Goal: Task Accomplishment & Management: Manage account settings

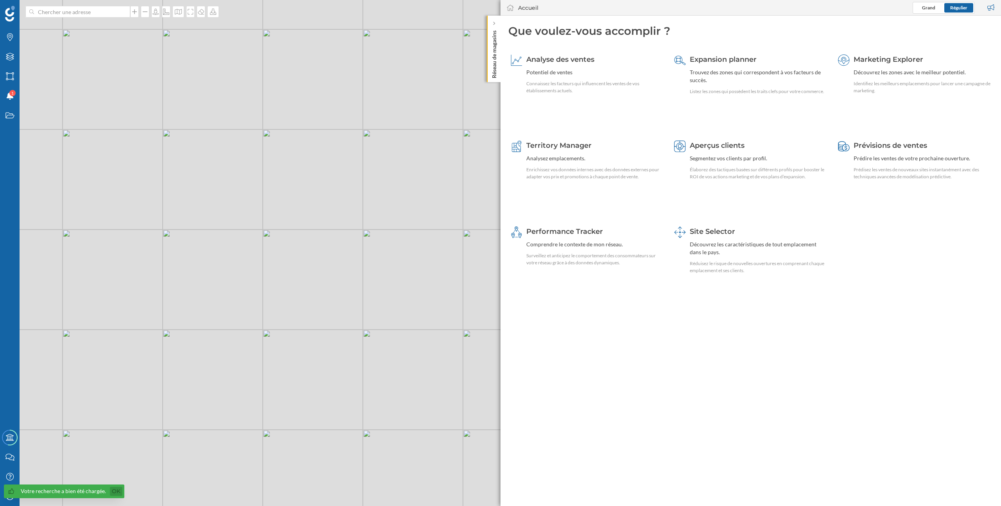
click at [115, 492] on link "Ok" at bounding box center [116, 491] width 13 height 9
click at [10, 500] on div "Mon profil" at bounding box center [10, 496] width 20 height 20
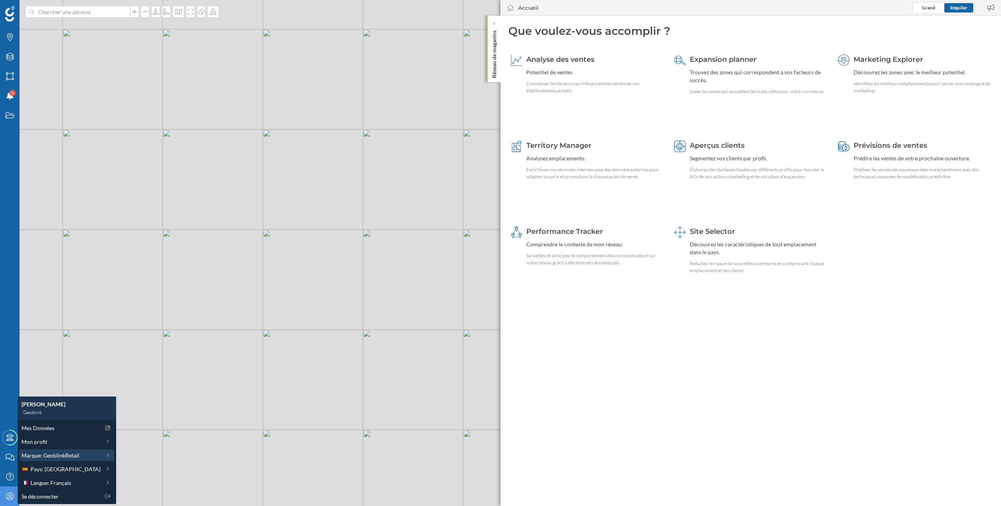
click at [75, 454] on span "Marque: GeoblinkRetail" at bounding box center [50, 455] width 58 height 8
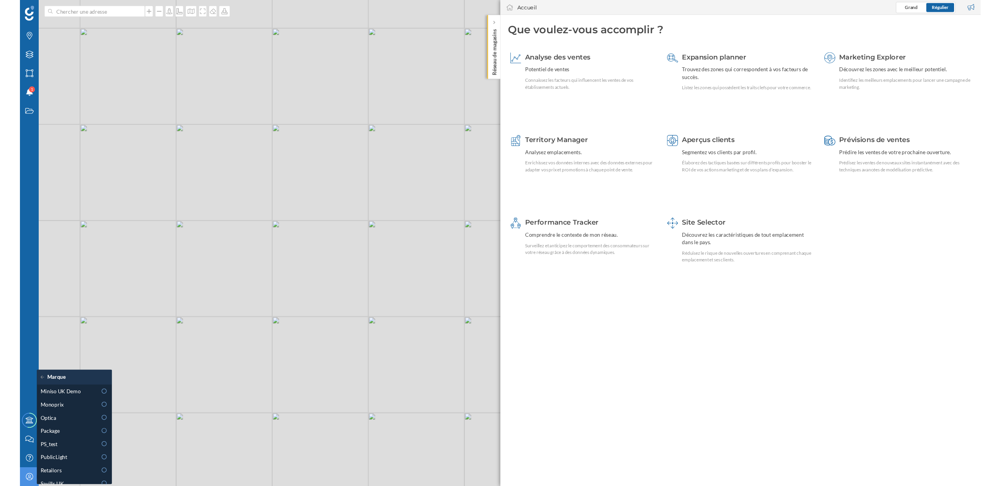
scroll to position [355, 0]
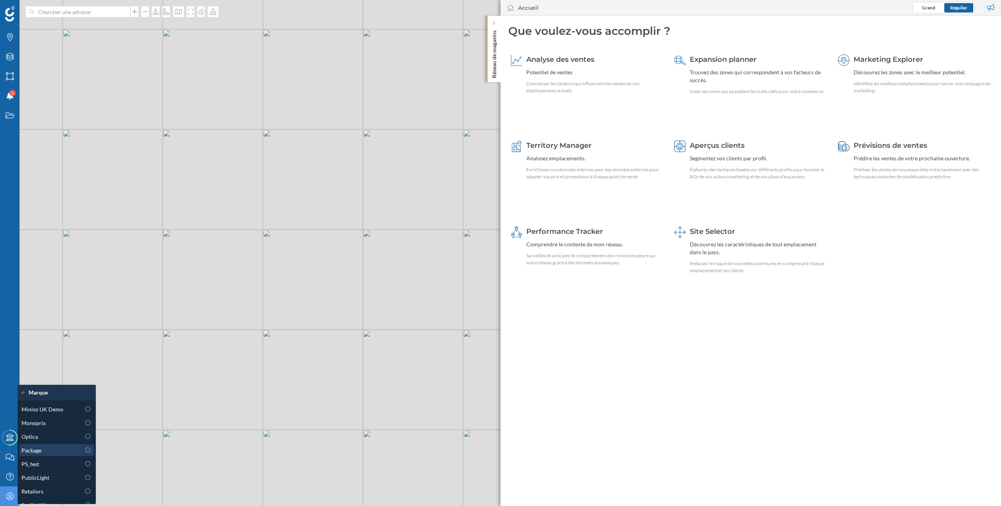
click at [57, 450] on div "Package" at bounding box center [50, 450] width 59 height 8
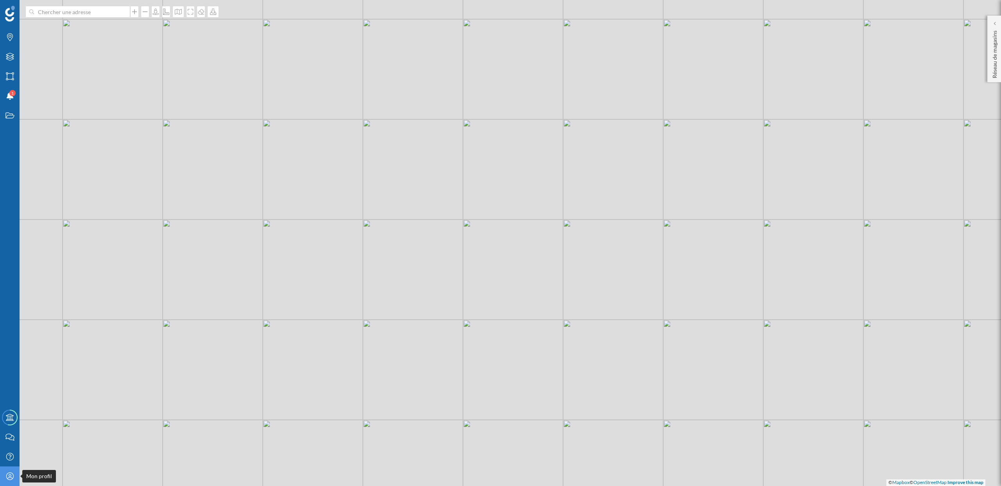
click at [7, 477] on icon "Mon profil" at bounding box center [10, 476] width 10 height 8
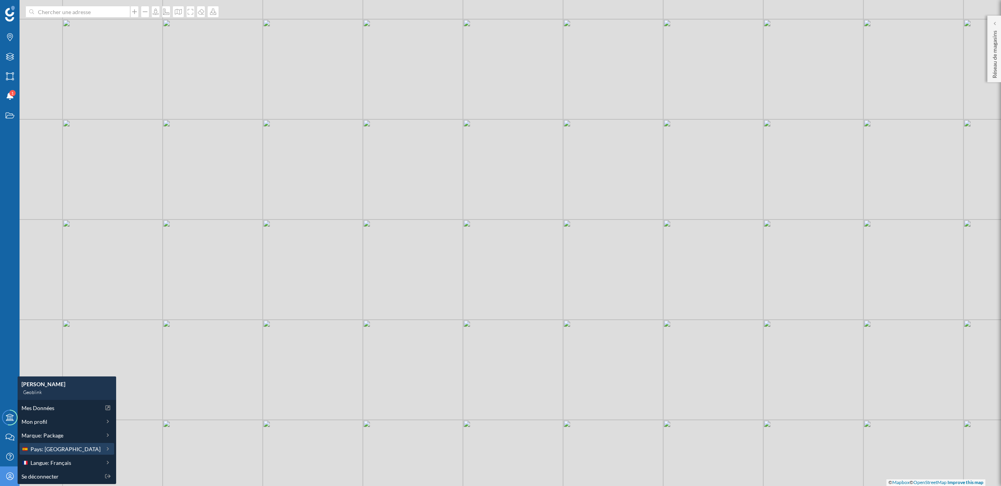
click at [57, 450] on span "Pays: [GEOGRAPHIC_DATA]" at bounding box center [65, 448] width 70 height 8
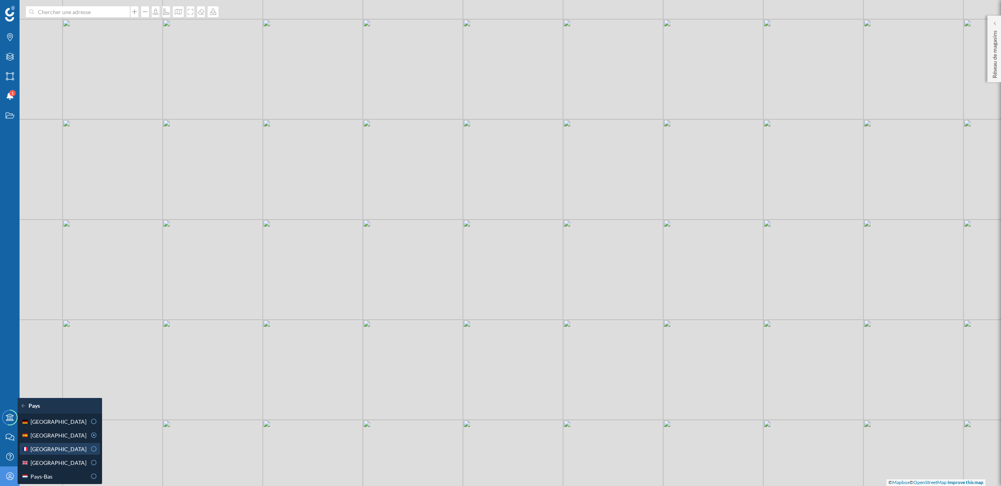
click at [56, 449] on div "[GEOGRAPHIC_DATA]" at bounding box center [53, 448] width 65 height 8
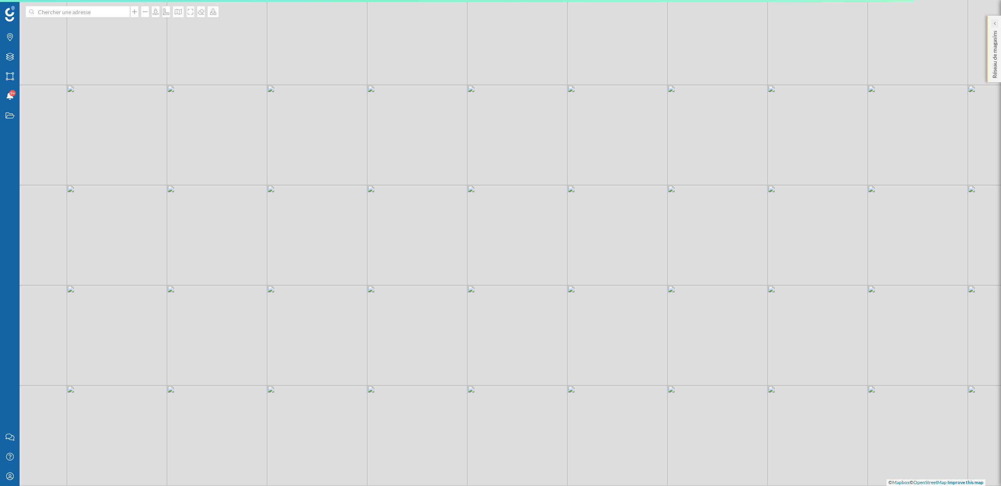
click at [994, 21] on icon at bounding box center [994, 23] width 2 height 4
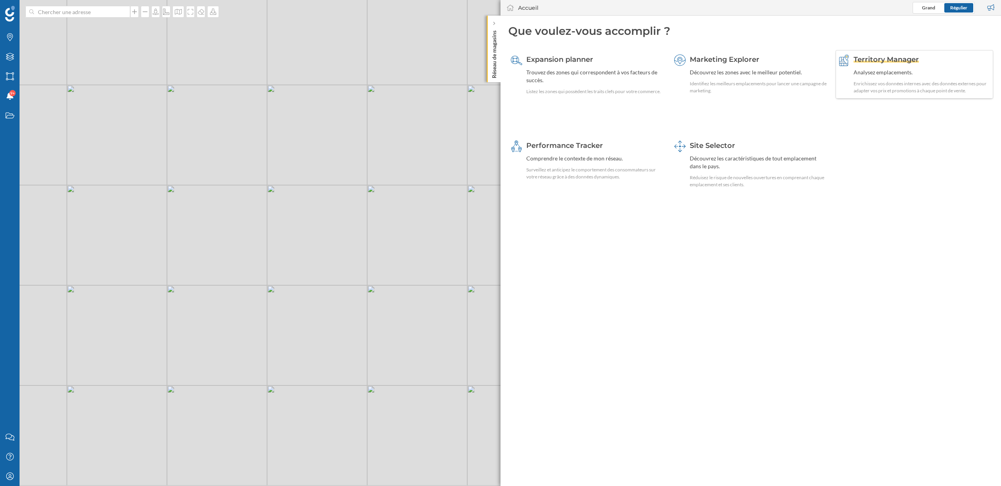
click at [860, 75] on div "Analysez emplacements." at bounding box center [921, 72] width 137 height 8
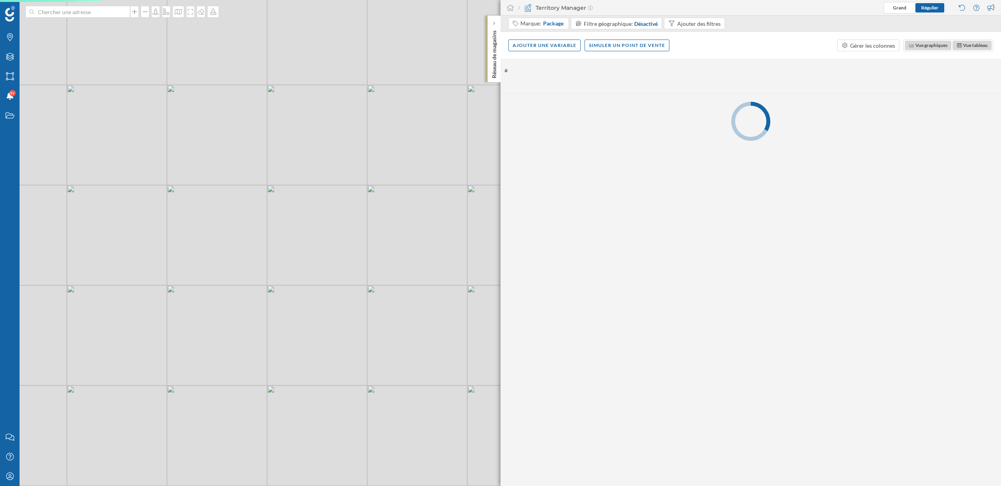
drag, startPoint x: 479, startPoint y: 227, endPoint x: 398, endPoint y: 226, distance: 81.7
click at [398, 226] on div "© Mapbox © OpenStreetMap Improve this map" at bounding box center [500, 243] width 1001 height 486
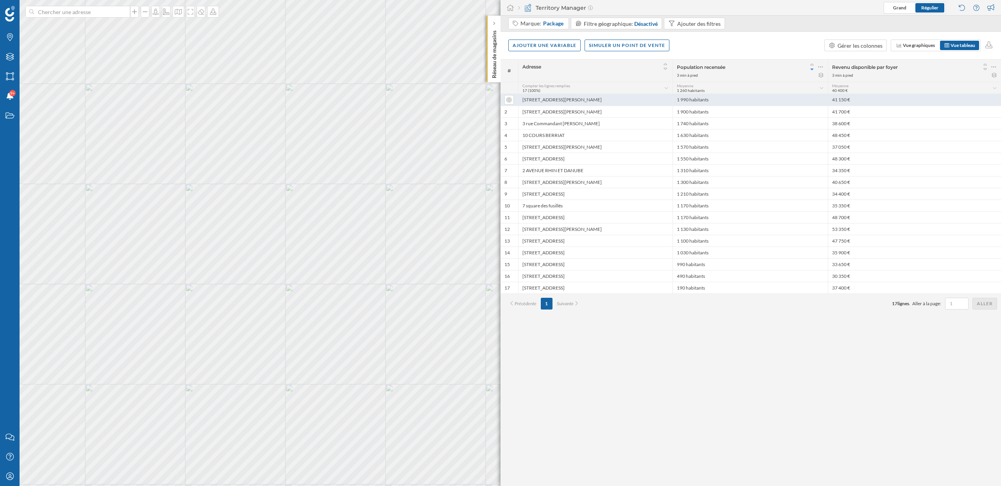
click at [543, 101] on div "[STREET_ADDRESS][PERSON_NAME]" at bounding box center [595, 100] width 154 height 12
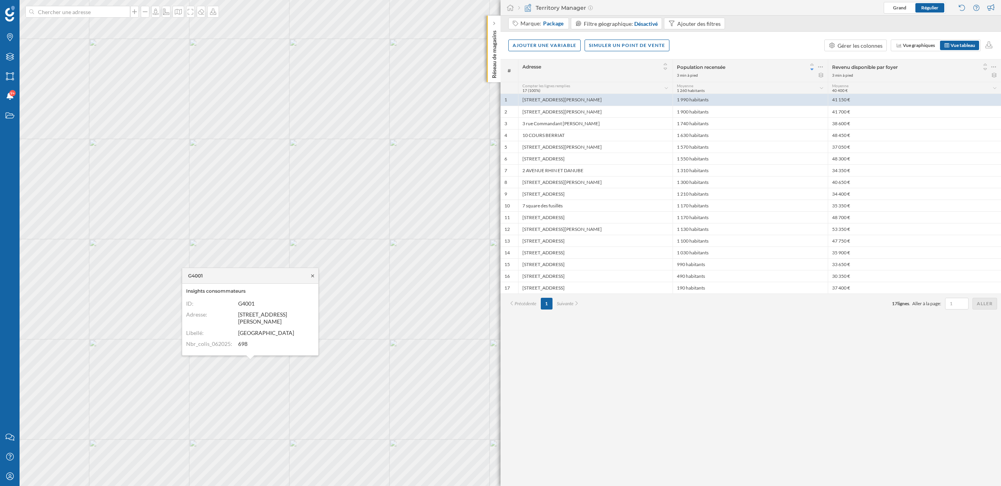
click at [314, 278] on icon at bounding box center [313, 275] width 6 height 5
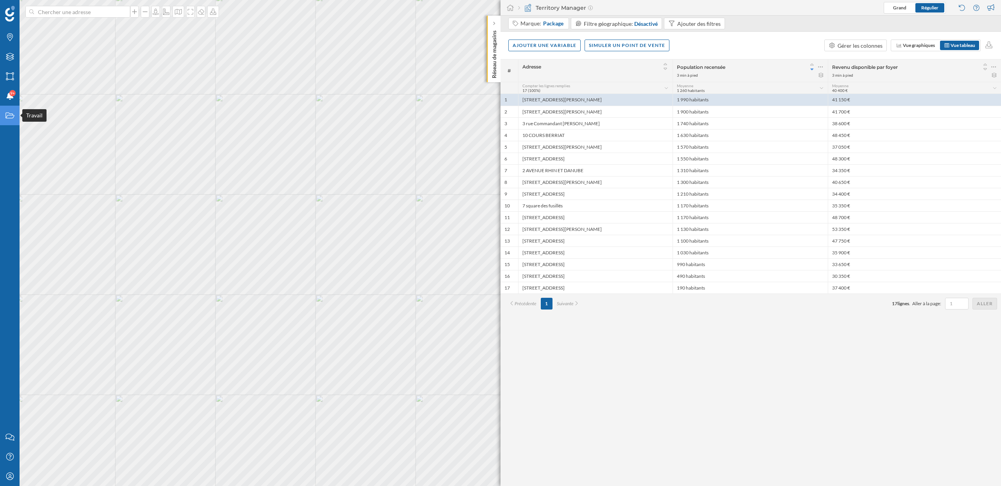
click at [7, 123] on div "Travail" at bounding box center [10, 116] width 20 height 20
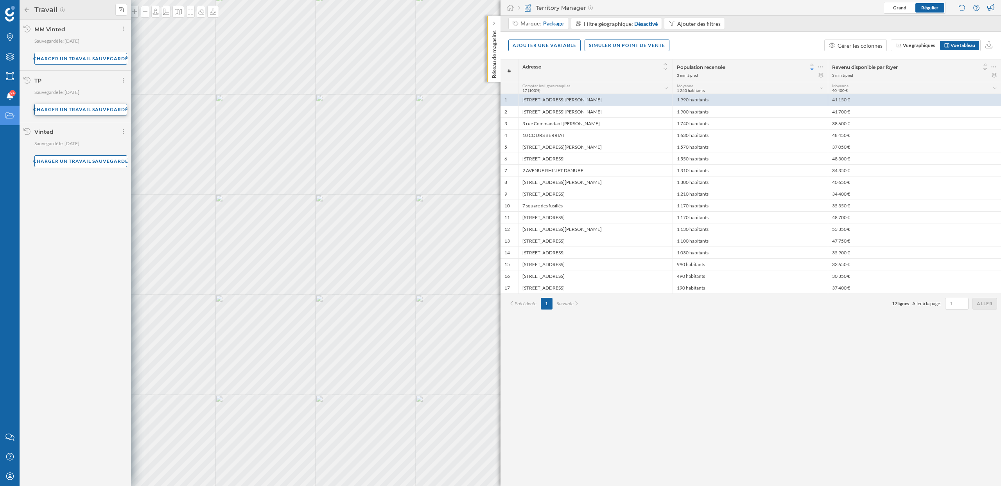
click at [64, 109] on div "Charger un travail sauvegardé" at bounding box center [80, 110] width 93 height 12
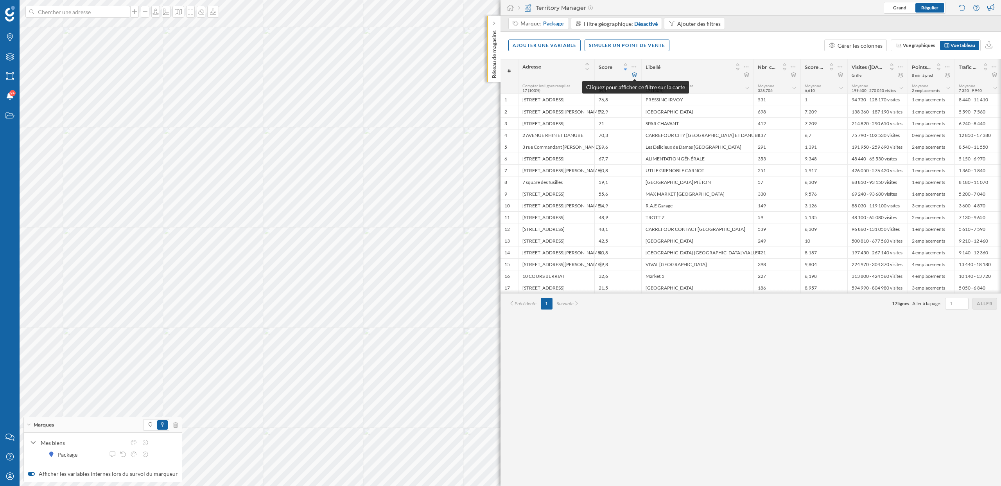
click at [635, 75] on icon at bounding box center [634, 74] width 5 height 5
click at [636, 73] on icon at bounding box center [634, 74] width 6 height 5
click at [635, 75] on icon at bounding box center [634, 74] width 5 height 5
click at [635, 75] on icon at bounding box center [634, 74] width 6 height 5
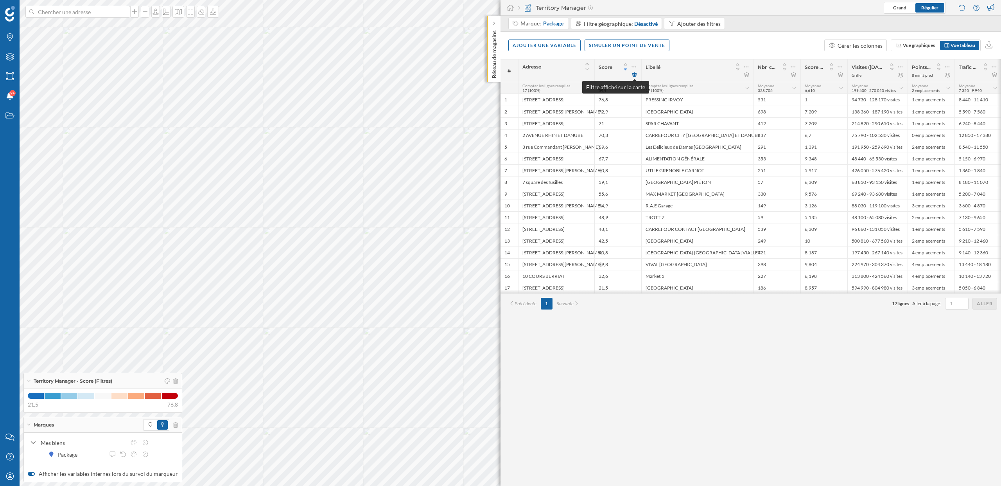
click at [635, 75] on icon at bounding box center [634, 74] width 5 height 5
click at [635, 75] on icon at bounding box center [634, 74] width 6 height 5
click at [635, 75] on icon at bounding box center [634, 74] width 5 height 5
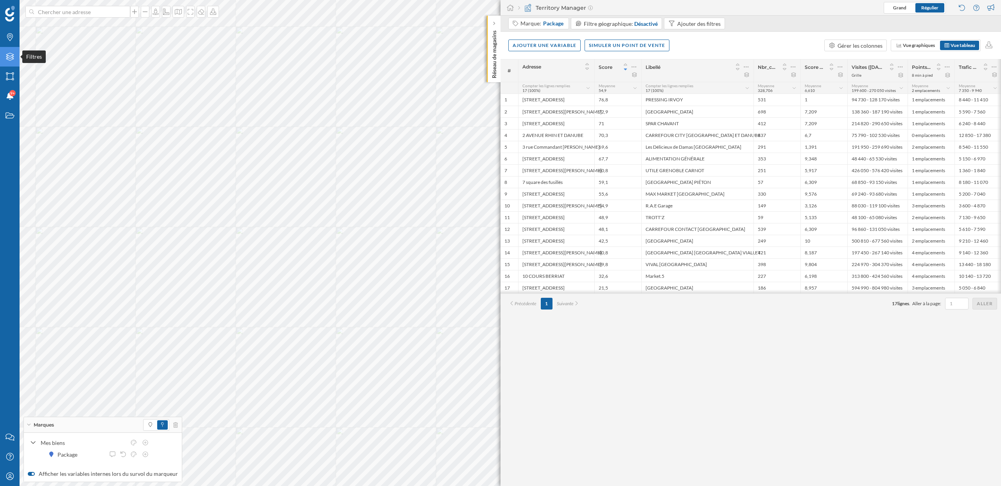
click at [7, 53] on icon "Filtres" at bounding box center [10, 57] width 10 height 8
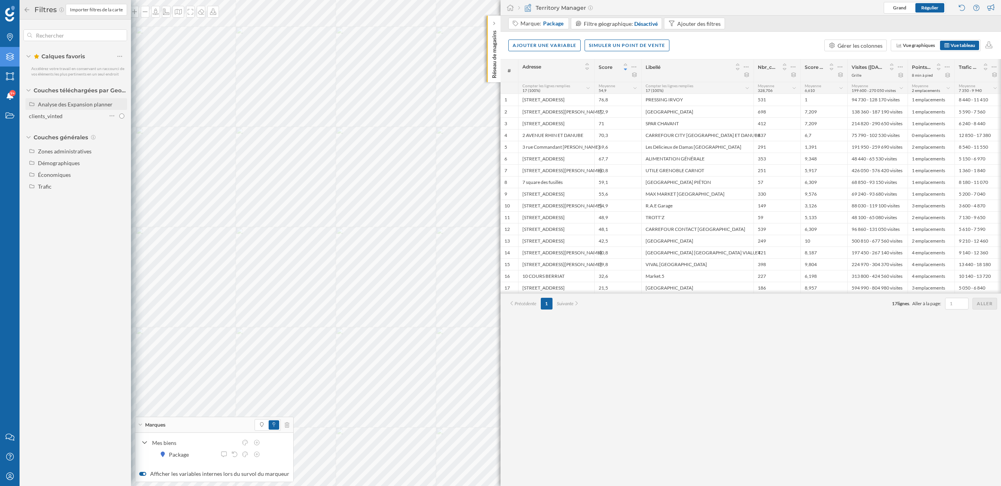
click at [59, 106] on div "Analyse des Expansion planner" at bounding box center [75, 104] width 75 height 7
click at [57, 115] on div "Expansion" at bounding box center [53, 116] width 25 height 7
click at [119, 115] on input "Expansion" at bounding box center [121, 115] width 5 height 5
radio input "true"
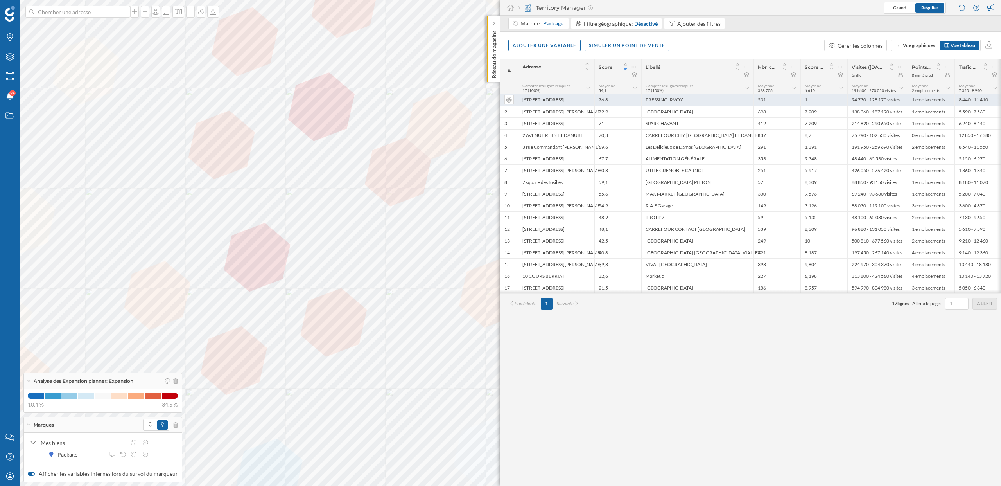
click at [661, 99] on div "PRESSING IRVOY" at bounding box center [697, 100] width 112 height 12
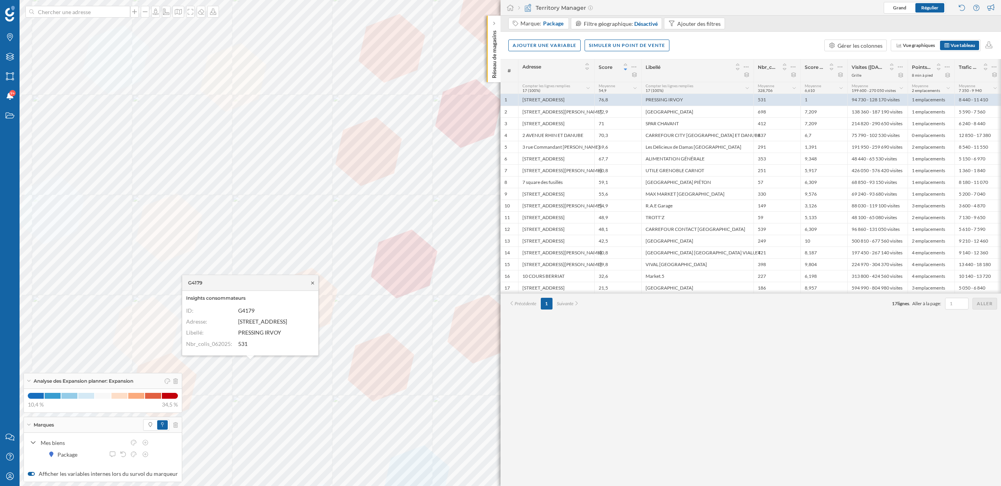
click at [313, 283] on icon at bounding box center [313, 282] width 6 height 5
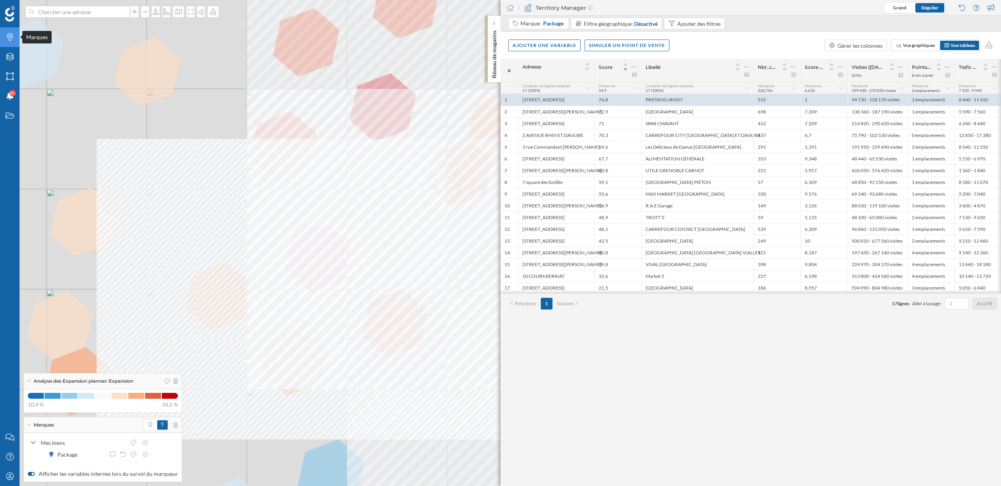
click at [14, 37] on icon "Marques" at bounding box center [10, 37] width 10 height 8
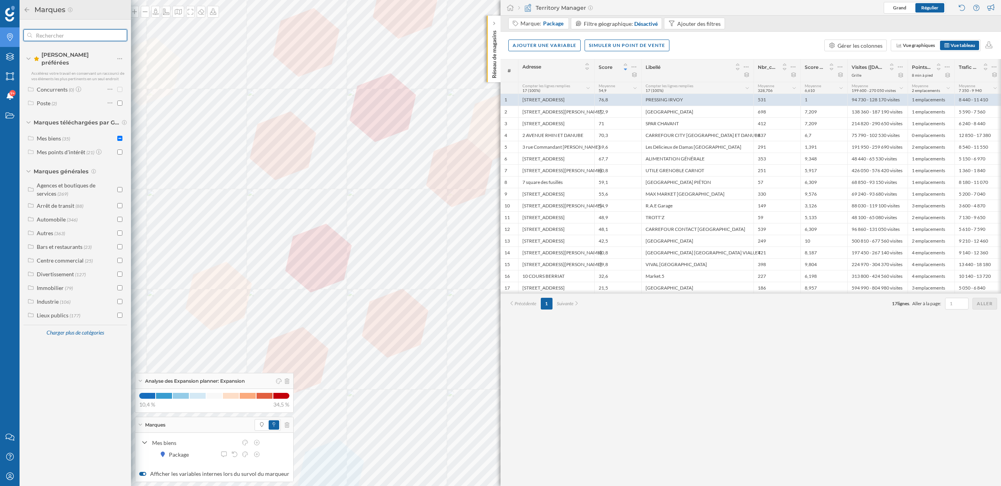
click at [63, 39] on input "text" at bounding box center [75, 35] width 86 height 16
click at [84, 330] on div "Charger plus de catégories" at bounding box center [74, 333] width 67 height 12
click at [120, 422] on input "checkbox" at bounding box center [119, 424] width 5 height 5
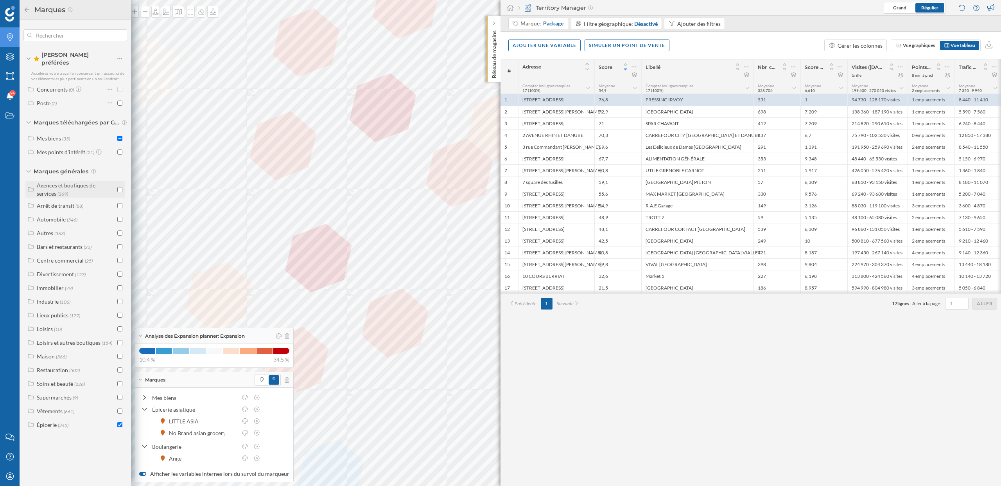
click at [52, 182] on div "Agences et boutiques de services" at bounding box center [66, 189] width 59 height 15
click at [89, 220] on div "Réparation et nettoyage" at bounding box center [75, 223] width 58 height 7
click at [82, 251] on div "Magasin de réparation électronique" at bounding box center [82, 258] width 54 height 15
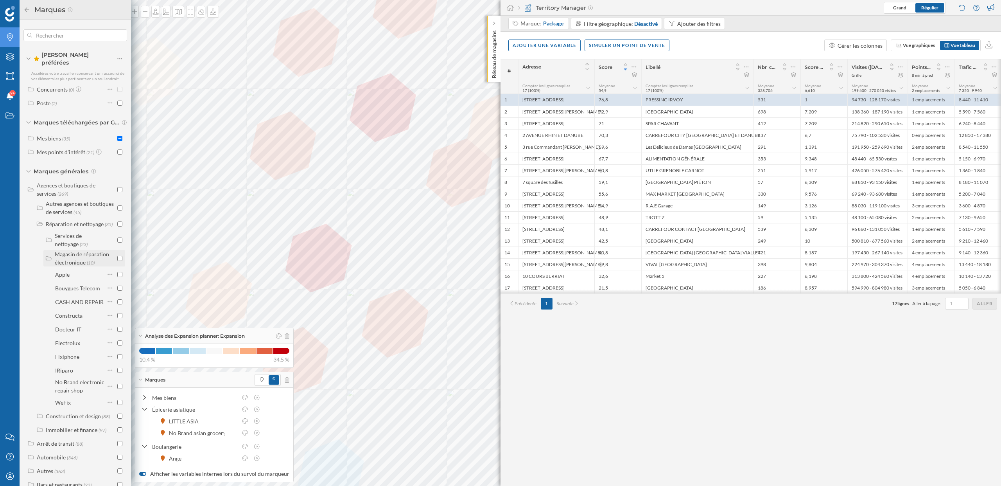
click at [82, 252] on div "Magasin de réparation électronique" at bounding box center [82, 258] width 54 height 15
click at [118, 256] on input "checkbox" at bounding box center [119, 258] width 5 height 5
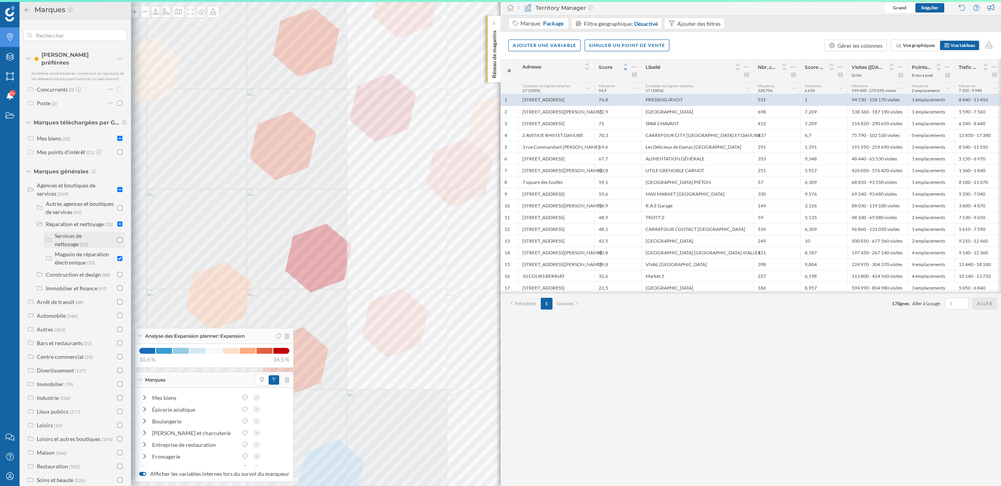
click at [71, 232] on div "Services de nettoyage" at bounding box center [68, 239] width 27 height 15
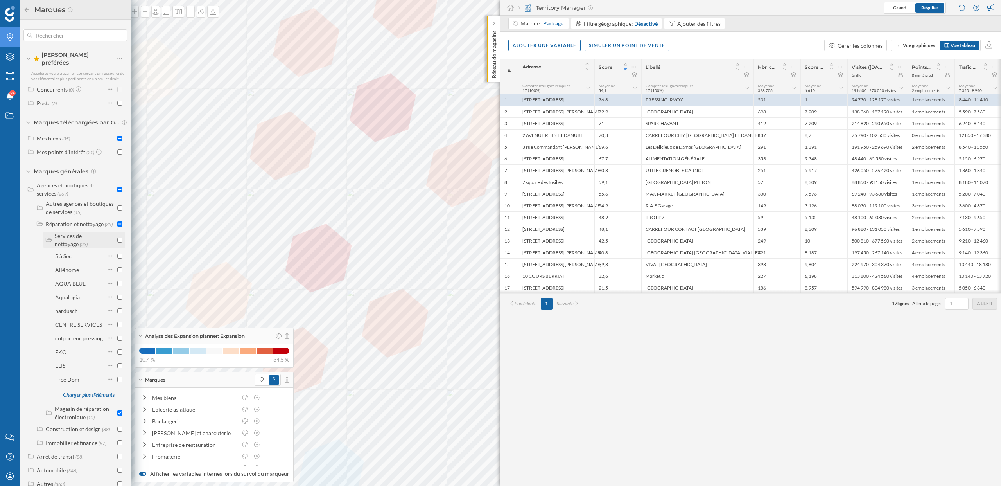
click at [70, 233] on div "Services de nettoyage" at bounding box center [68, 239] width 27 height 15
click at [117, 237] on input "checkbox" at bounding box center [119, 239] width 5 height 5
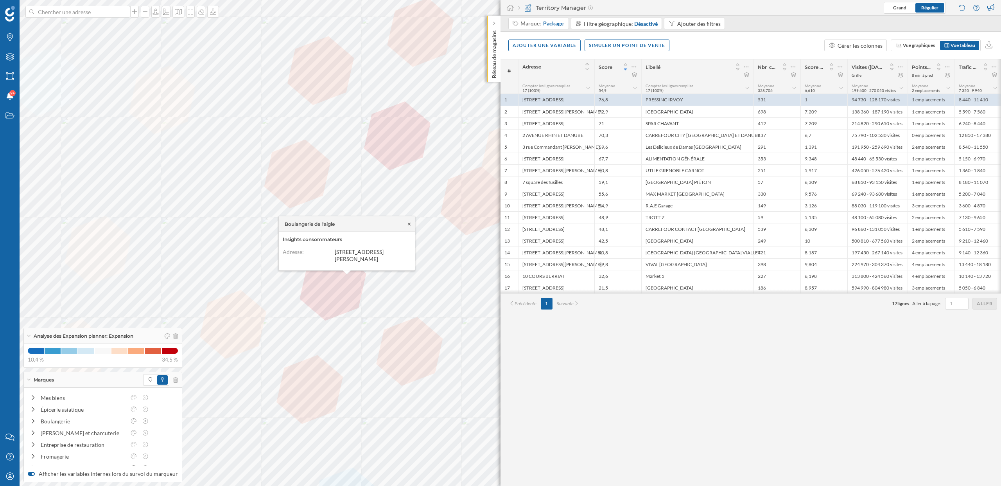
click at [410, 224] on icon at bounding box center [409, 223] width 3 height 3
click at [429, 100] on span "20 Rue Condorcet, 38000 Grenoble, France" at bounding box center [432, 103] width 49 height 7
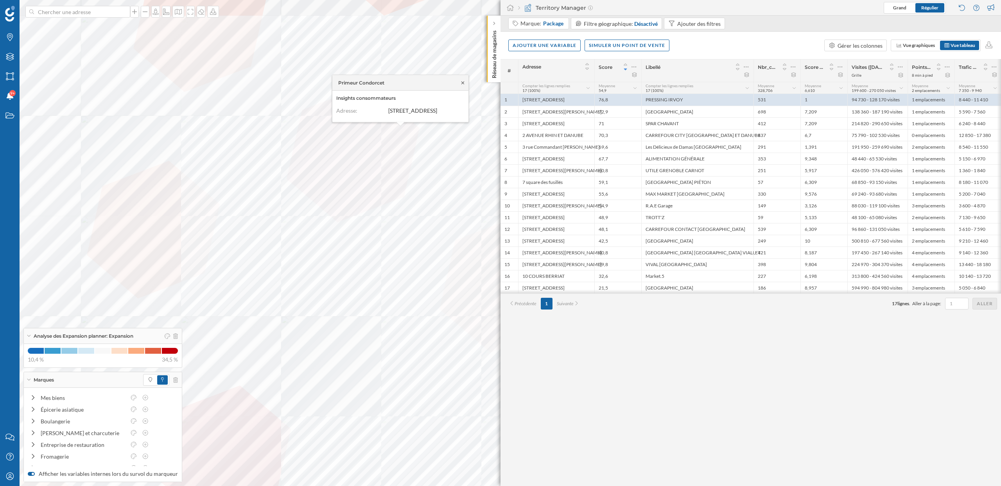
click at [462, 81] on icon at bounding box center [462, 82] width 3 height 3
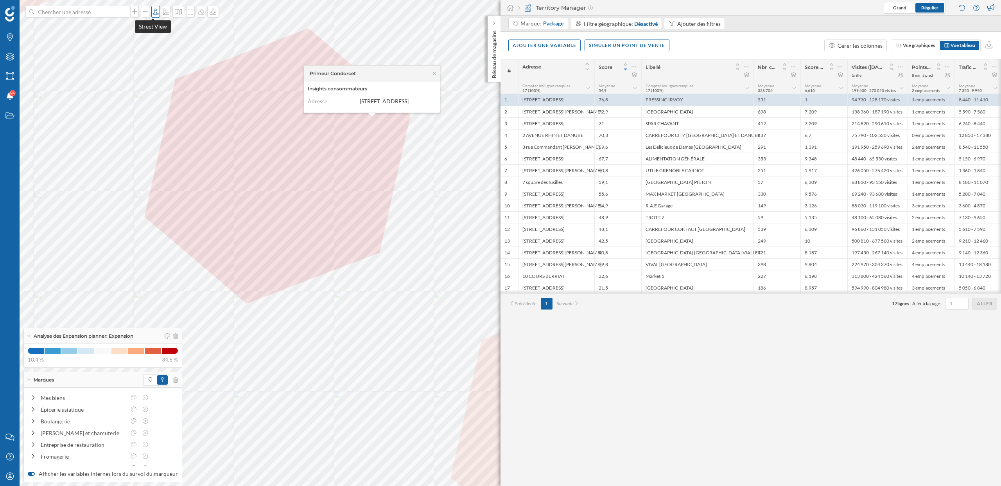
click at [152, 11] on icon at bounding box center [156, 12] width 8 height 6
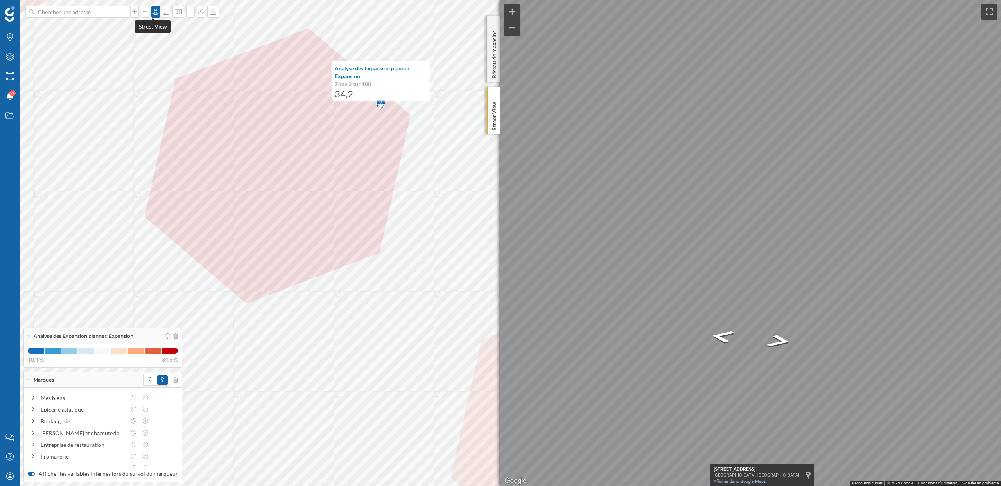
click at [156, 12] on icon at bounding box center [156, 12] width 8 height 6
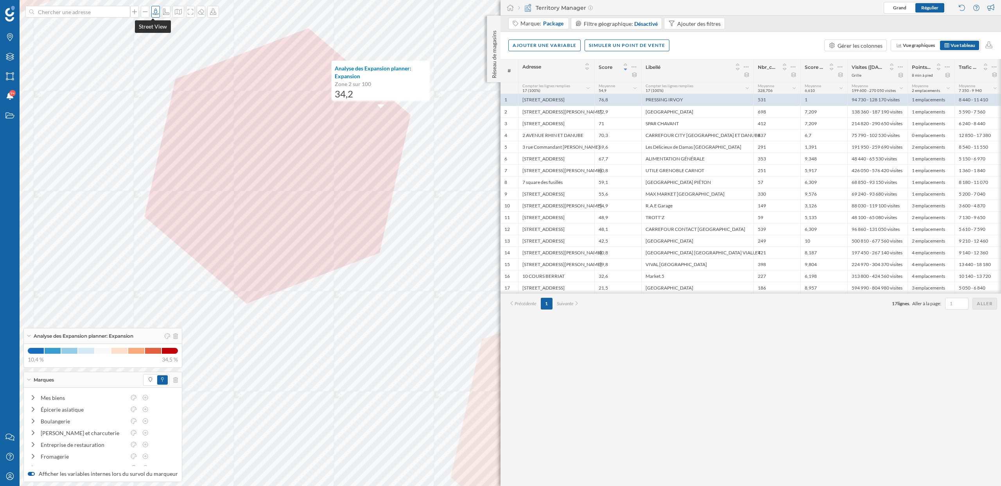
click at [152, 14] on icon at bounding box center [156, 12] width 8 height 6
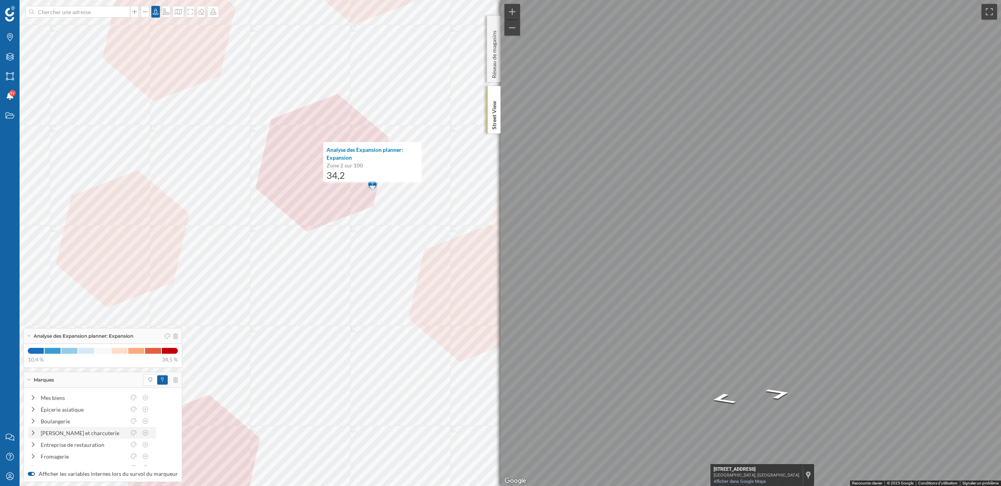
click at [32, 431] on icon at bounding box center [33, 432] width 7 height 5
click at [32, 431] on icon at bounding box center [32, 432] width 5 height 7
click at [36, 431] on icon at bounding box center [33, 432] width 7 height 5
click at [32, 412] on icon at bounding box center [32, 413] width 5 height 7
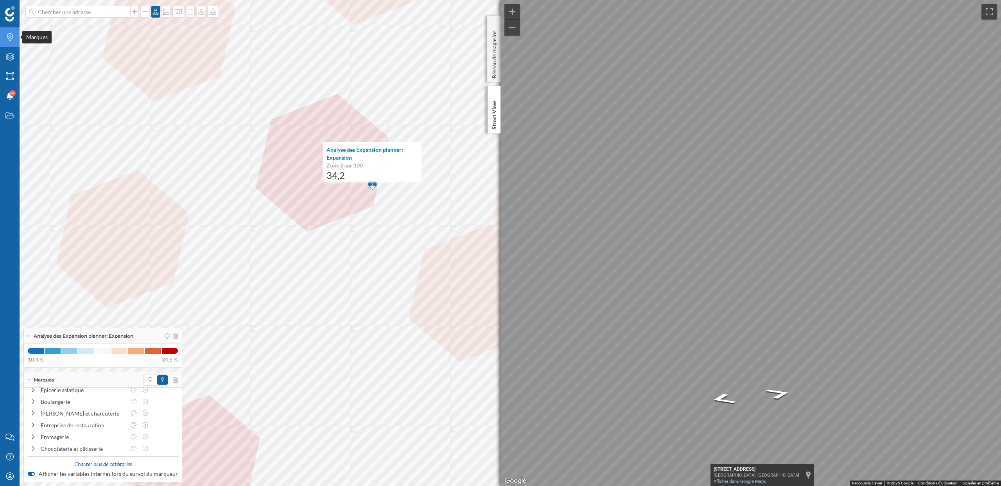
click at [11, 32] on div "Marques" at bounding box center [10, 37] width 20 height 20
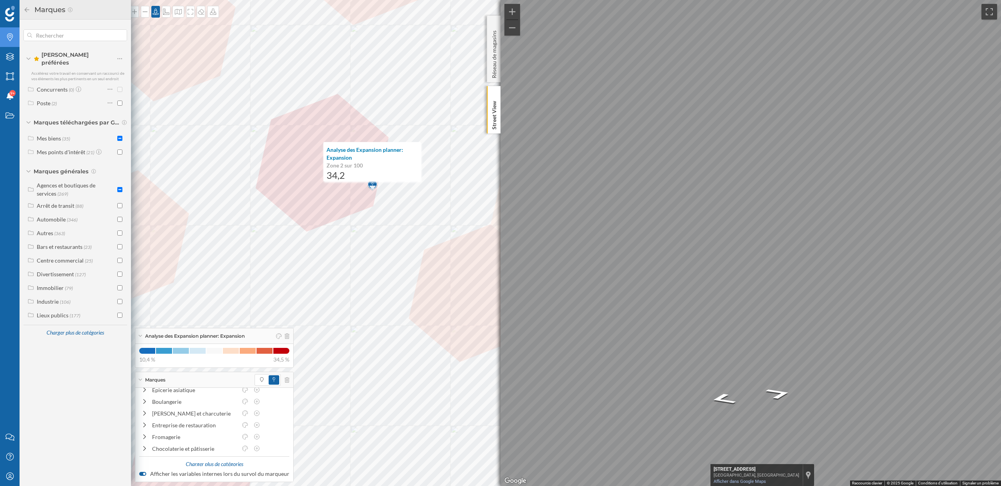
click at [74, 324] on div "Charger plus de catégories" at bounding box center [75, 332] width 104 height 16
click at [74, 328] on div "Charger plus de catégories" at bounding box center [74, 333] width 67 height 12
click at [152, 12] on icon at bounding box center [156, 12] width 8 height 6
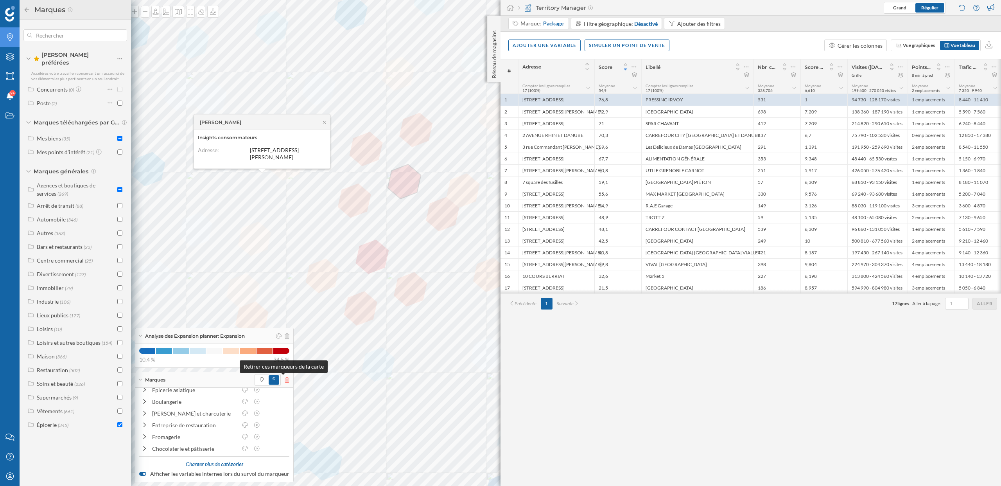
click at [285, 379] on icon at bounding box center [287, 379] width 5 height 5
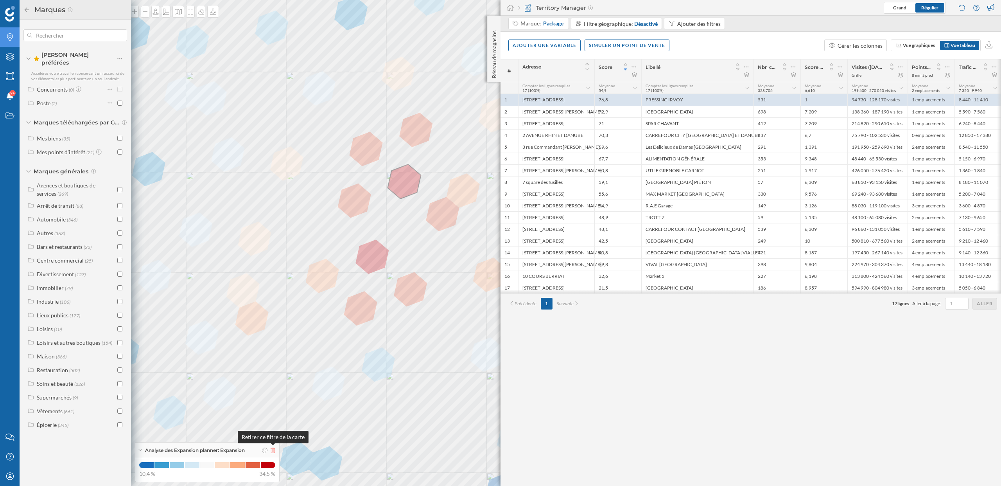
click at [275, 448] on icon at bounding box center [273, 449] width 5 height 5
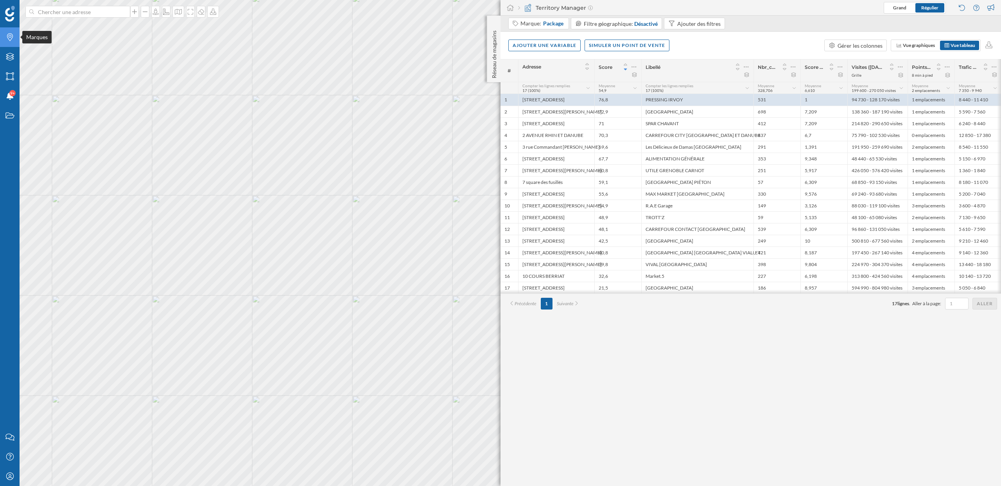
click at [15, 38] on div "Marques" at bounding box center [10, 37] width 20 height 20
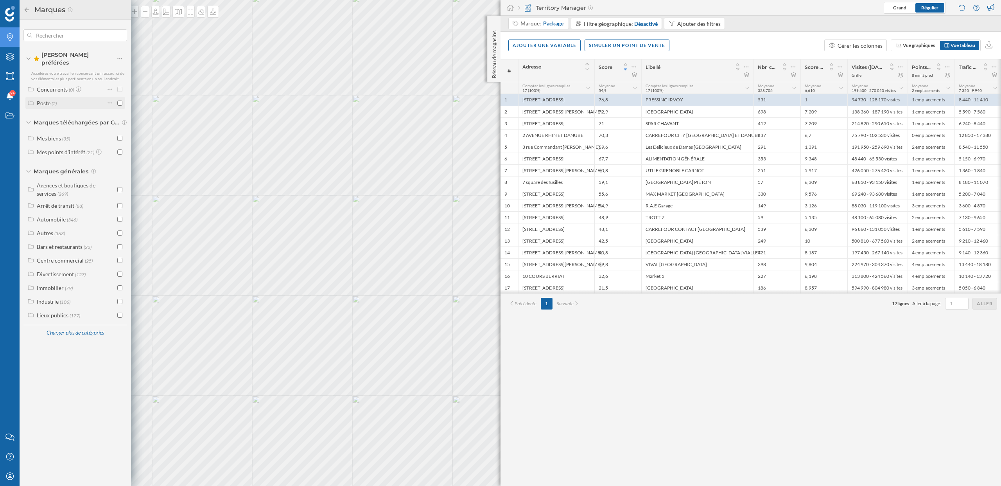
click at [81, 99] on div "Poste (2)" at bounding box center [71, 103] width 68 height 8
click at [82, 85] on div "Concurrents (0)" at bounding box center [71, 89] width 68 height 8
click at [52, 86] on div "Concurrents" at bounding box center [52, 89] width 31 height 7
click at [38, 88] on div "Concurrents" at bounding box center [52, 89] width 31 height 7
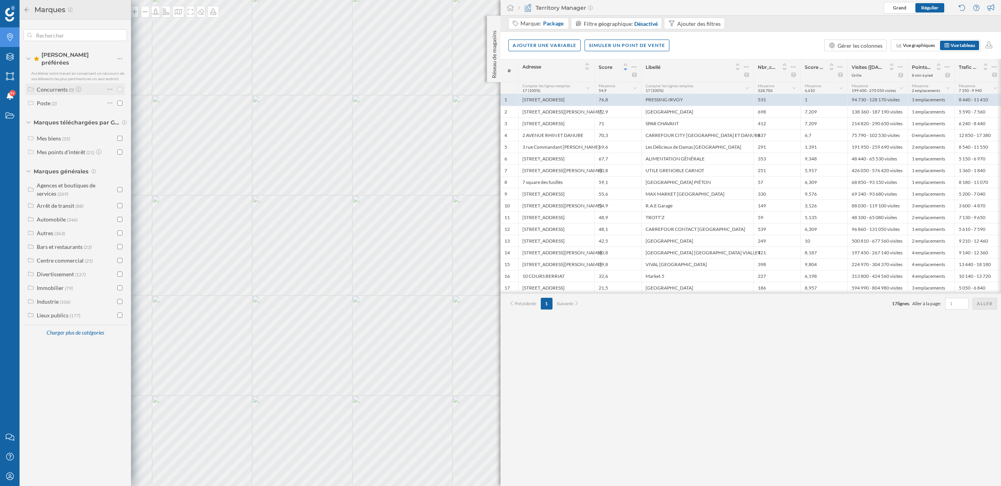
click at [38, 86] on div "Concurrents" at bounding box center [52, 89] width 31 height 7
click at [59, 135] on div "Mes biens" at bounding box center [49, 138] width 24 height 7
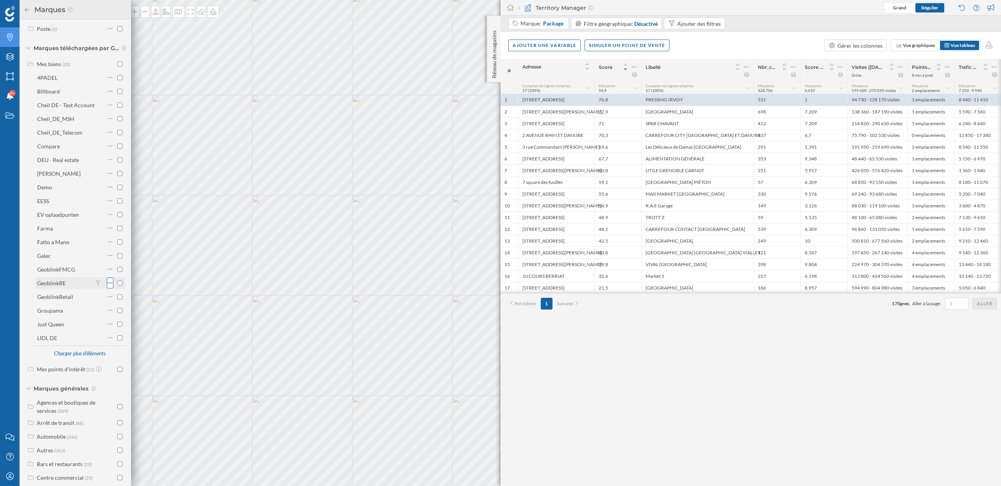
scroll to position [33, 0]
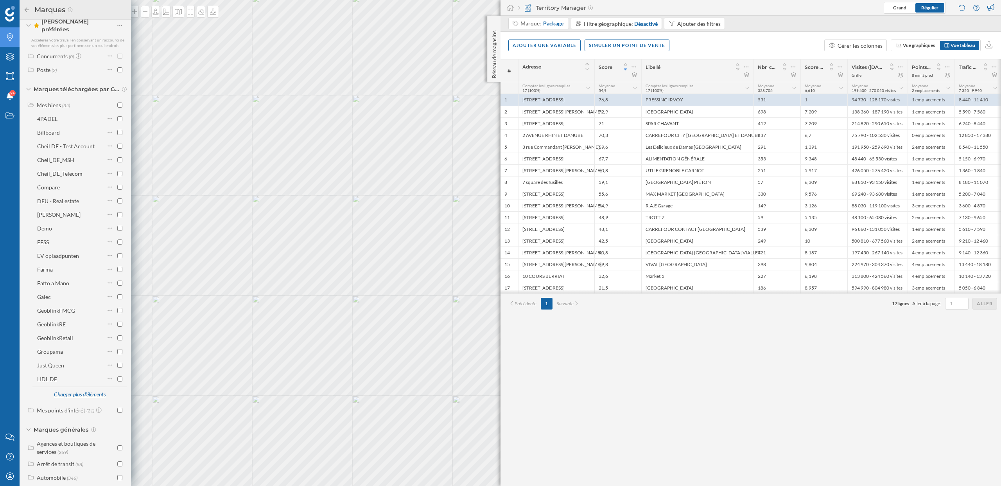
click at [94, 389] on div "Charger plus d'éléments" at bounding box center [79, 395] width 61 height 12
click at [68, 201] on div "Package" at bounding box center [64, 205] width 55 height 8
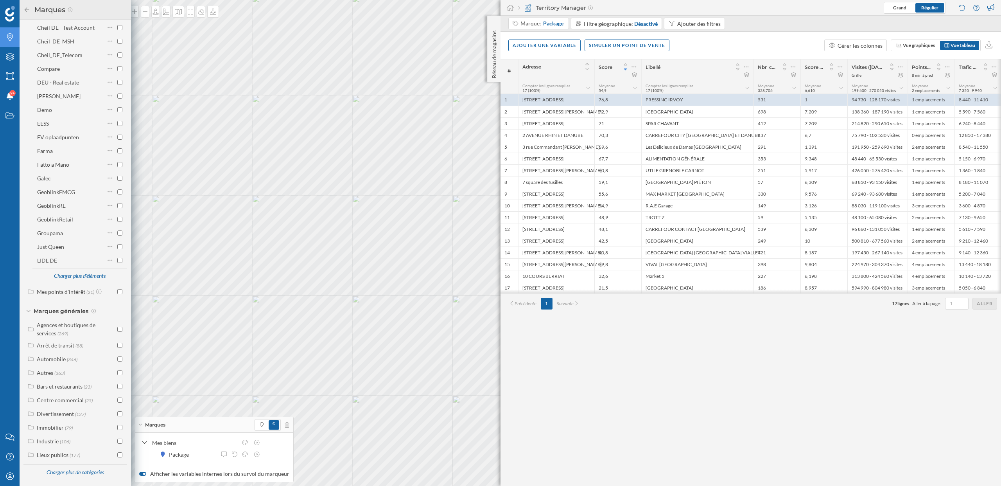
scroll to position [147, 0]
click at [257, 444] on icon at bounding box center [256, 441] width 7 height 5
click at [247, 452] on icon at bounding box center [245, 453] width 7 height 5
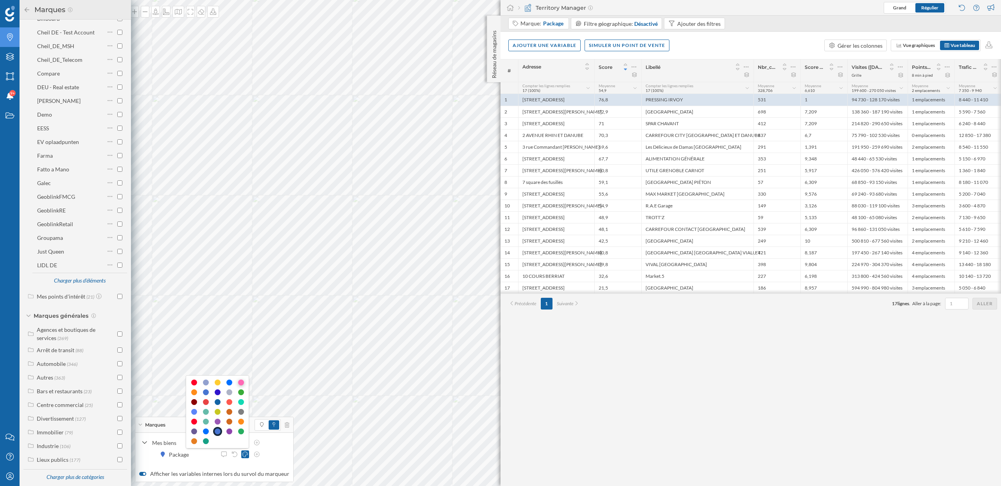
click at [241, 380] on div at bounding box center [241, 382] width 6 height 6
click at [246, 452] on icon at bounding box center [245, 453] width 7 height 5
click at [217, 393] on div at bounding box center [218, 392] width 6 height 6
click at [258, 428] on span at bounding box center [261, 424] width 11 height 9
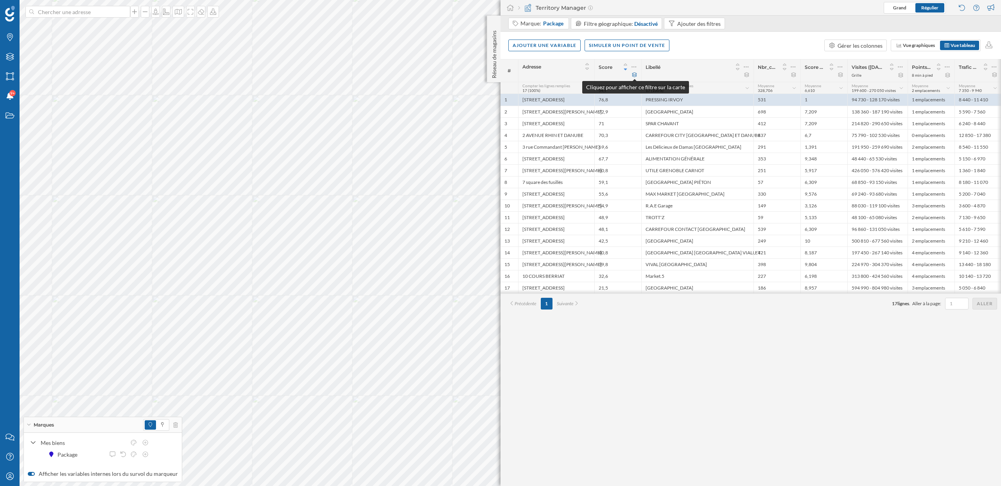
click at [635, 75] on icon at bounding box center [634, 74] width 6 height 5
click at [635, 75] on icon at bounding box center [634, 74] width 5 height 5
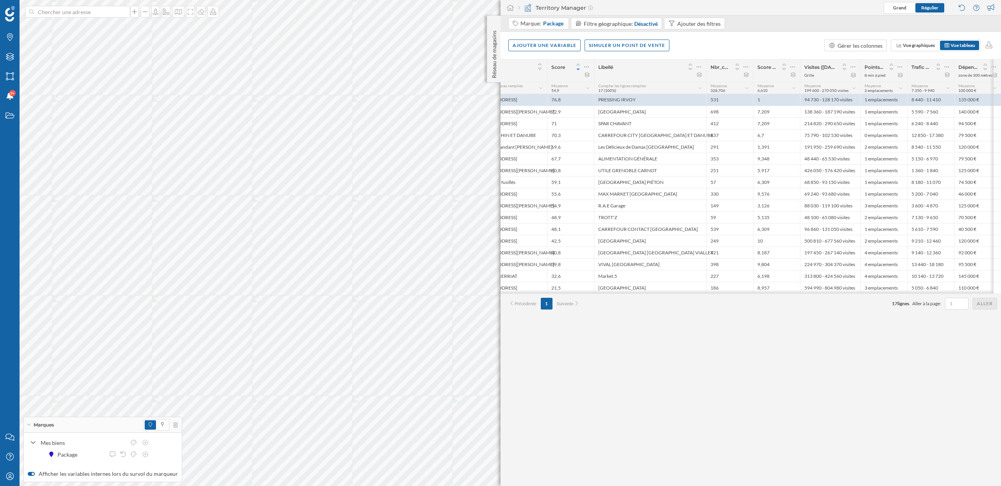
scroll to position [0, 0]
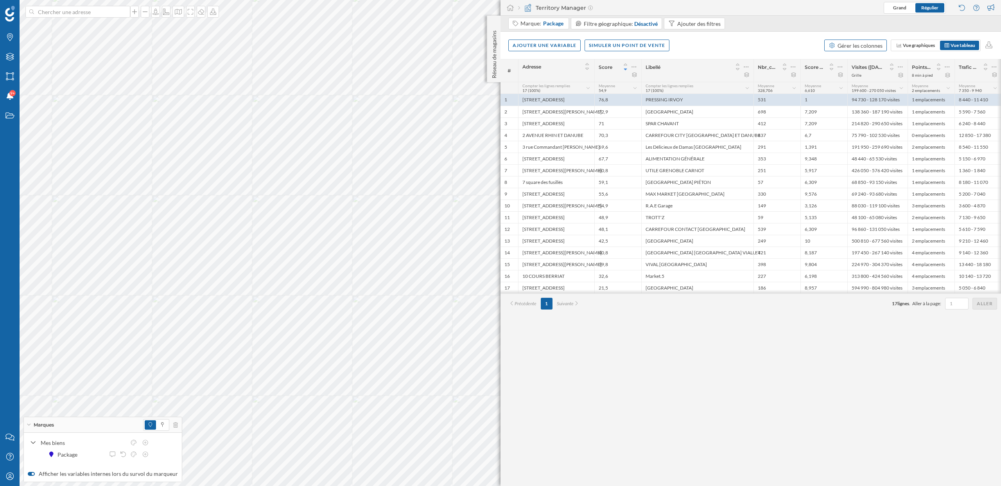
click at [868, 43] on div "Gérer les colonnes" at bounding box center [859, 45] width 45 height 8
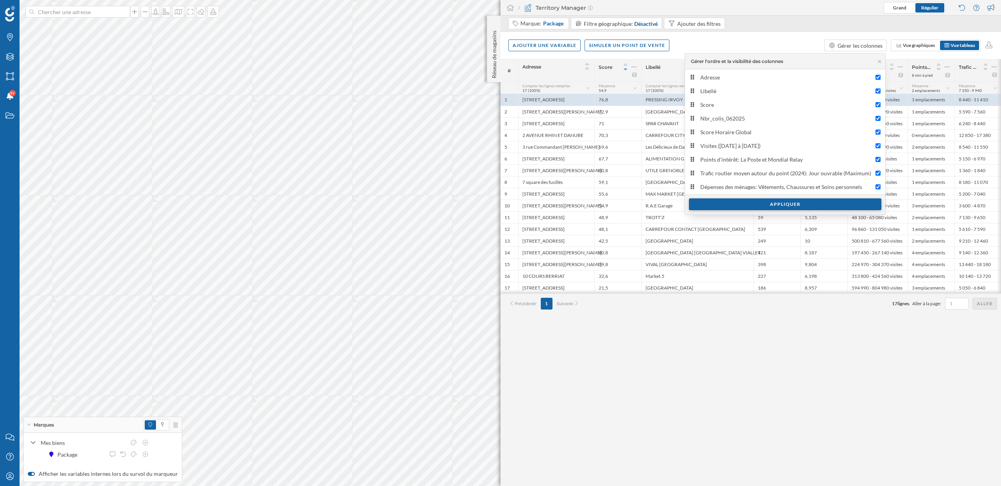
click at [789, 202] on div "Appliquer" at bounding box center [785, 204] width 192 height 12
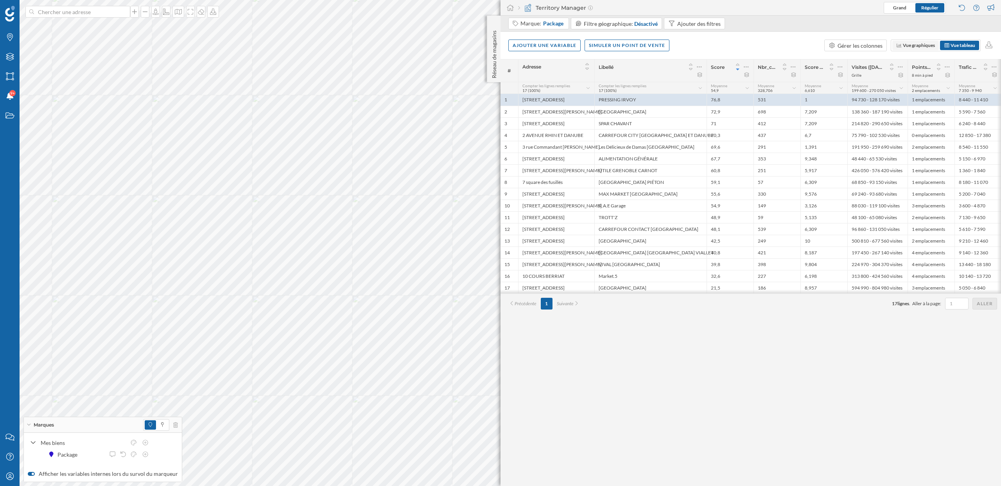
click at [904, 42] on span "Vue graphiques" at bounding box center [919, 45] width 32 height 6
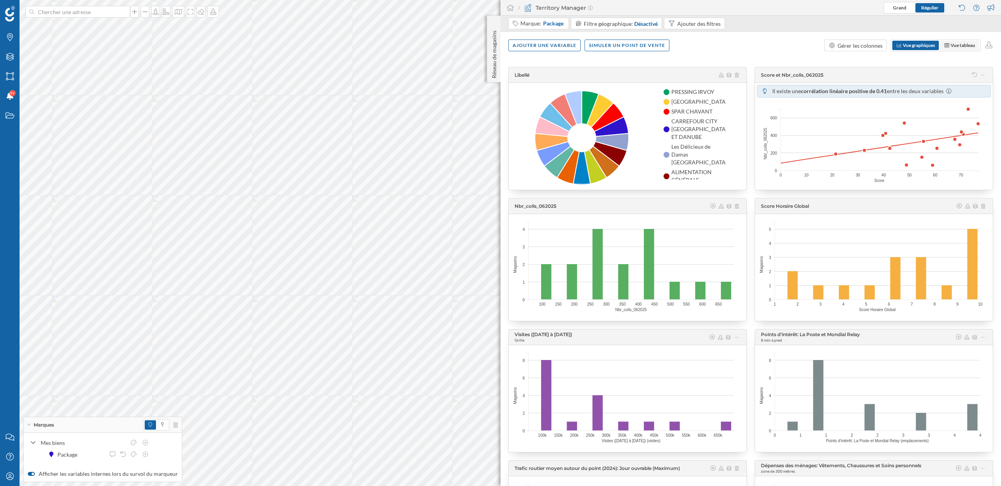
click at [960, 47] on span "Vue tableau" at bounding box center [962, 45] width 25 height 6
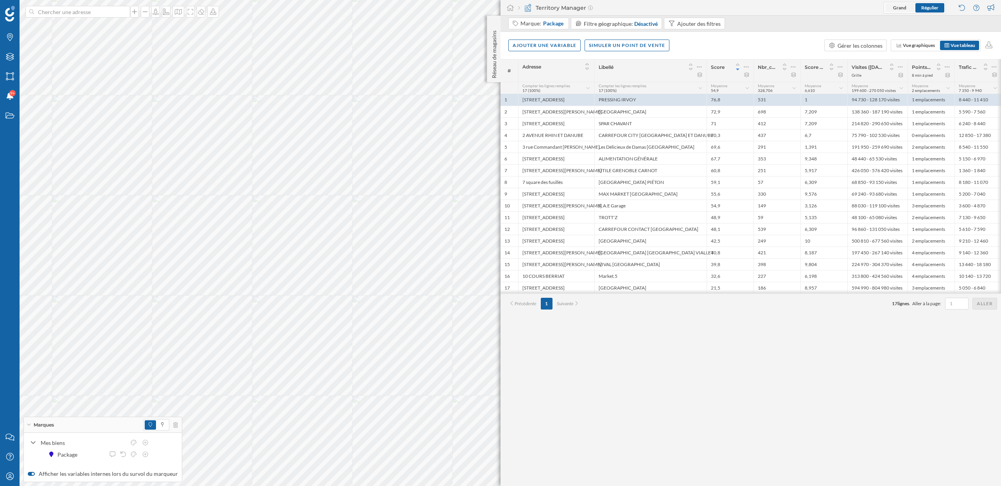
click at [893, 9] on span "Grand" at bounding box center [899, 8] width 13 height 6
click at [934, 8] on span "Régulier" at bounding box center [929, 8] width 17 height 6
click at [903, 10] on span "Grand" at bounding box center [899, 8] width 13 height 6
click at [483, 47] on div "Expansion planner" at bounding box center [476, 45] width 69 height 8
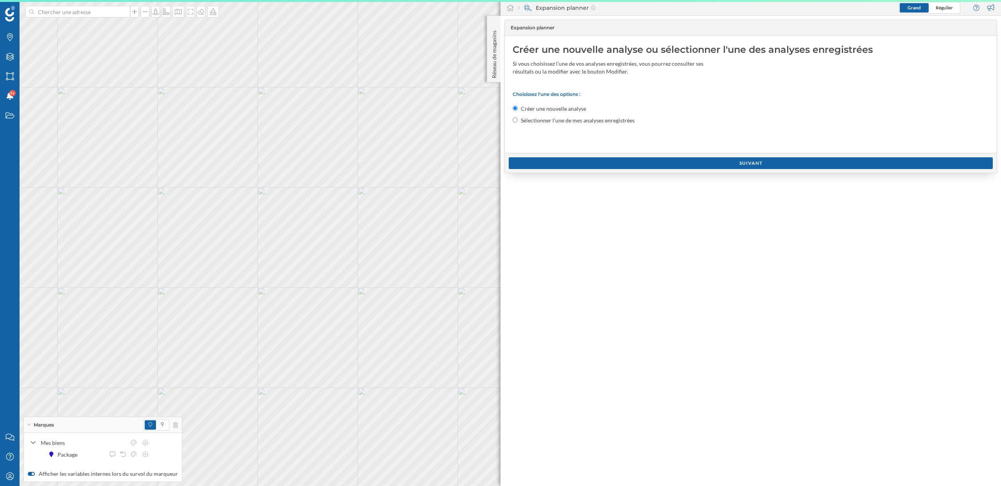
click at [570, 117] on label "Sélectionner l'une de mes analyses enregistrées" at bounding box center [578, 120] width 114 height 8
click at [518, 117] on input "Sélectionner l'une de mes analyses enregistrées" at bounding box center [514, 119] width 5 height 5
radio input "true"
radio input "false"
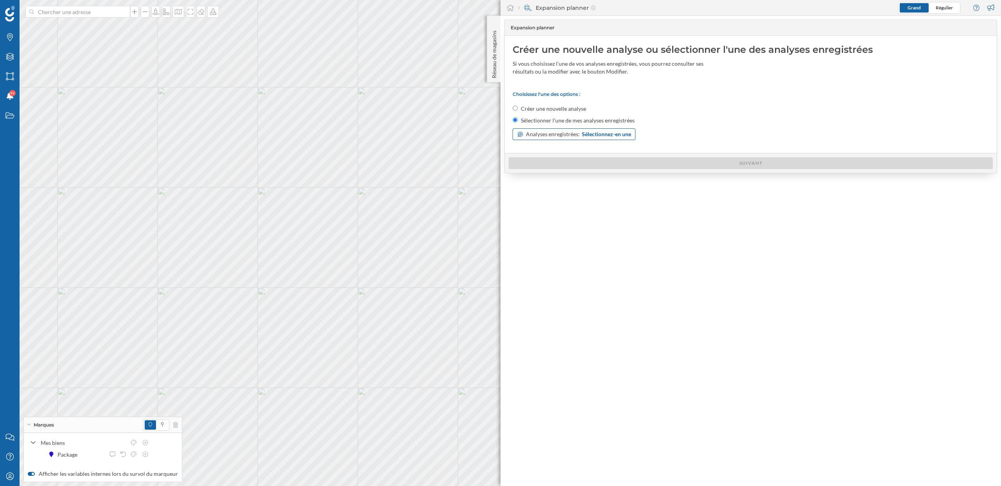
click at [569, 134] on span "Analyses enregistrées:" at bounding box center [553, 134] width 54 height 8
click at [557, 168] on span "Expansion" at bounding box center [546, 166] width 58 height 8
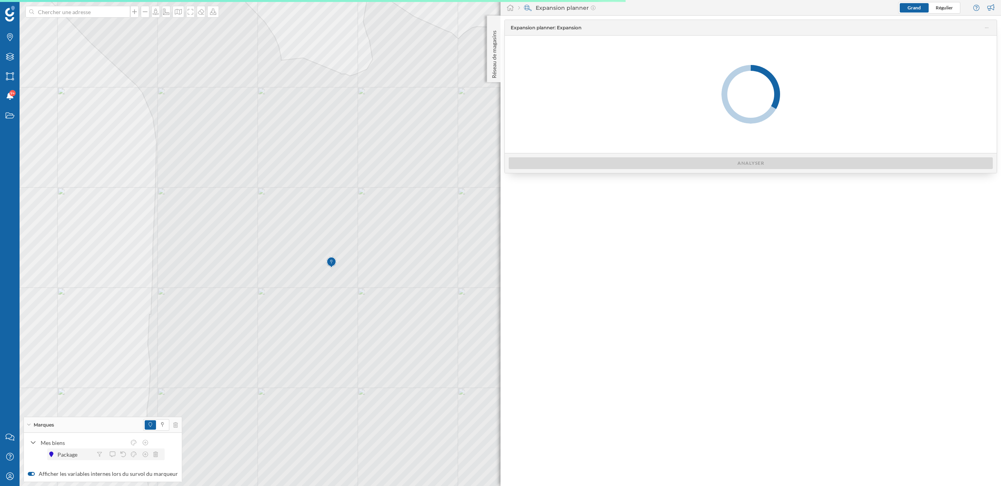
click at [62, 454] on div "Package" at bounding box center [69, 454] width 24 height 8
click at [110, 453] on icon at bounding box center [112, 453] width 7 height 5
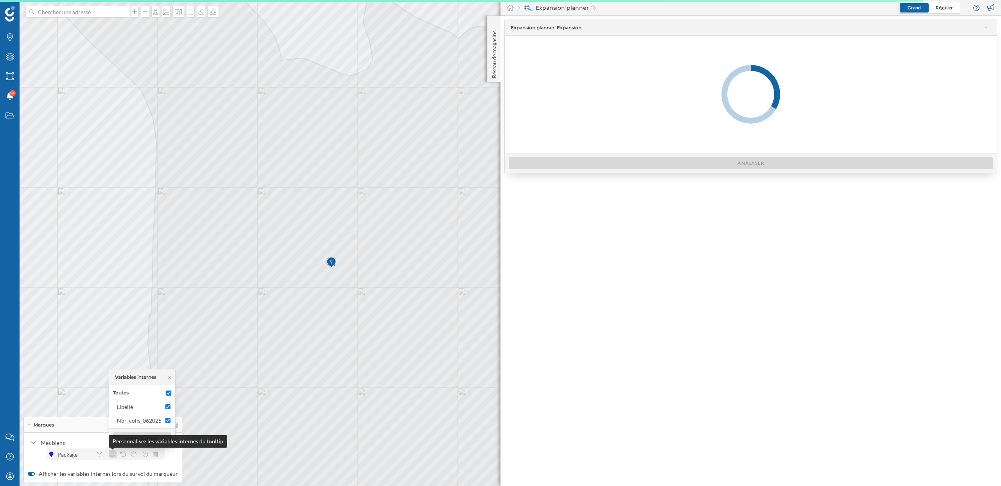
click at [110, 453] on icon at bounding box center [112, 453] width 7 height 5
click at [101, 452] on icon at bounding box center [99, 453] width 5 height 5
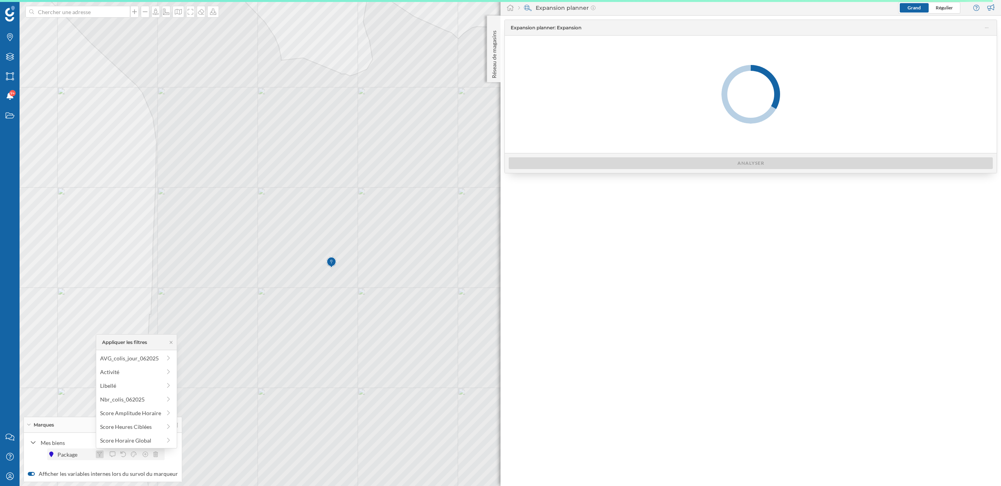
click at [101, 452] on icon at bounding box center [99, 453] width 5 height 5
click at [73, 455] on div "Package" at bounding box center [69, 454] width 24 height 8
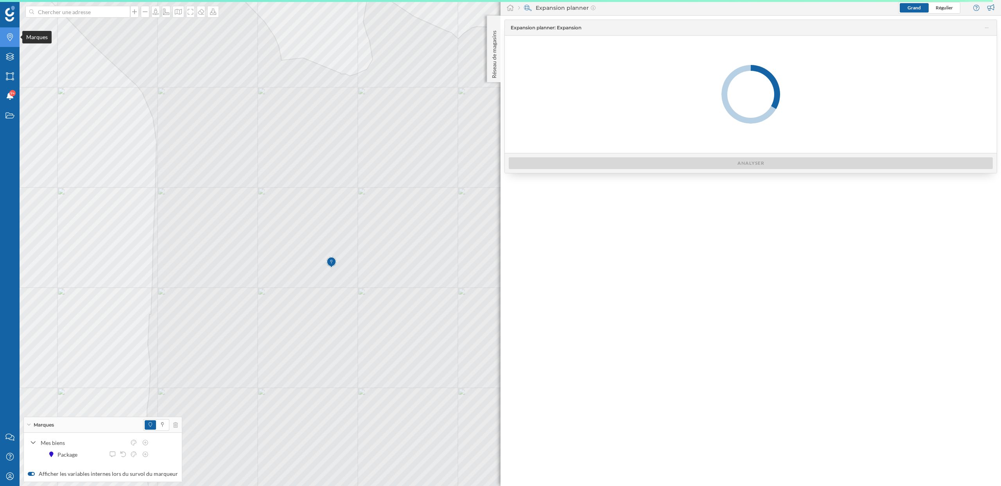
click at [12, 43] on div "Marques" at bounding box center [10, 37] width 20 height 20
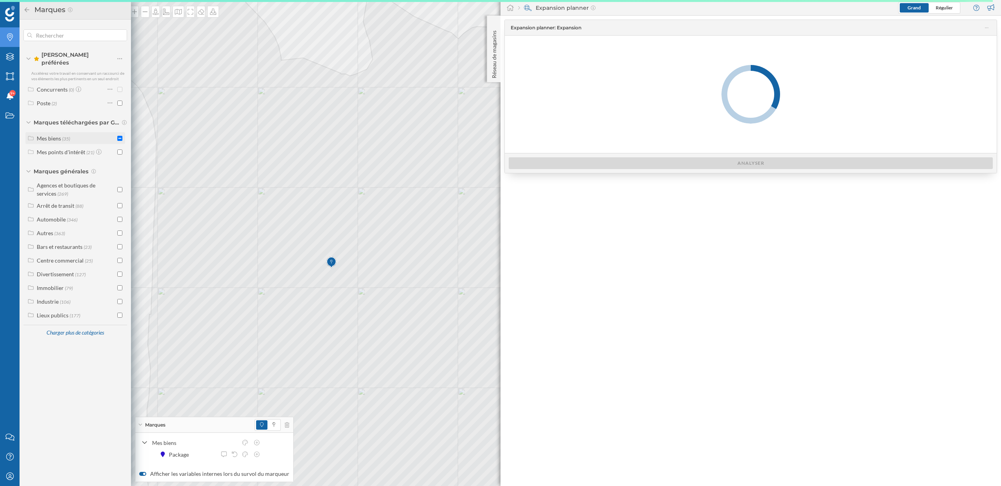
click at [55, 139] on div "Mes biens (35)" at bounding box center [75, 138] width 100 height 12
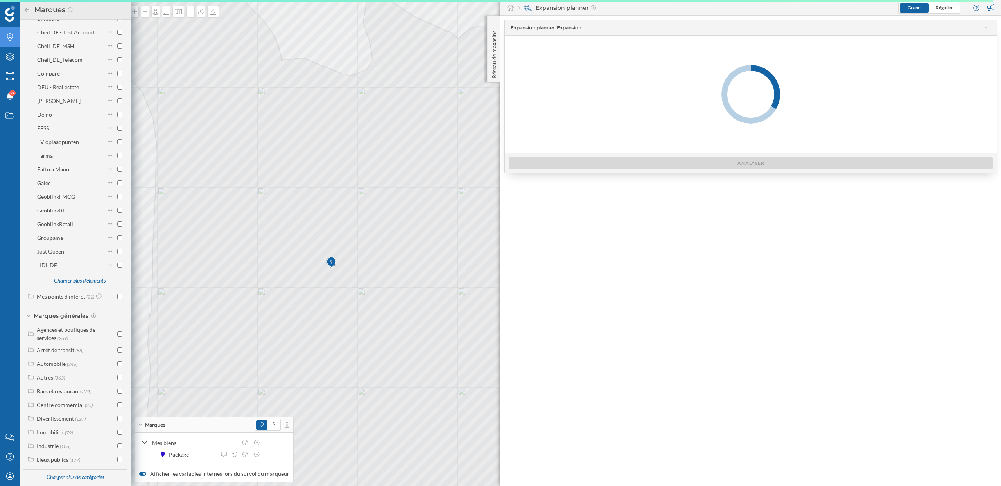
click at [78, 279] on div "Charger plus d'éléments" at bounding box center [79, 281] width 61 height 12
click at [109, 272] on icon at bounding box center [109, 276] width 5 height 8
click at [76, 272] on div "Package" at bounding box center [64, 276] width 55 height 8
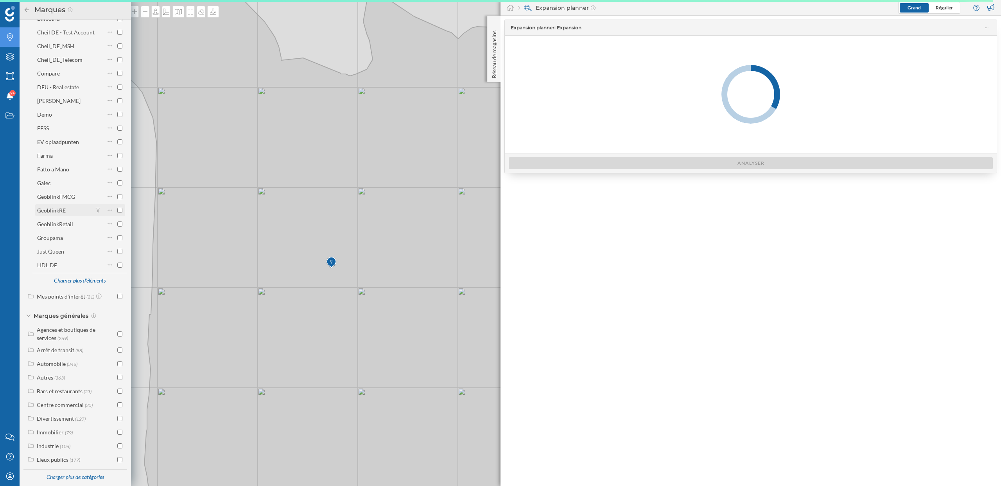
scroll to position [0, 0]
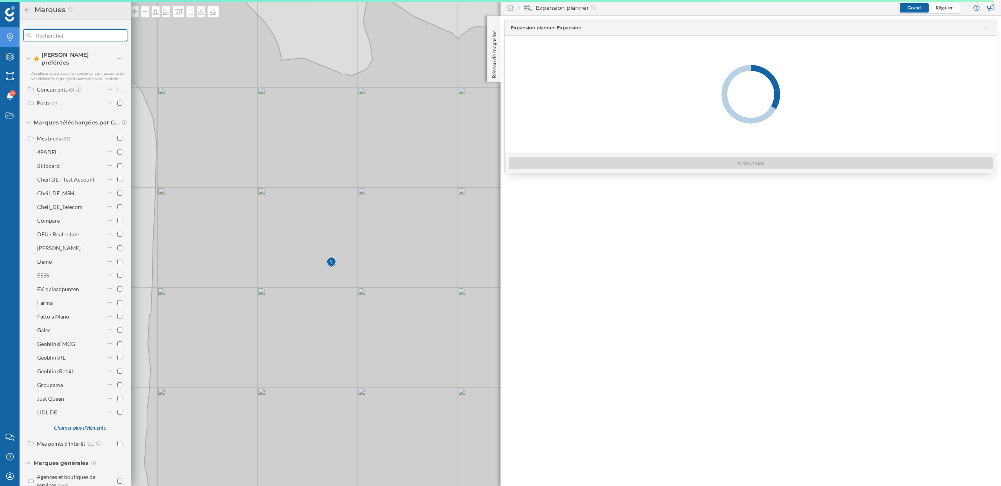
click at [84, 41] on input "text" at bounding box center [75, 35] width 86 height 16
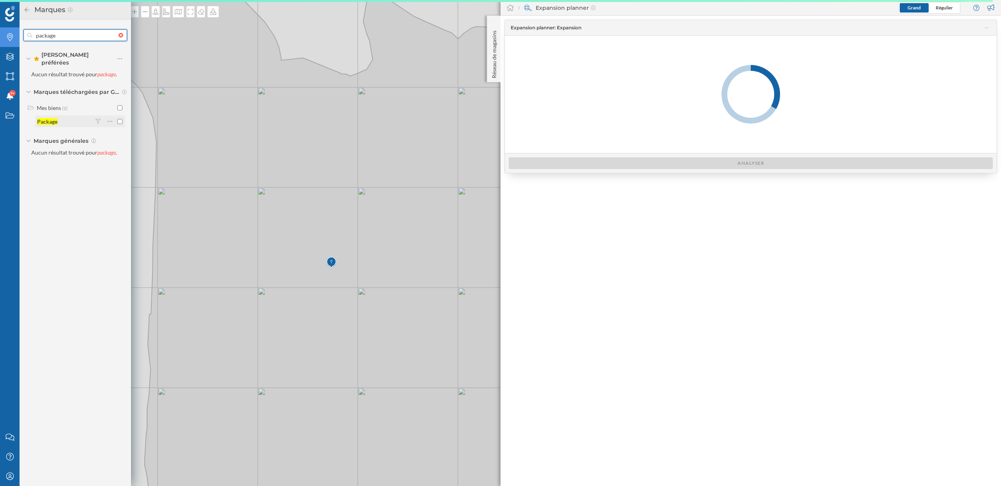
type input "package"
click at [119, 119] on input "checkbox" at bounding box center [119, 121] width 5 height 5
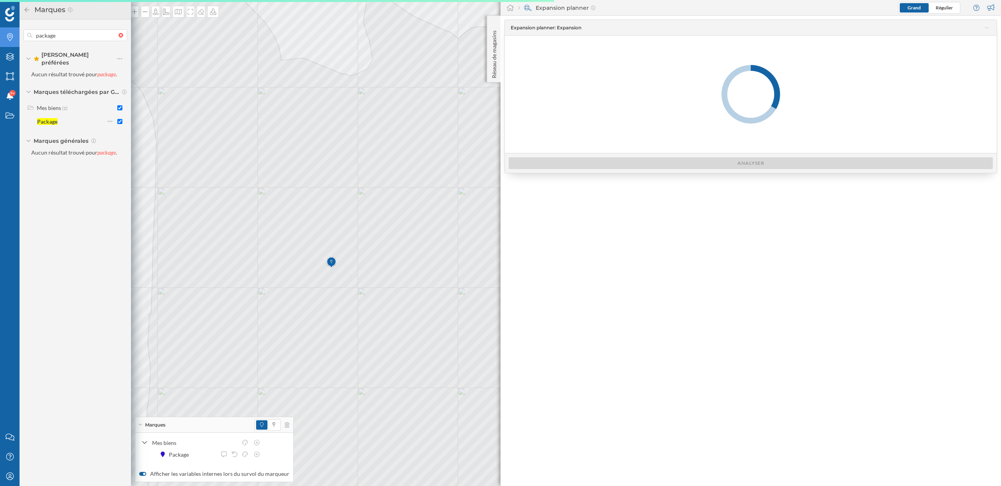
click at [27, 9] on icon at bounding box center [26, 9] width 7 height 5
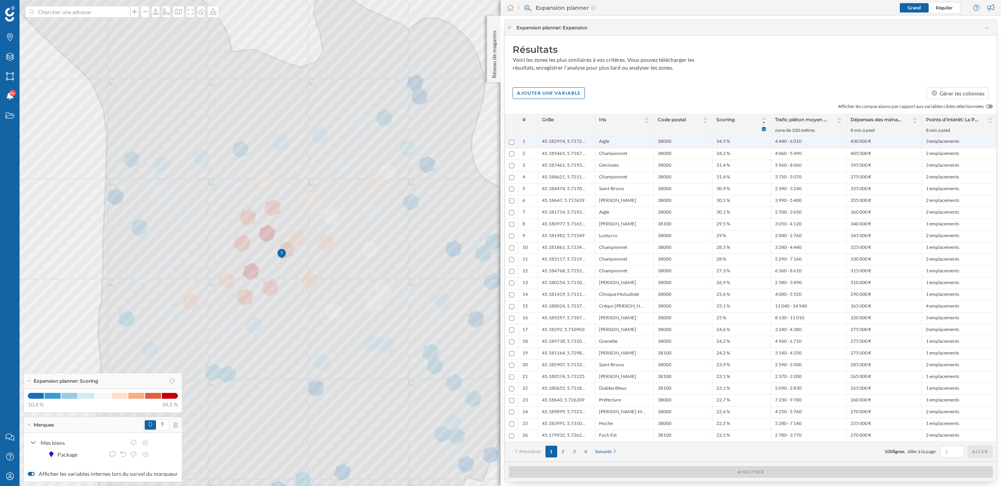
click at [625, 140] on li "Aigle" at bounding box center [624, 142] width 50 height 8
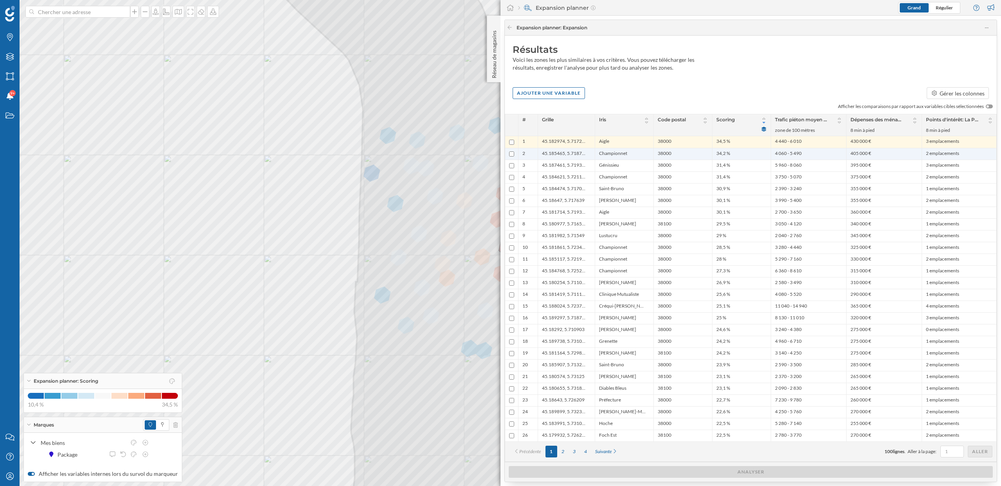
click at [629, 157] on li "Championnet" at bounding box center [624, 153] width 50 height 7
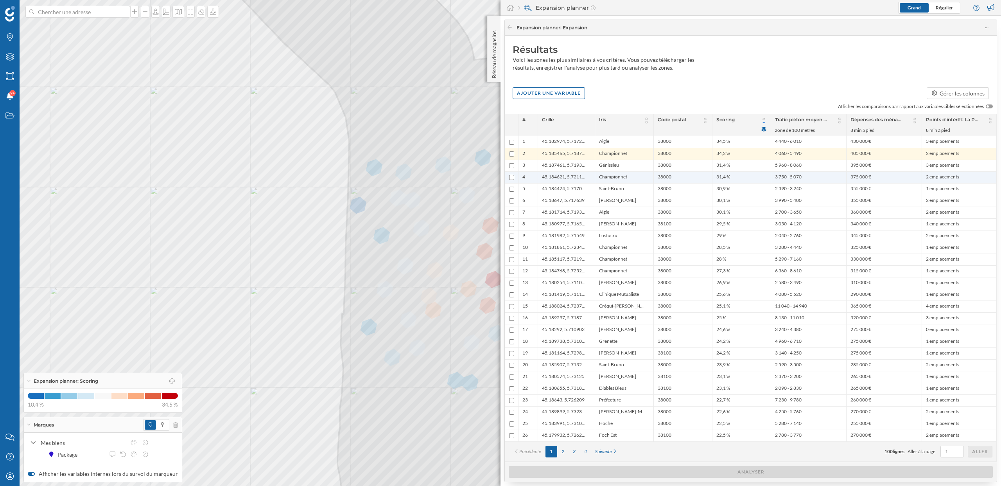
click at [625, 173] on ul "Championnet" at bounding box center [624, 177] width 50 height 11
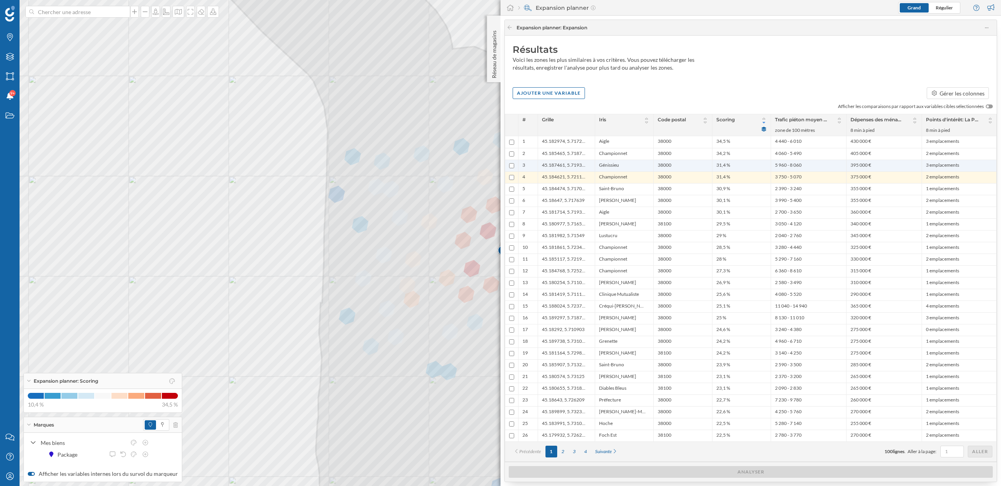
click at [625, 164] on li "Génissieu" at bounding box center [624, 165] width 50 height 7
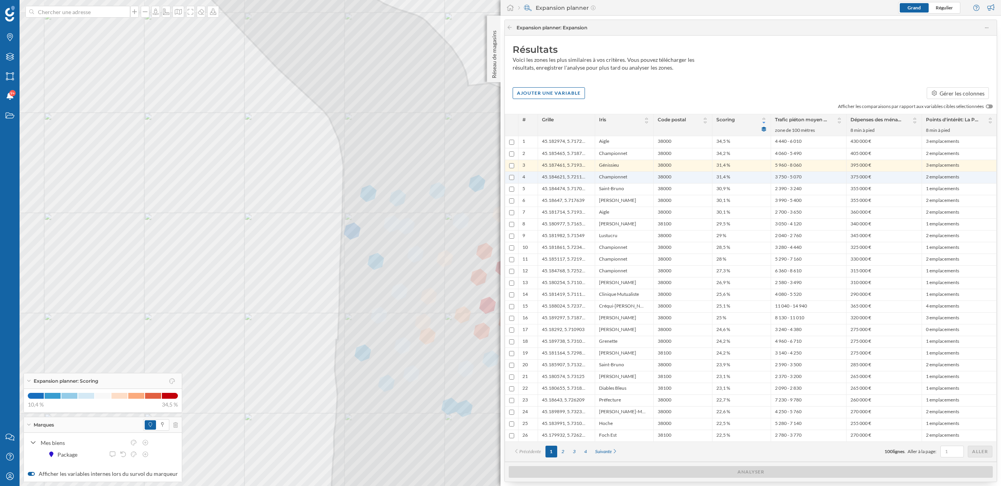
click at [626, 179] on span "Championnet" at bounding box center [613, 177] width 28 height 7
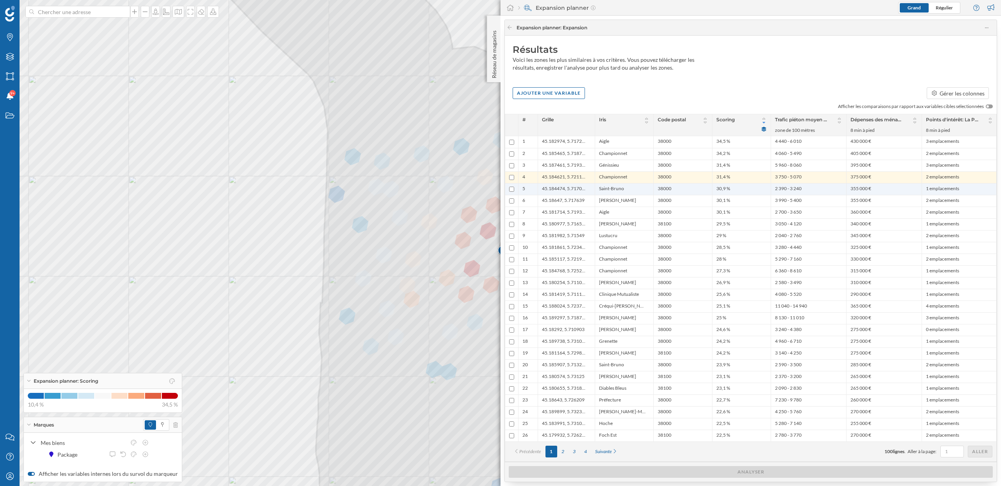
click at [626, 188] on li "Saint-Bruno" at bounding box center [624, 188] width 50 height 7
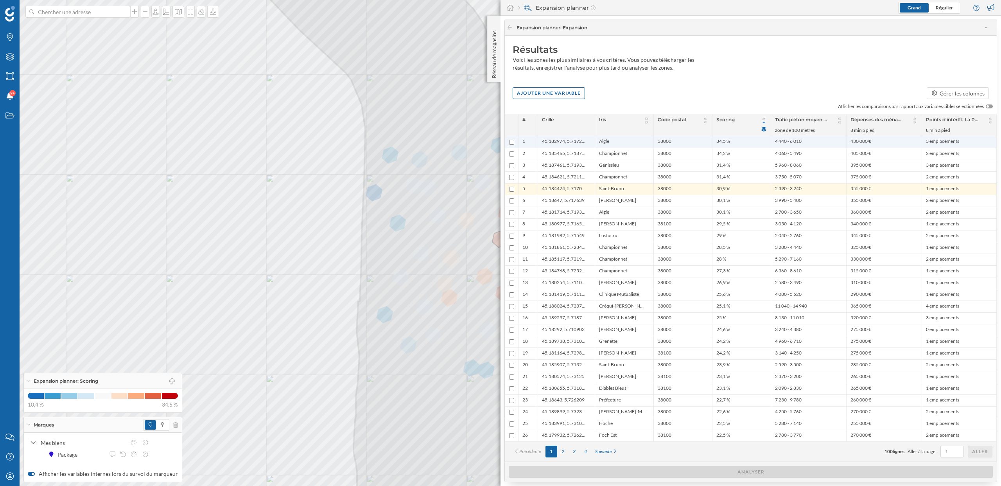
click at [625, 144] on li "Aigle" at bounding box center [624, 142] width 50 height 8
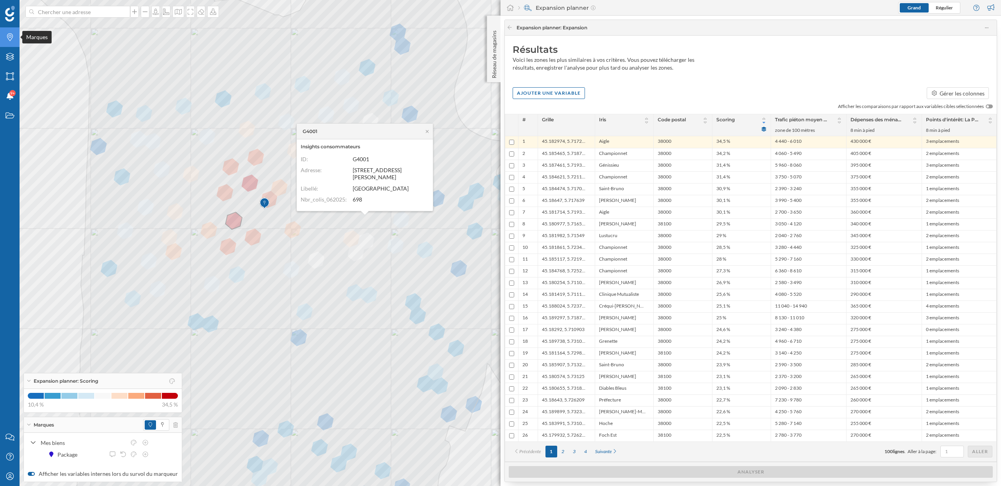
click at [10, 36] on icon "Marques" at bounding box center [10, 37] width 10 height 8
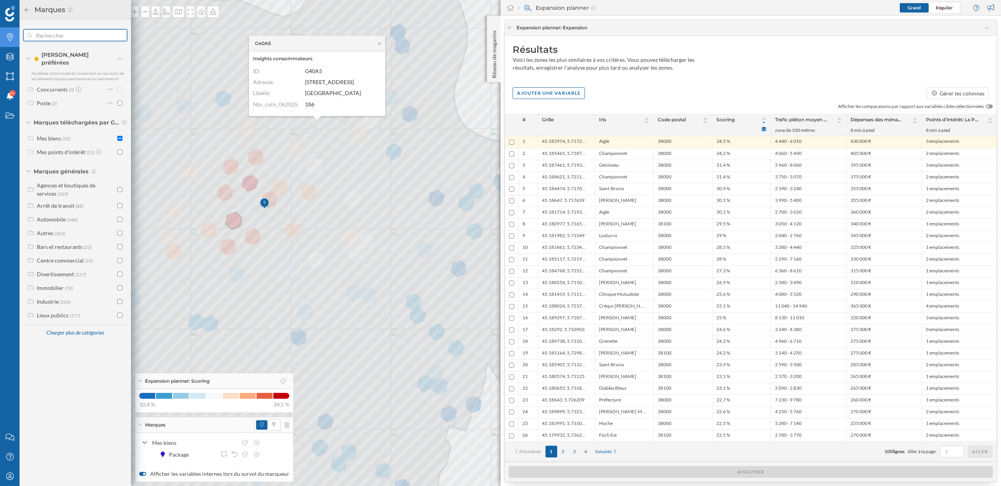
click at [88, 33] on input "text" at bounding box center [75, 35] width 86 height 16
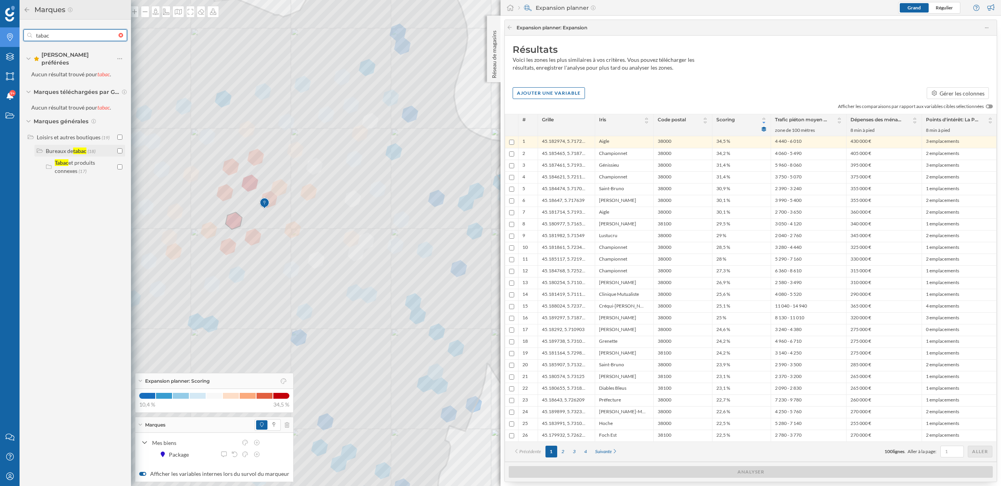
type input "tabac"
click at [120, 148] on input "checkbox" at bounding box center [119, 150] width 5 height 5
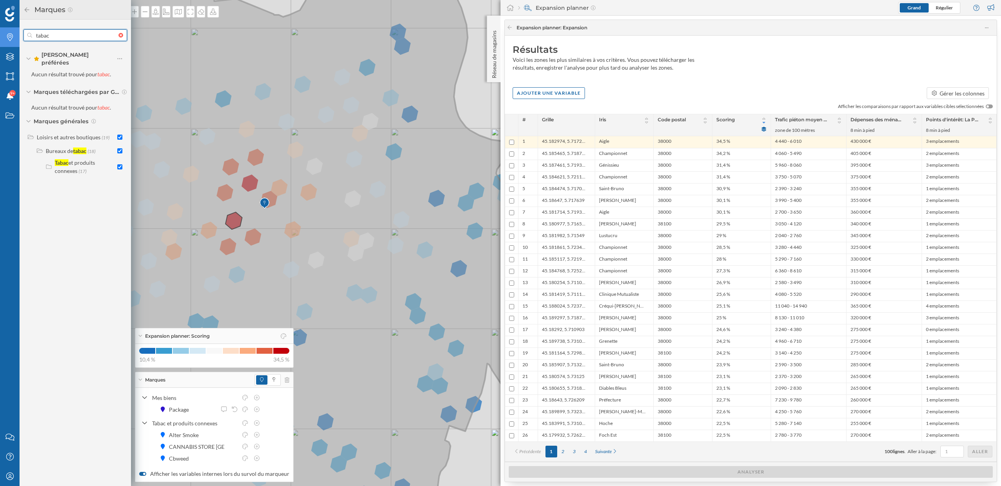
click at [64, 36] on input "tabac" at bounding box center [75, 35] width 86 height 16
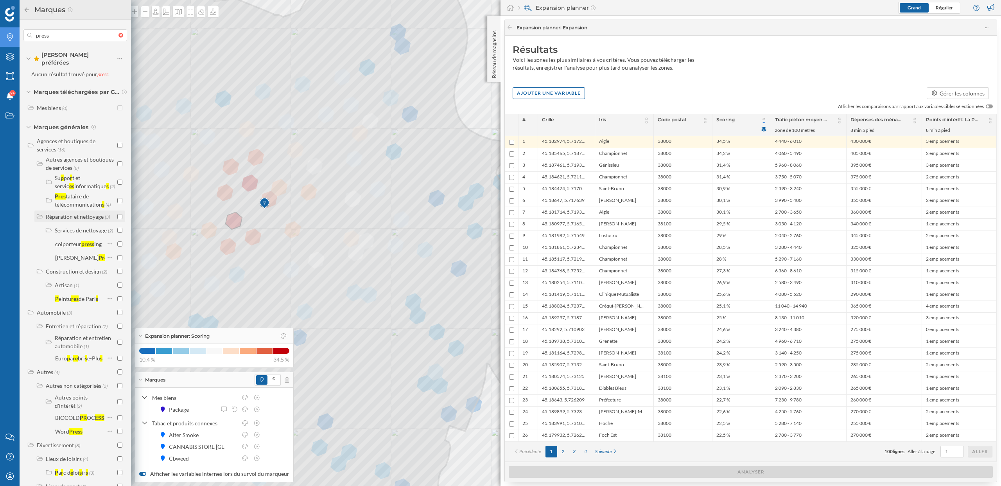
click at [119, 214] on input "checkbox" at bounding box center [119, 216] width 5 height 5
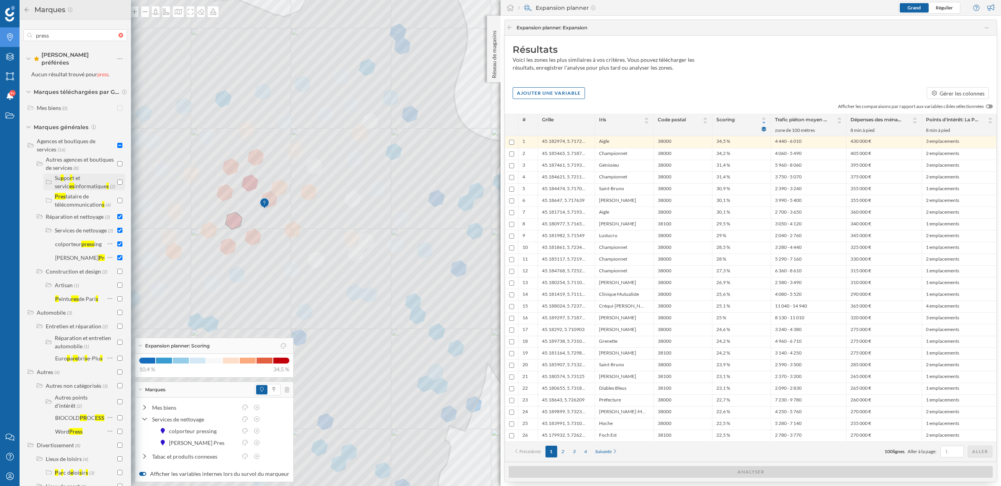
click at [117, 179] on input "checkbox" at bounding box center [119, 181] width 5 height 5
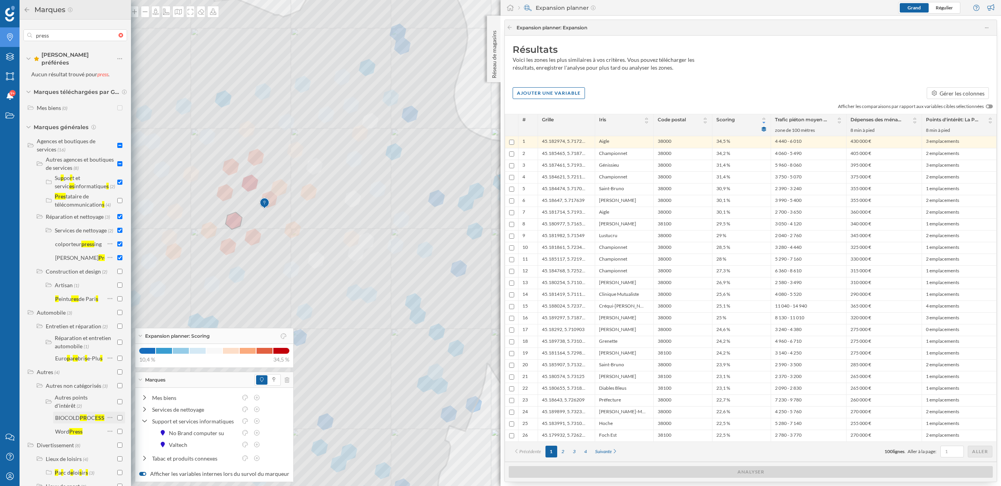
scroll to position [1, 0]
click at [47, 136] on div "Agences et boutiques de services" at bounding box center [66, 143] width 59 height 15
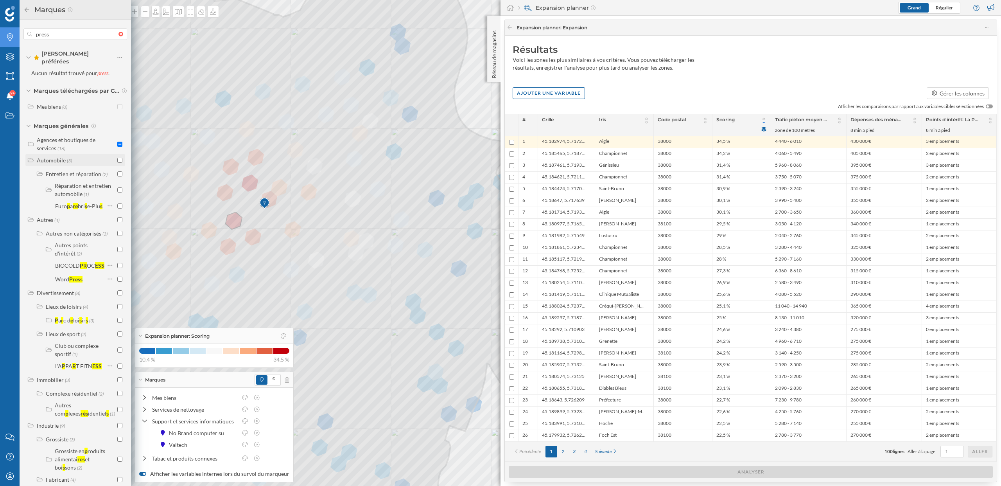
click at [48, 157] on div "Automobile" at bounding box center [51, 160] width 29 height 7
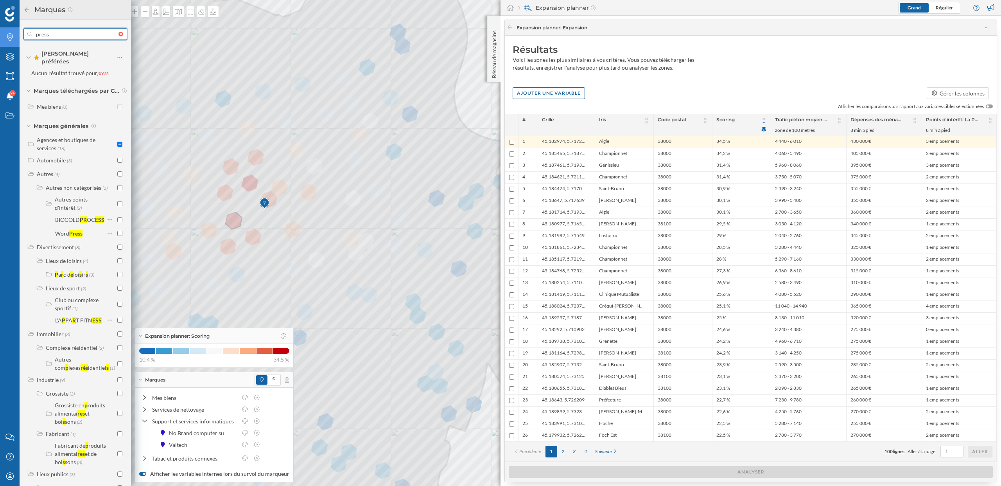
drag, startPoint x: 54, startPoint y: 36, endPoint x: 24, endPoint y: 36, distance: 30.1
click at [24, 36] on div "press" at bounding box center [75, 34] width 104 height 12
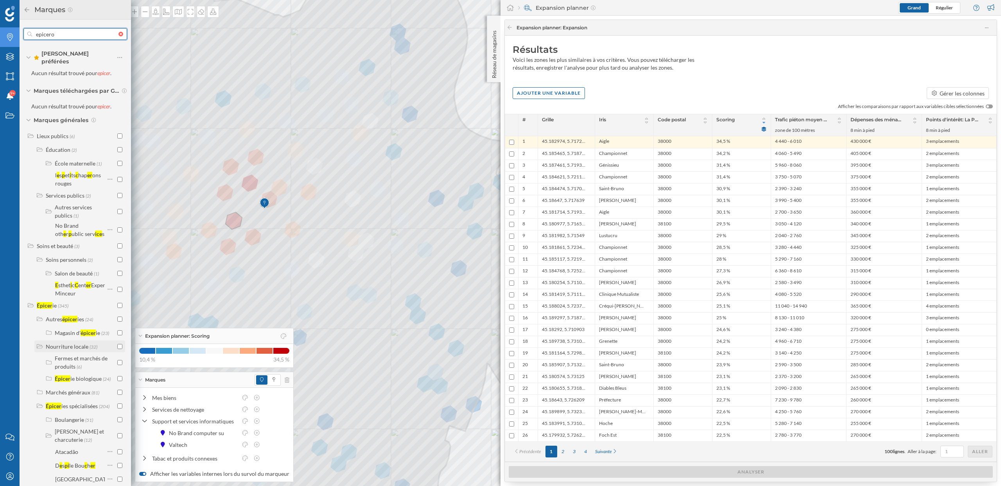
scroll to position [0, 0]
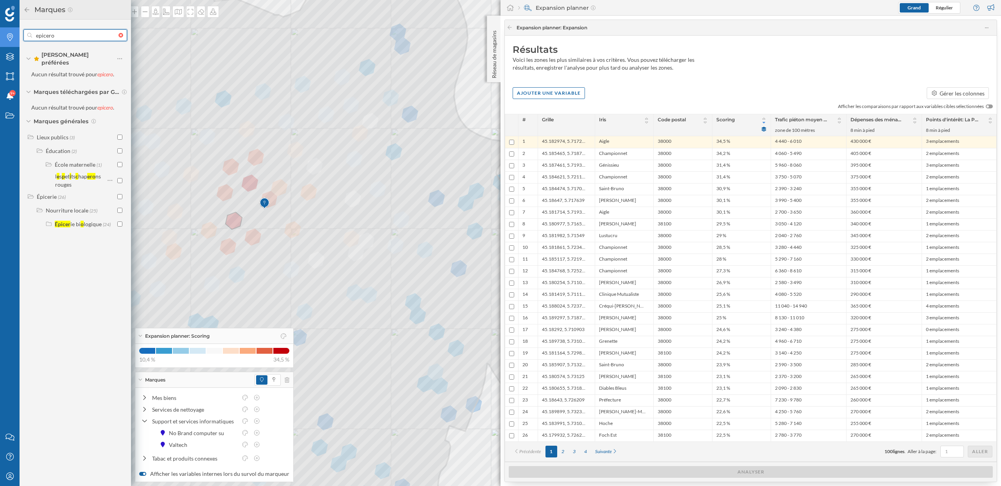
click at [62, 35] on input "epicero" at bounding box center [75, 35] width 86 height 16
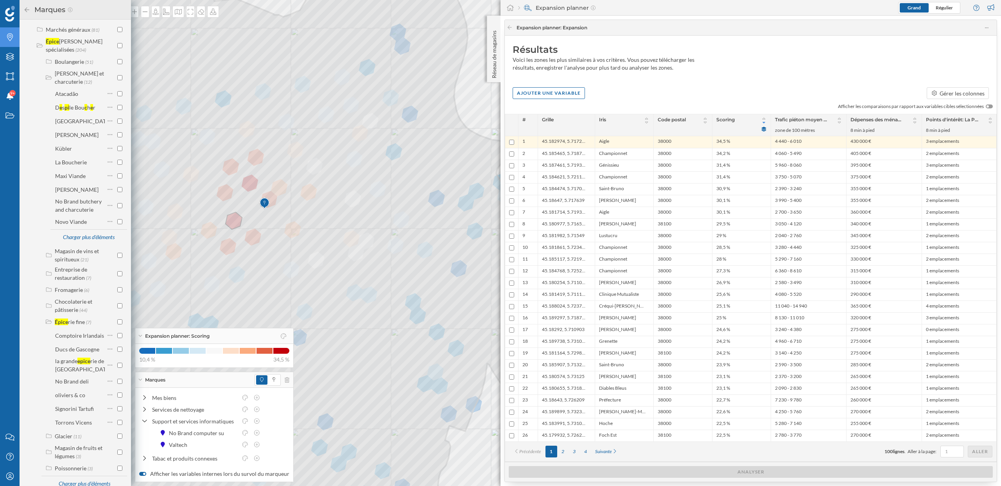
scroll to position [1019, 0]
type input "épice"
click at [63, 324] on div "Épice" at bounding box center [61, 324] width 13 height 7
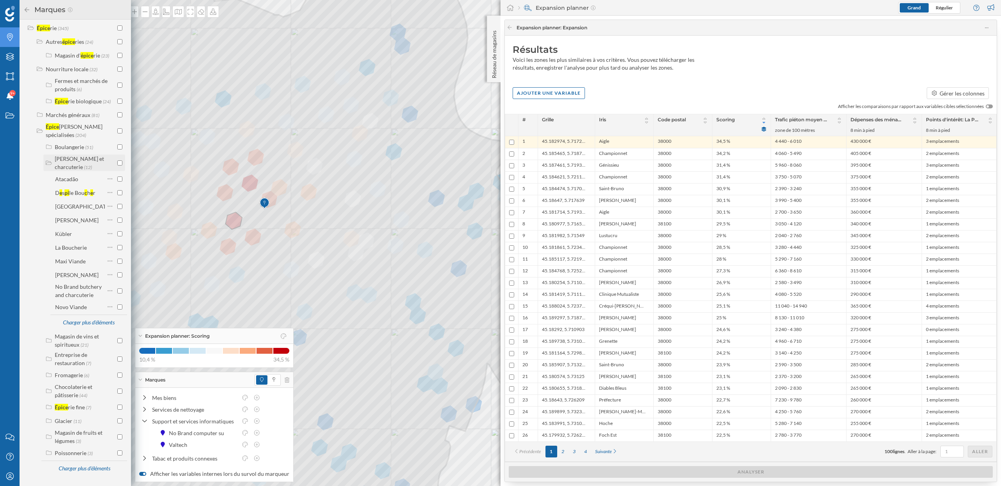
click at [62, 161] on div "Boucherie et charcuterie" at bounding box center [79, 162] width 49 height 15
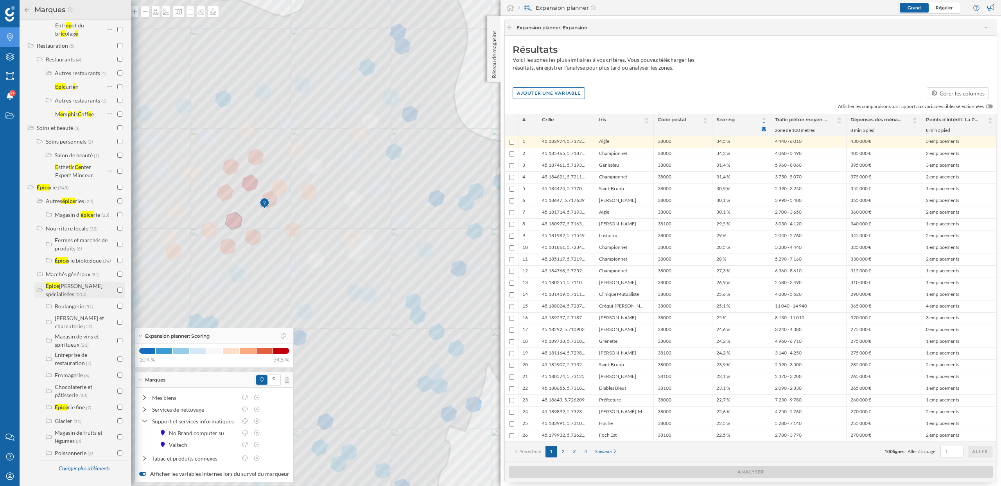
click at [66, 295] on div "ries spécialisées" at bounding box center [74, 289] width 57 height 15
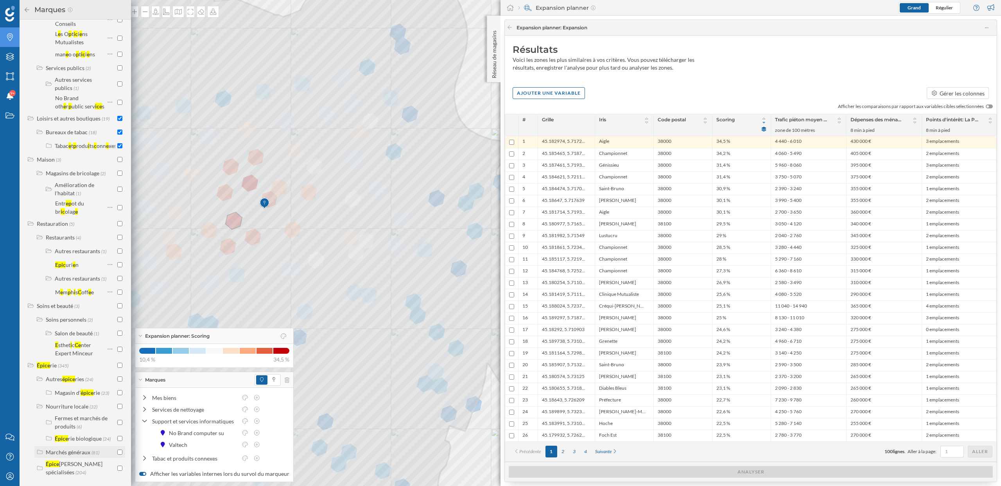
click at [74, 455] on div "Marchés généraux" at bounding box center [68, 451] width 45 height 7
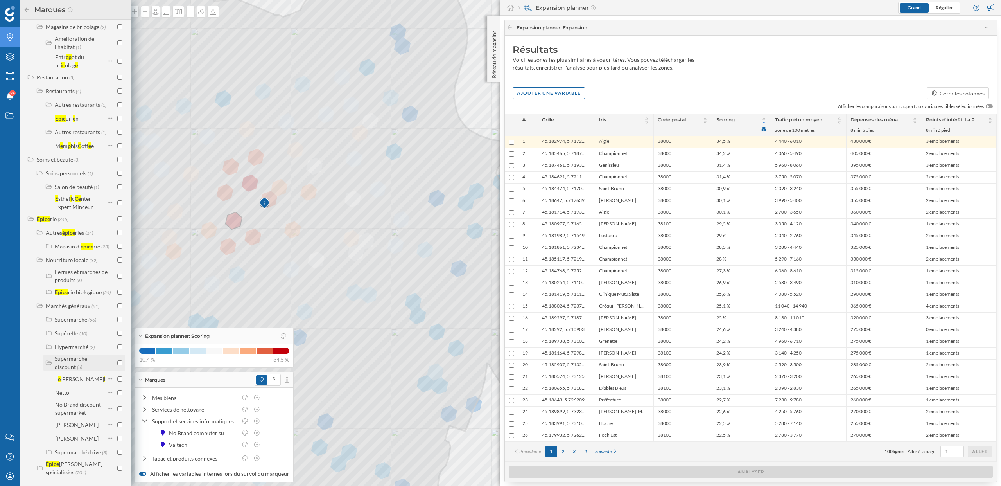
click at [67, 367] on div "Supermarché discount" at bounding box center [71, 362] width 32 height 15
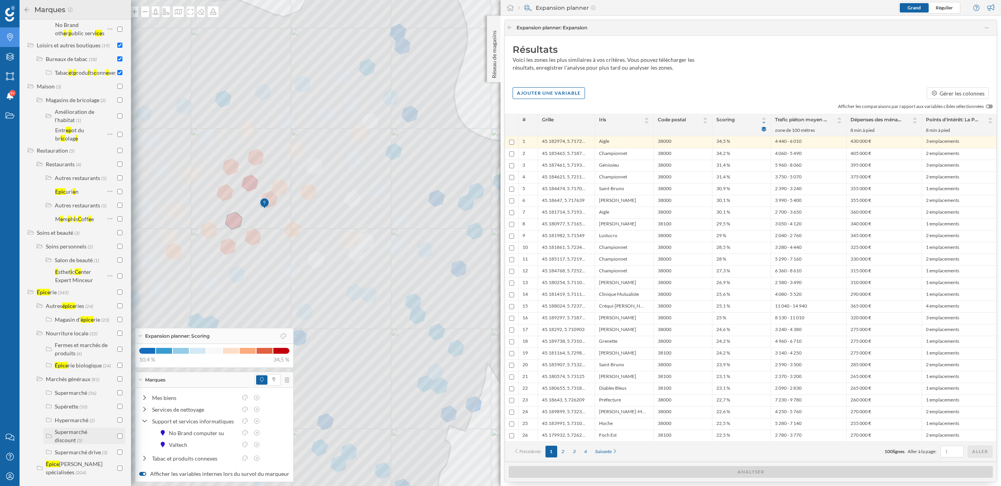
scroll to position [673, 0]
click at [75, 409] on div "Supérette" at bounding box center [66, 406] width 23 height 7
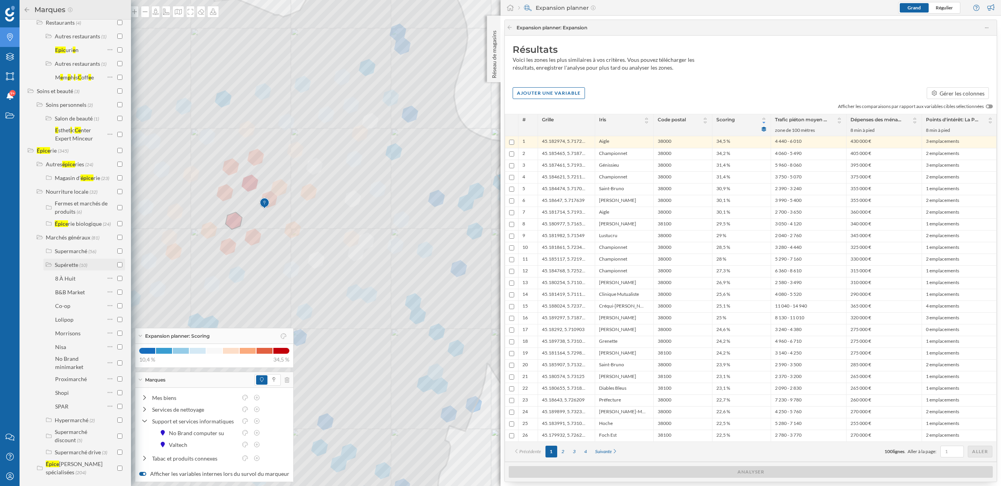
click at [118, 267] on input "checkbox" at bounding box center [119, 264] width 5 height 5
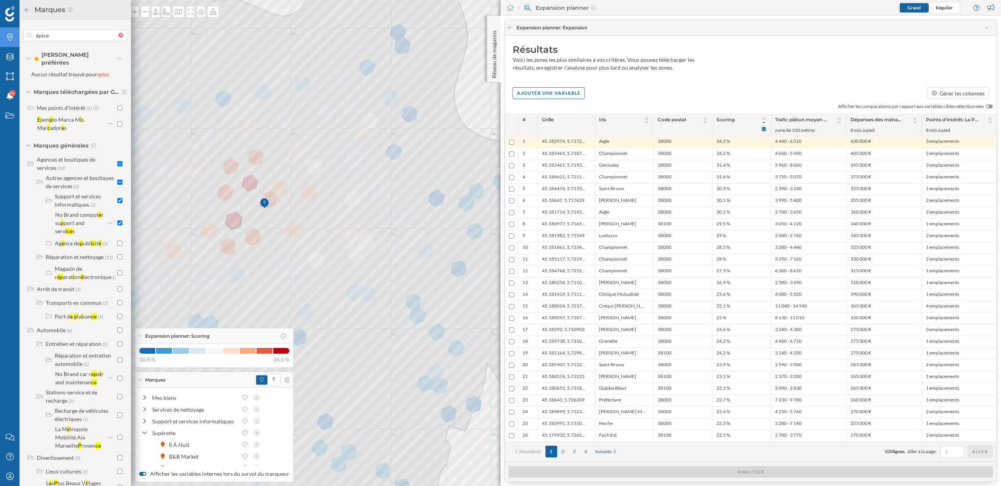
scroll to position [814, 0]
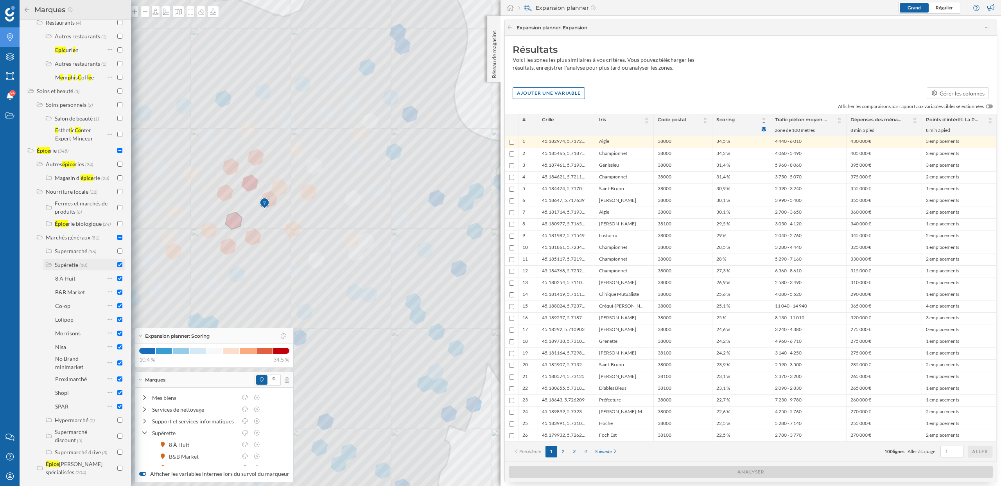
click at [74, 267] on div "Supérette" at bounding box center [66, 264] width 23 height 7
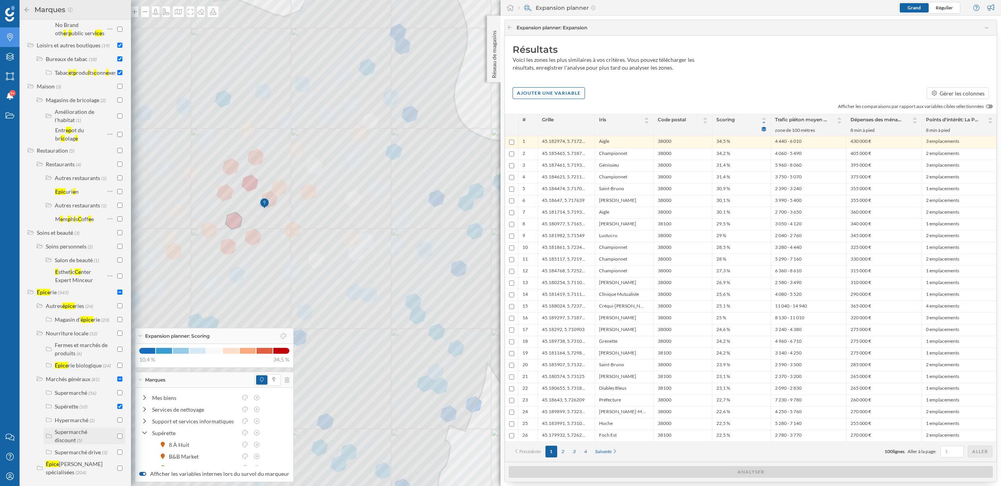
click at [73, 440] on label "Supermarché discount (5)" at bounding box center [85, 435] width 61 height 16
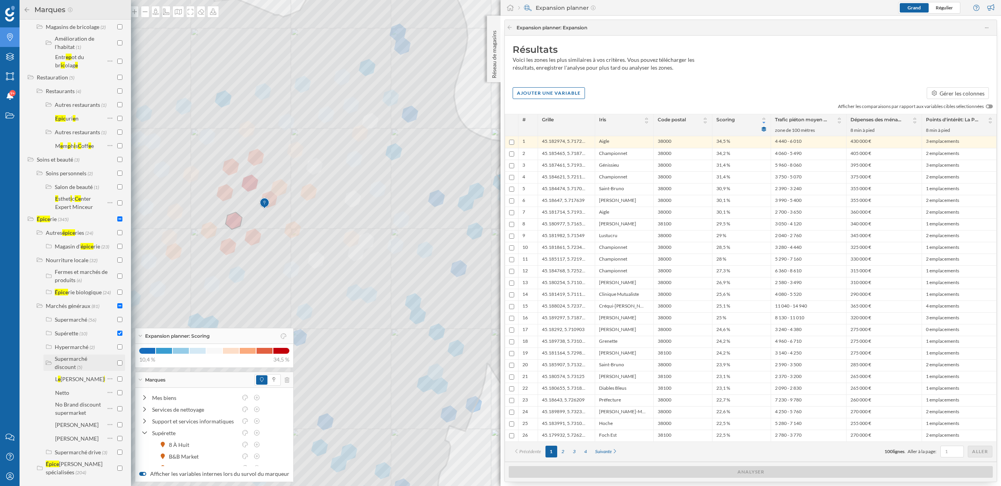
click at [75, 366] on div "Supermarché discount" at bounding box center [71, 362] width 32 height 15
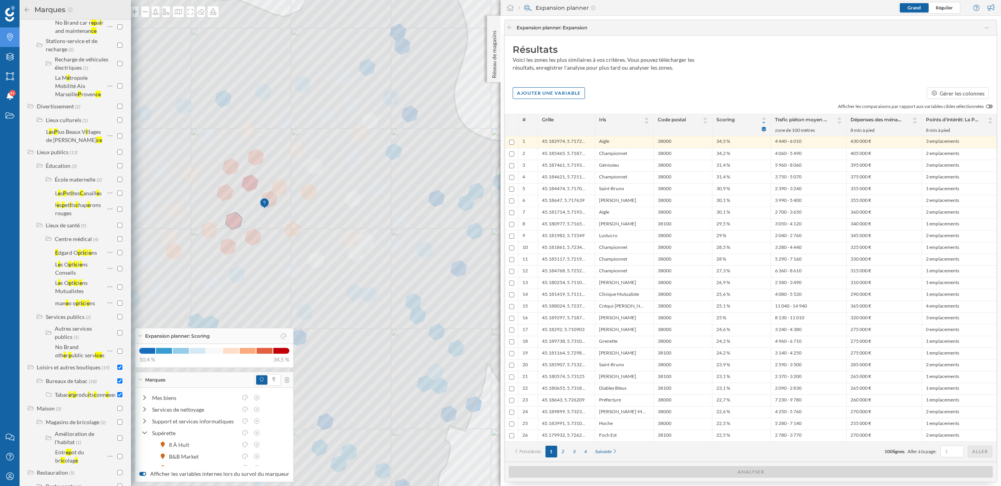
scroll to position [265, 0]
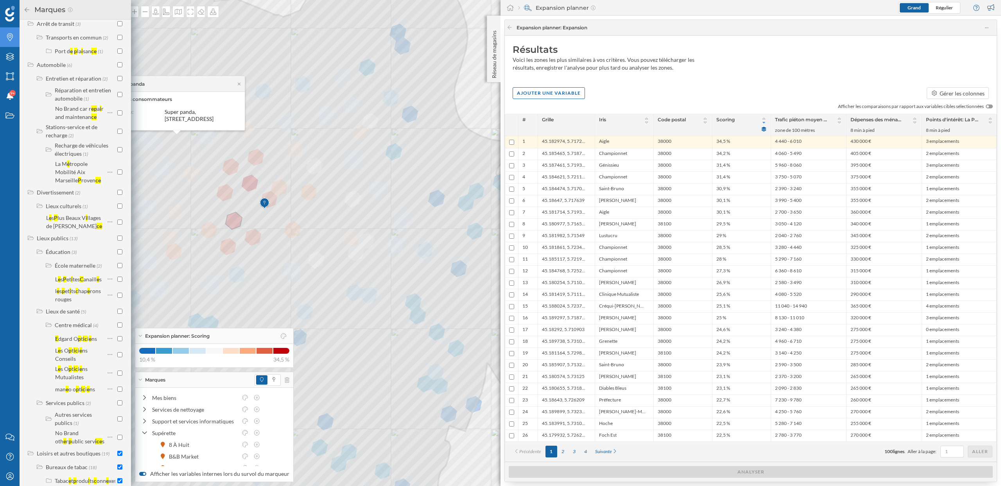
click at [27, 10] on icon at bounding box center [26, 9] width 7 height 5
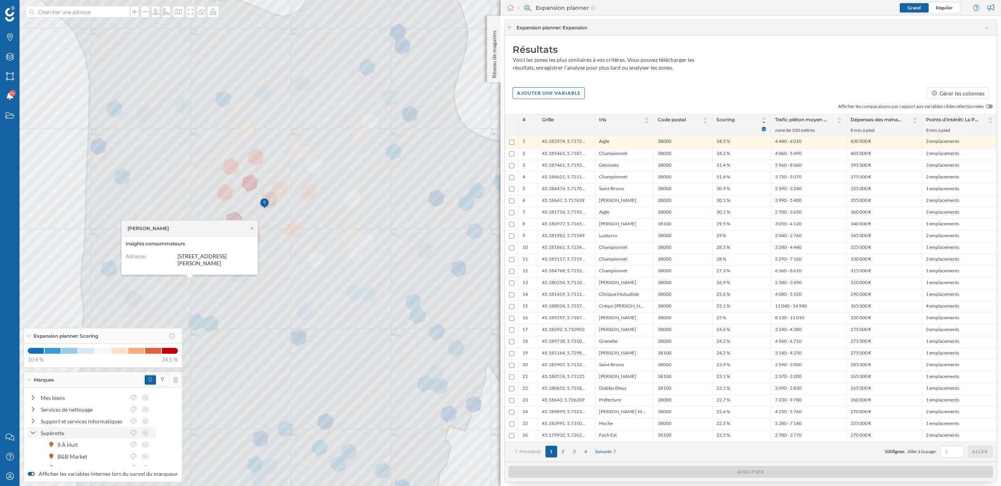
click at [36, 433] on div at bounding box center [33, 432] width 7 height 8
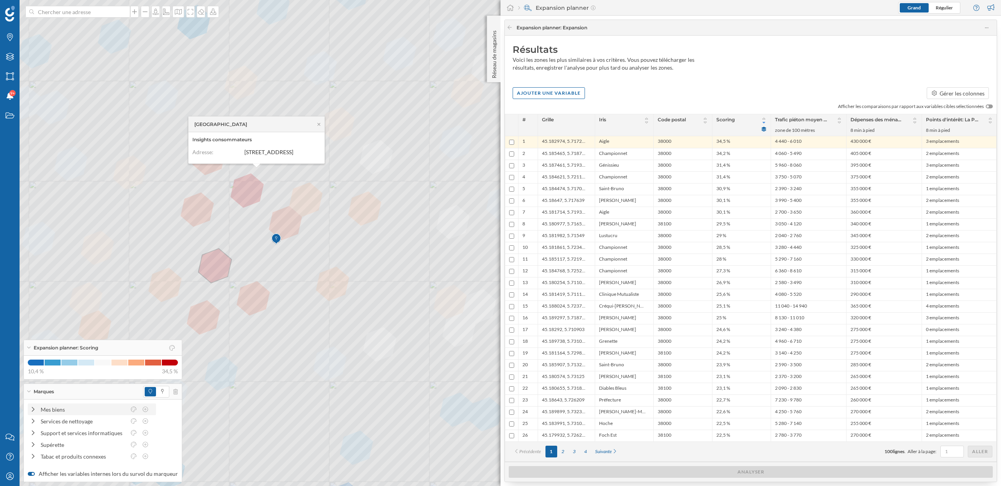
click at [33, 409] on icon at bounding box center [33, 408] width 7 height 5
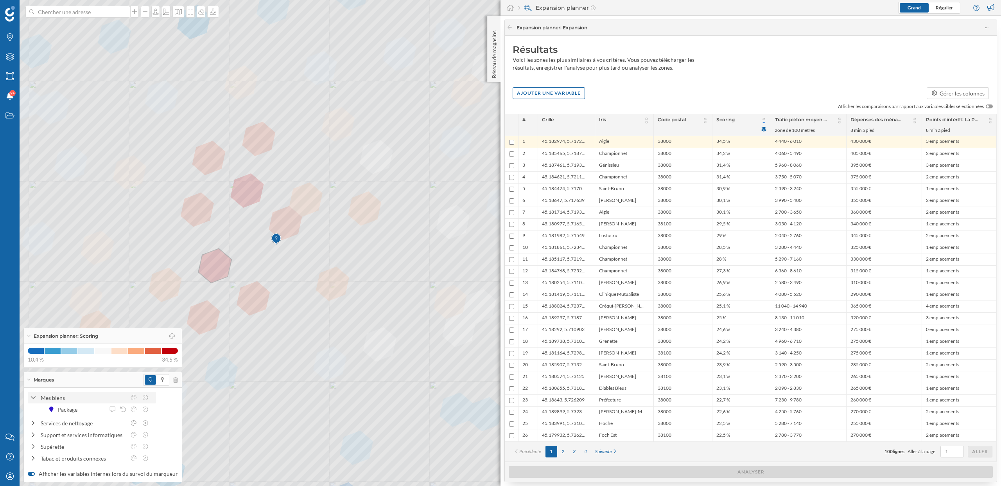
click at [36, 397] on icon at bounding box center [32, 397] width 5 height 7
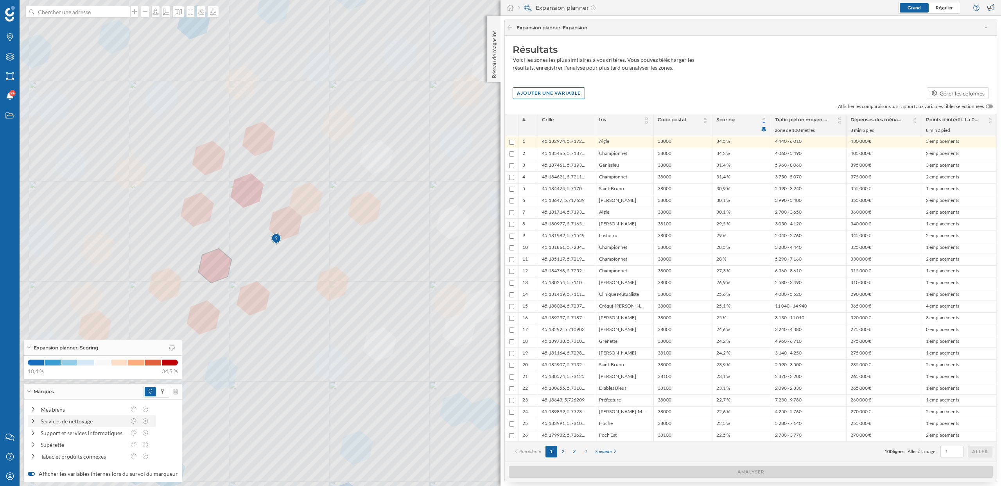
click at [34, 417] on div at bounding box center [33, 421] width 7 height 8
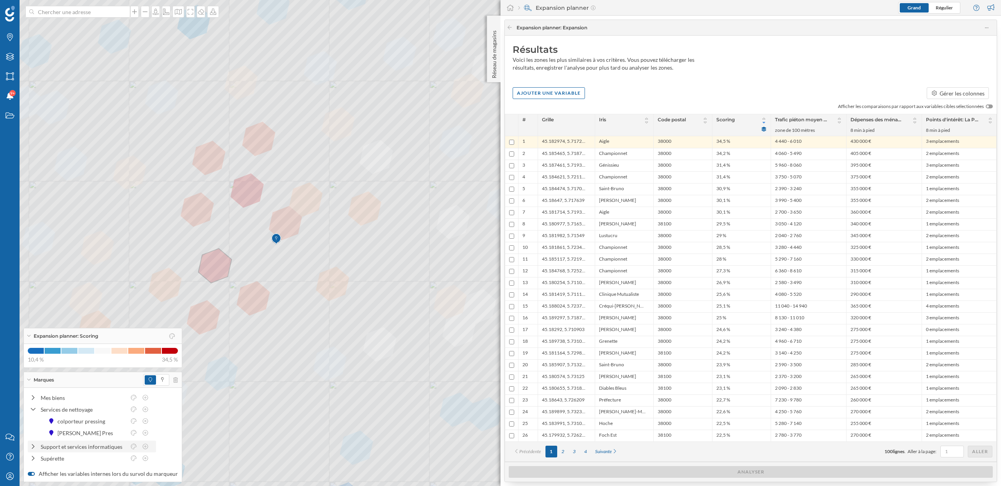
click at [34, 449] on div at bounding box center [33, 446] width 7 height 8
click at [134, 408] on icon at bounding box center [133, 408] width 7 height 5
click at [82, 337] on div at bounding box center [83, 337] width 6 height 6
click at [134, 447] on icon at bounding box center [133, 445] width 7 height 5
click at [84, 374] on div at bounding box center [83, 374] width 6 height 6
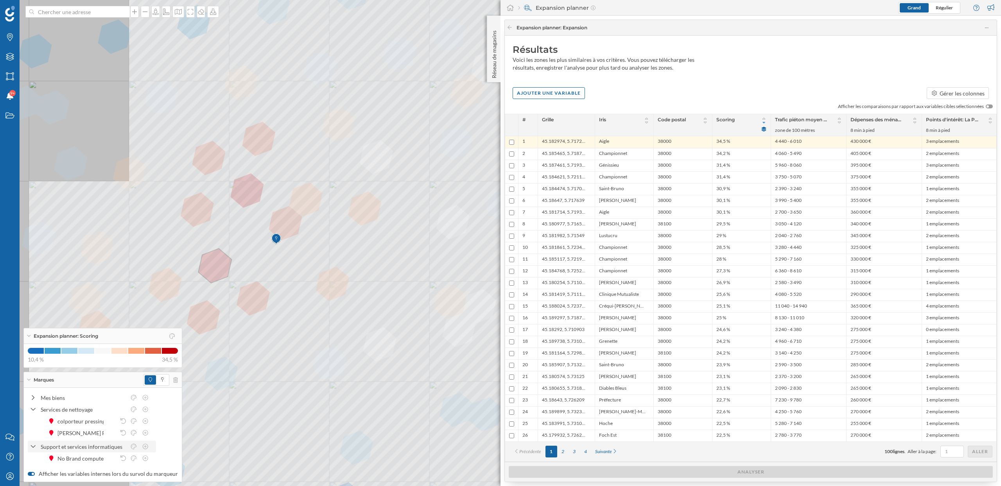
click at [33, 445] on icon at bounding box center [32, 446] width 5 height 7
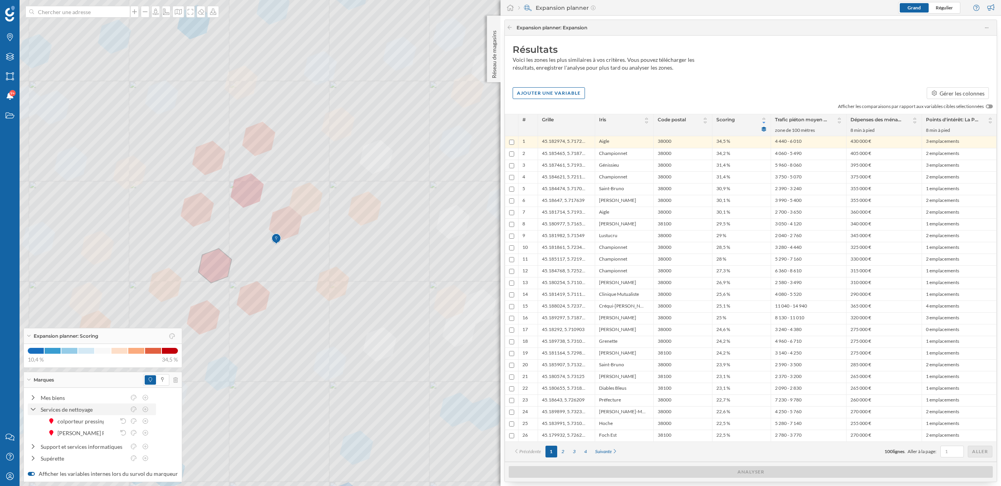
click at [32, 409] on icon at bounding box center [33, 409] width 5 height 3
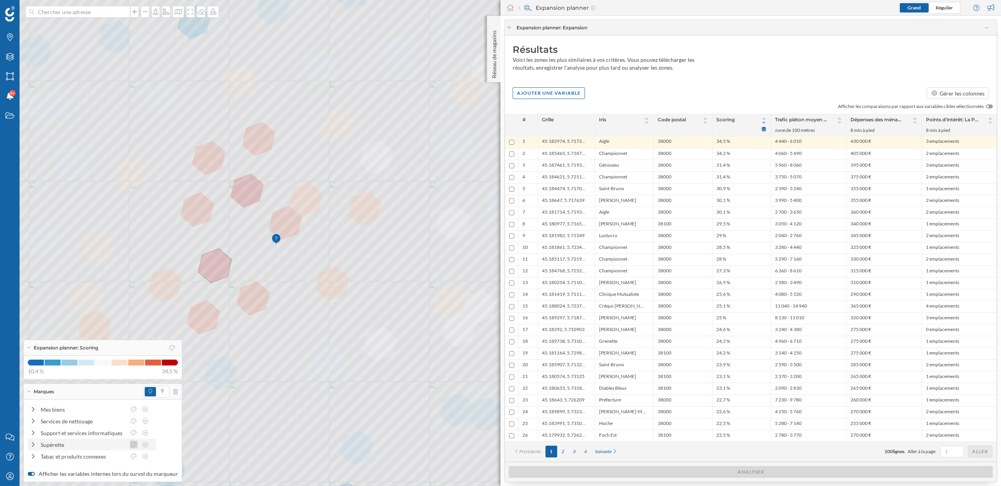
click at [134, 444] on icon at bounding box center [133, 443] width 7 height 5
click at [80, 370] on div at bounding box center [83, 372] width 6 height 6
click at [134, 453] on icon at bounding box center [133, 455] width 7 height 5
click at [82, 383] on div at bounding box center [83, 384] width 6 height 6
click at [31, 391] on div "Marques" at bounding box center [103, 391] width 158 height 16
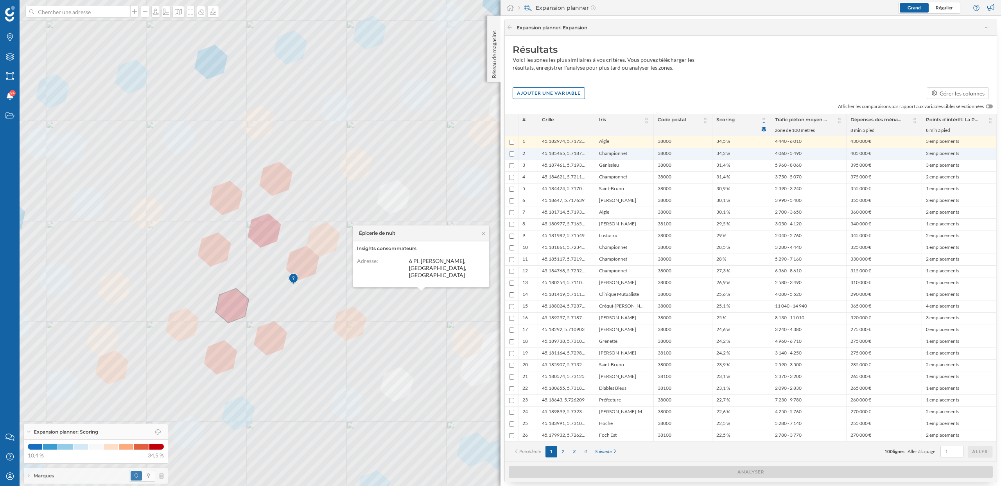
click at [615, 153] on span "Championnet" at bounding box center [613, 153] width 28 height 7
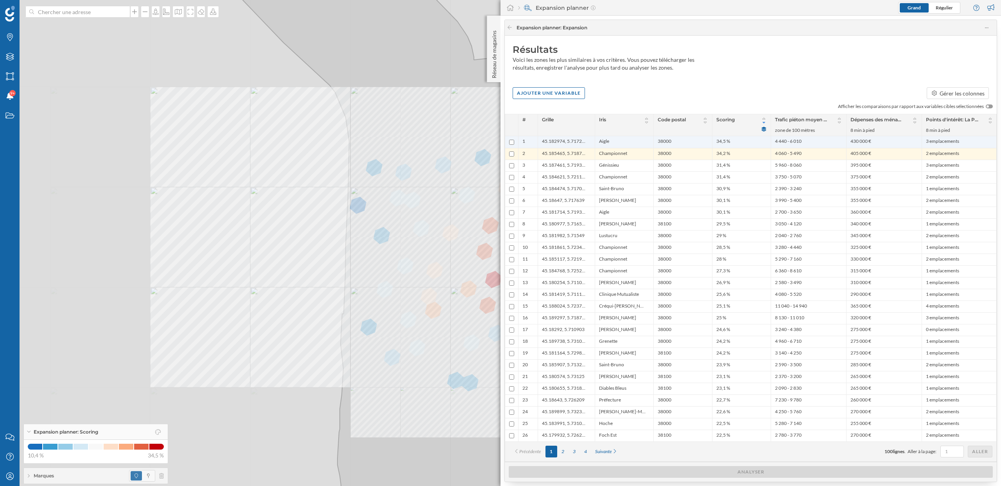
click at [618, 143] on li "Aigle" at bounding box center [624, 142] width 50 height 8
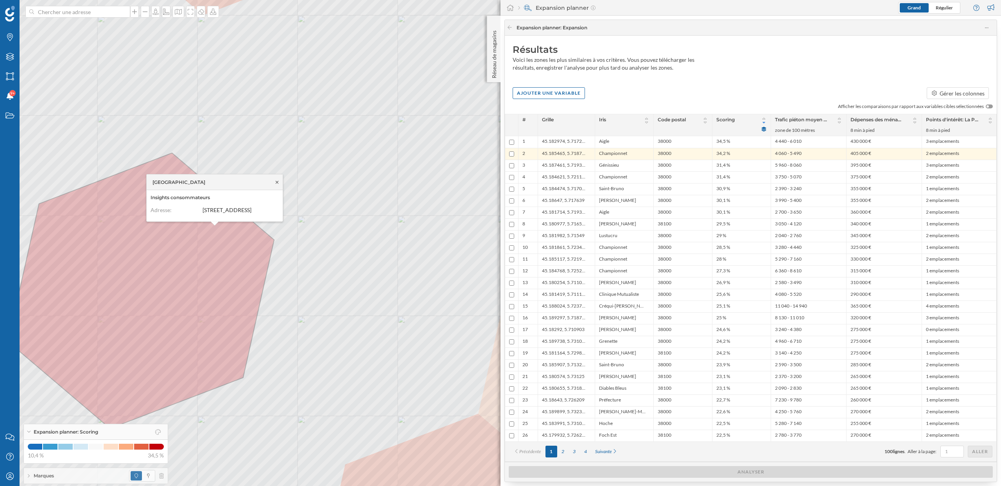
click at [277, 179] on icon at bounding box center [277, 181] width 6 height 5
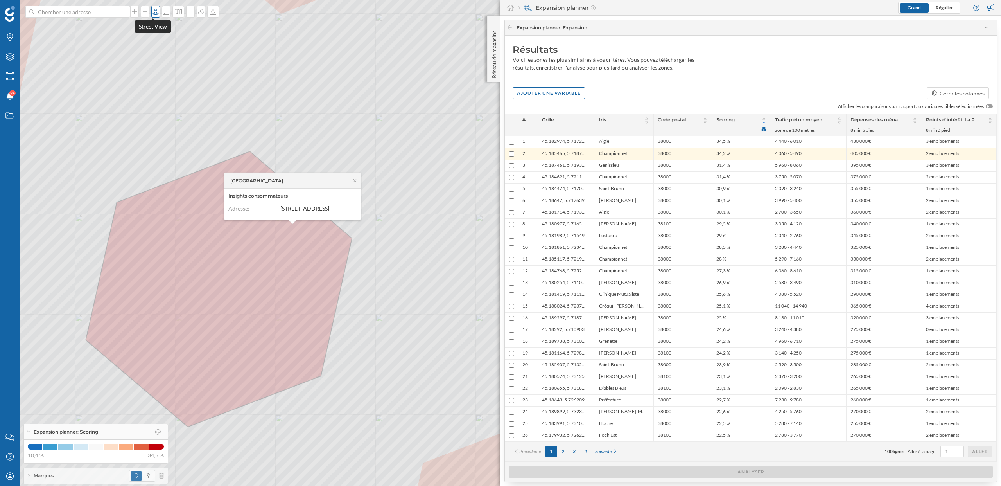
click at [154, 11] on icon at bounding box center [156, 12] width 8 height 6
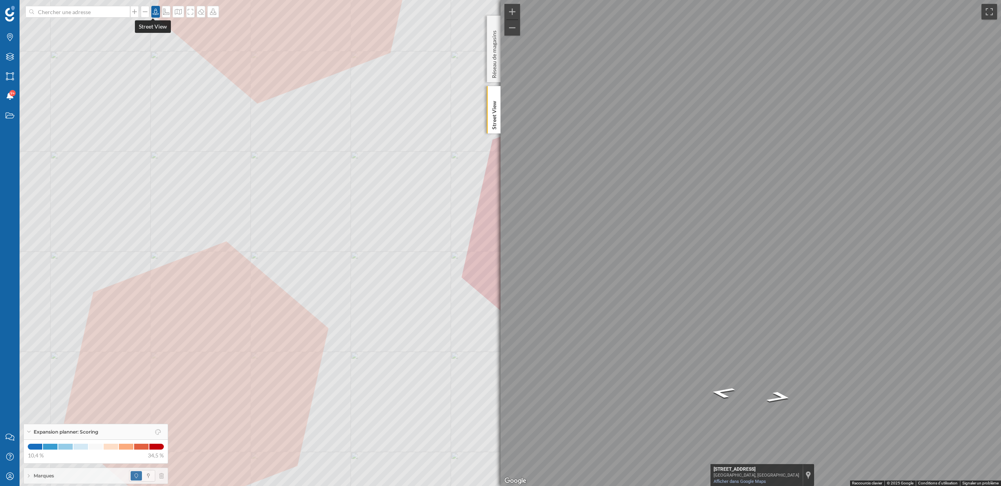
click at [154, 10] on icon at bounding box center [155, 12] width 6 height 6
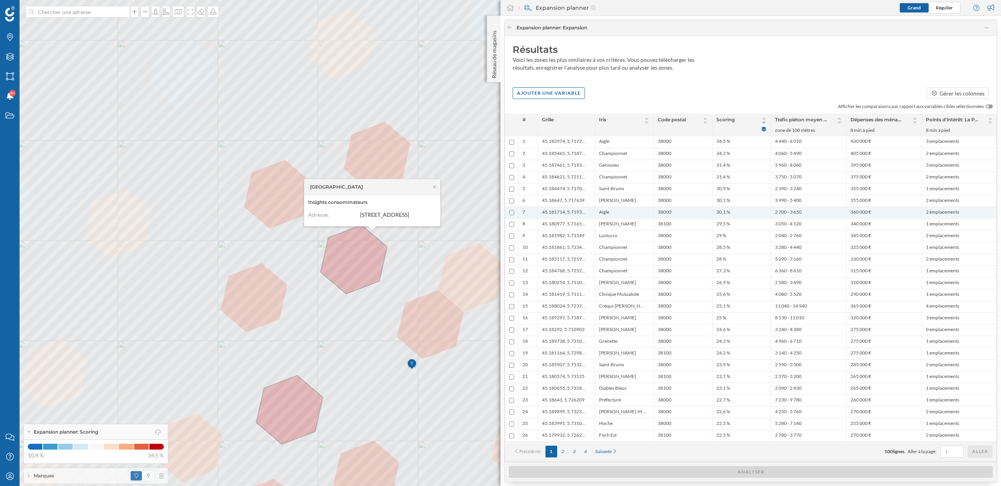
click at [628, 212] on li "Aigle" at bounding box center [624, 212] width 50 height 7
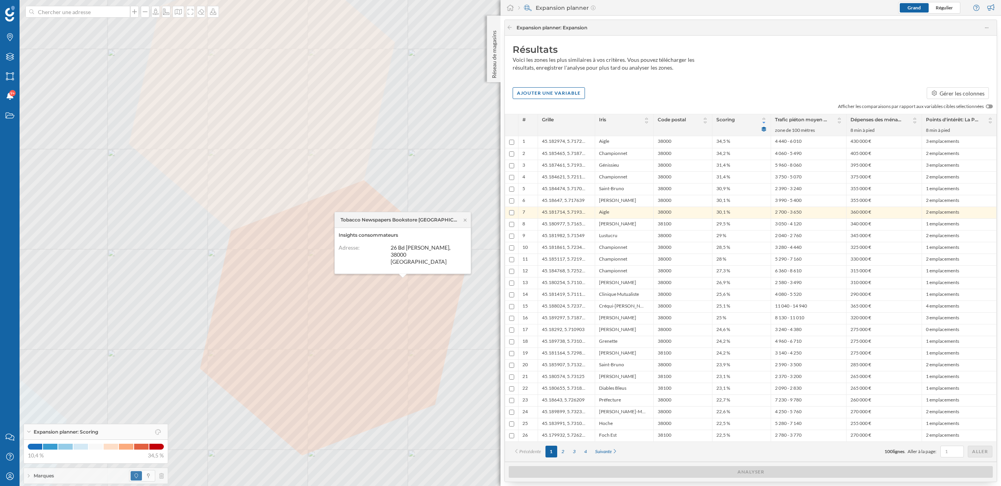
click at [465, 228] on div "Tobacco Newspapers Bookstore Grands Boulevards" at bounding box center [403, 220] width 136 height 16
click at [465, 222] on icon at bounding box center [465, 219] width 6 height 5
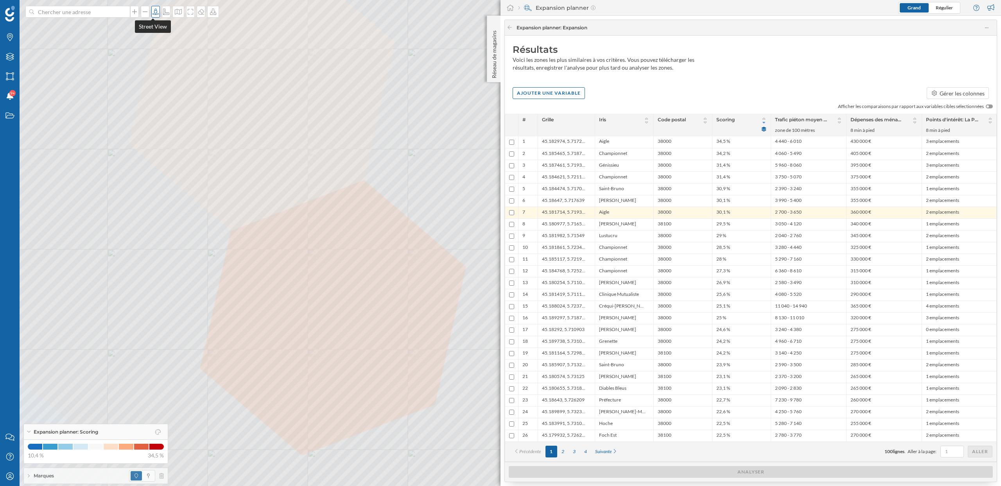
click at [152, 13] on icon at bounding box center [155, 12] width 6 height 6
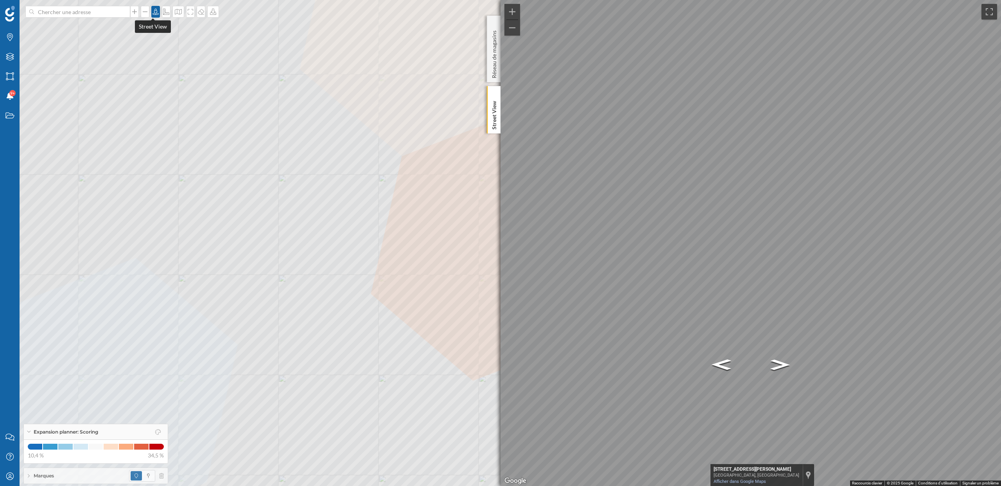
click at [154, 12] on icon at bounding box center [155, 12] width 6 height 6
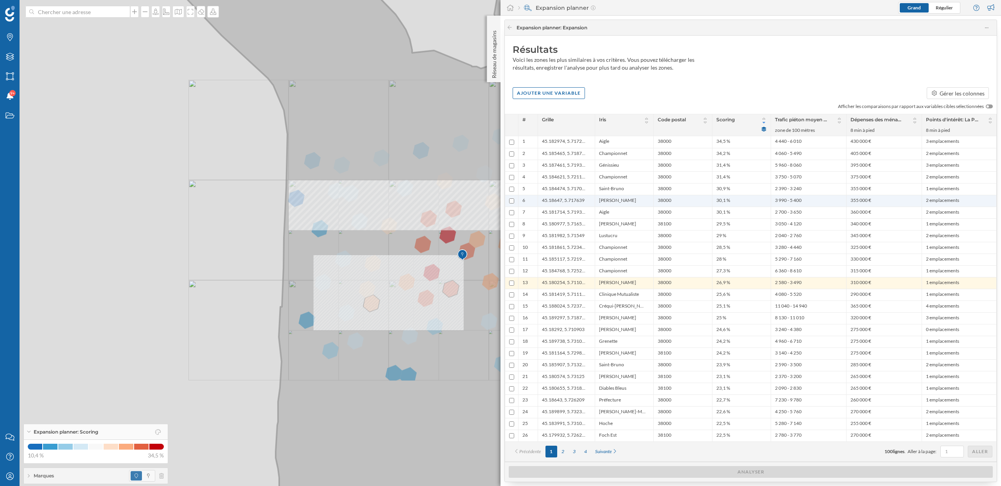
click at [363, 228] on div at bounding box center [363, 228] width 0 height 0
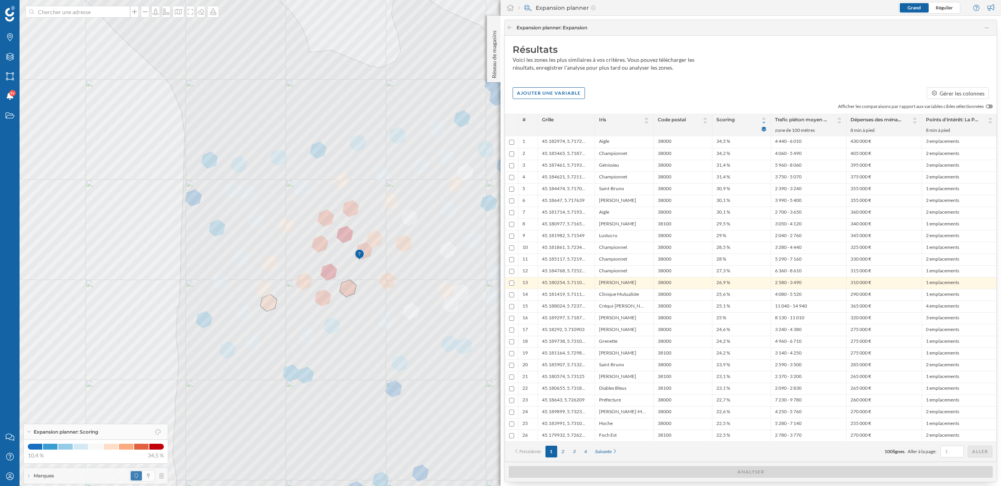
click at [30, 477] on div "Marques" at bounding box center [96, 476] width 144 height 16
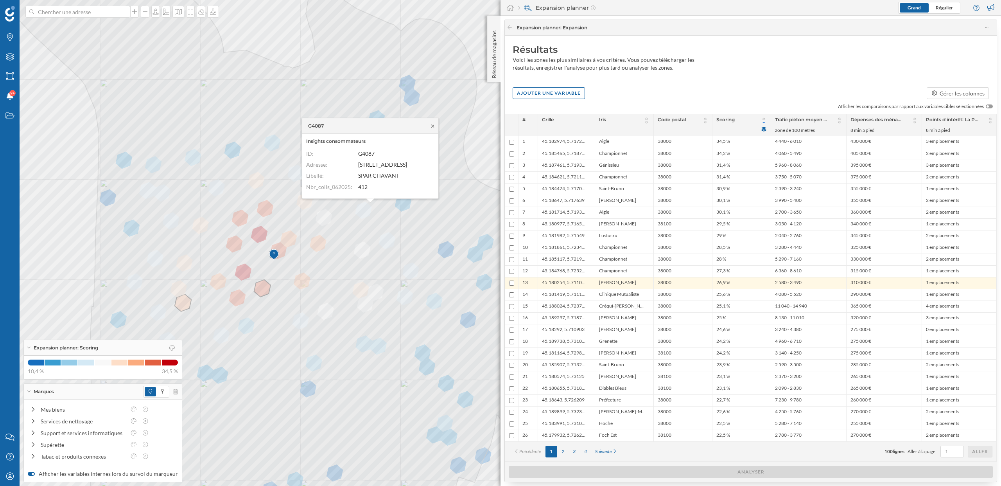
click at [433, 125] on icon at bounding box center [432, 125] width 3 height 3
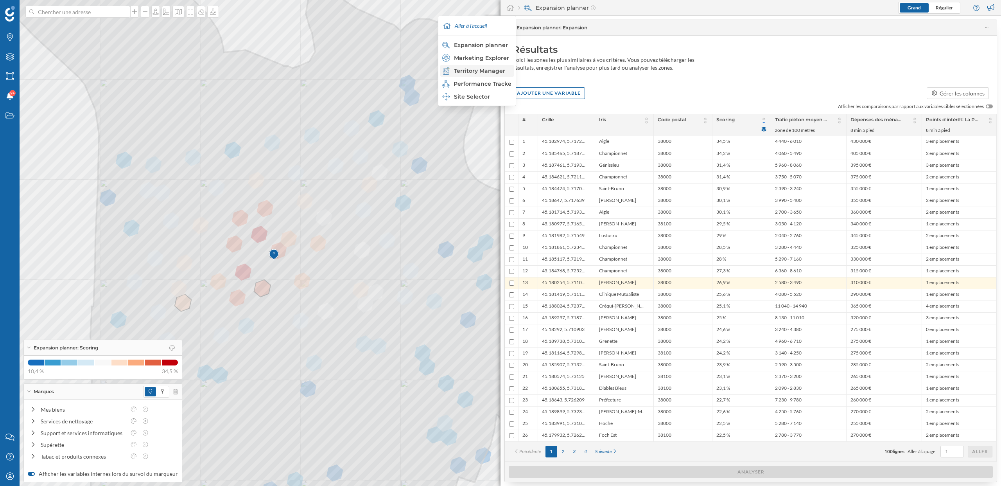
click at [486, 70] on div "Territory Manager" at bounding box center [476, 71] width 69 height 8
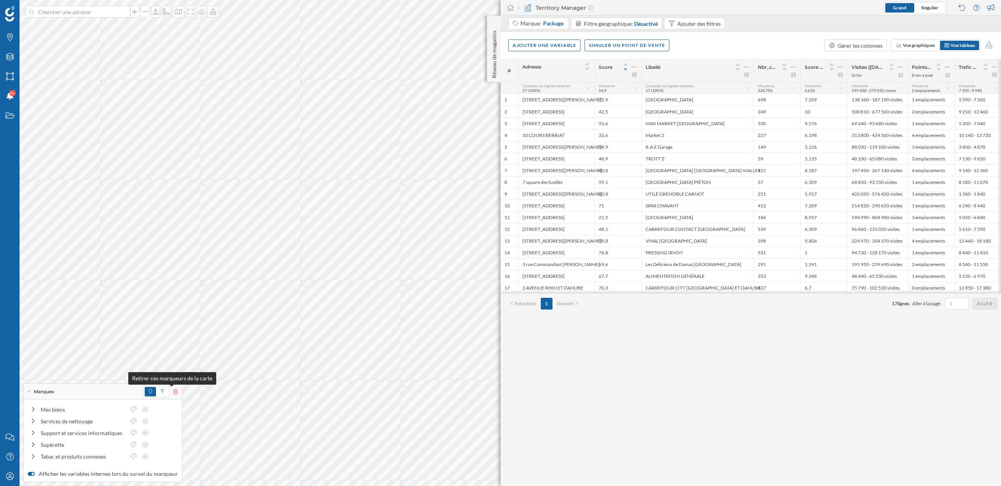
click at [173, 393] on icon at bounding box center [175, 391] width 5 height 5
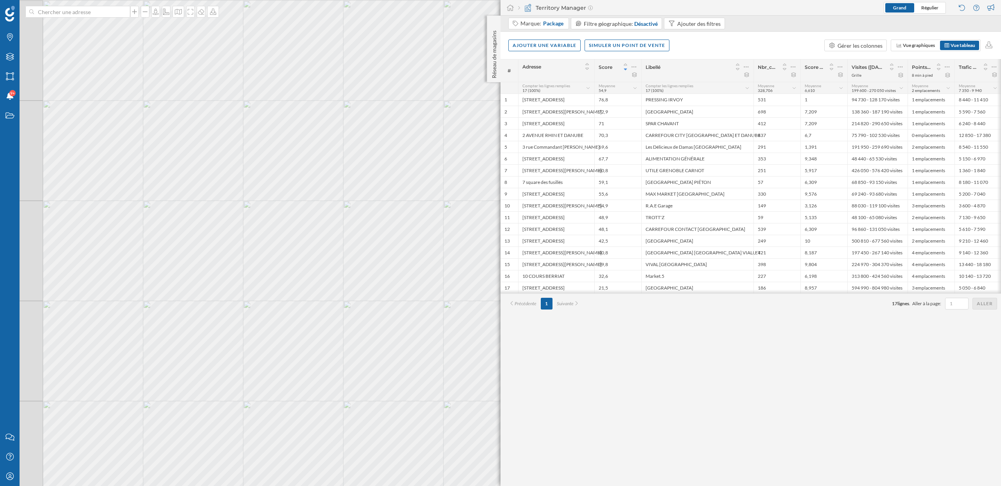
click at [238, 313] on div "© Mapbox © OpenStreetMap Improve this map" at bounding box center [500, 243] width 1001 height 486
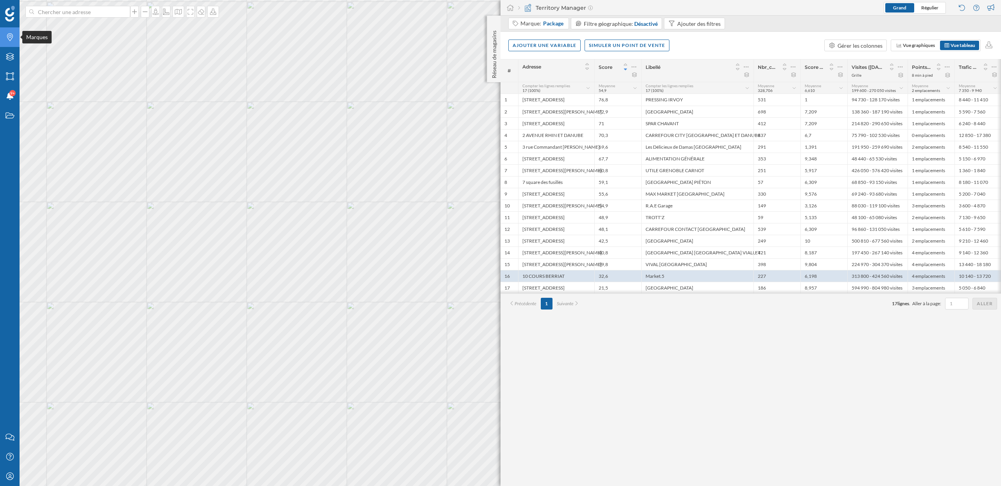
click at [8, 41] on div "Marques" at bounding box center [10, 37] width 20 height 20
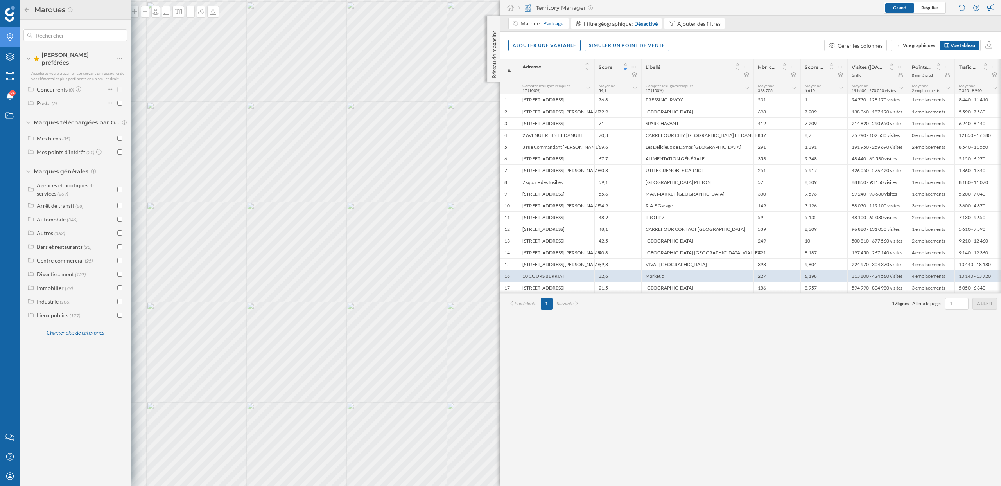
click at [79, 329] on div "Charger plus de catégories" at bounding box center [74, 333] width 67 height 12
click at [46, 91] on div "Concurrents (0) Poste (2)" at bounding box center [75, 95] width 104 height 25
click at [46, 87] on div "Concurrents" at bounding box center [52, 89] width 31 height 7
click at [46, 102] on label "Poste (2)" at bounding box center [47, 103] width 20 height 8
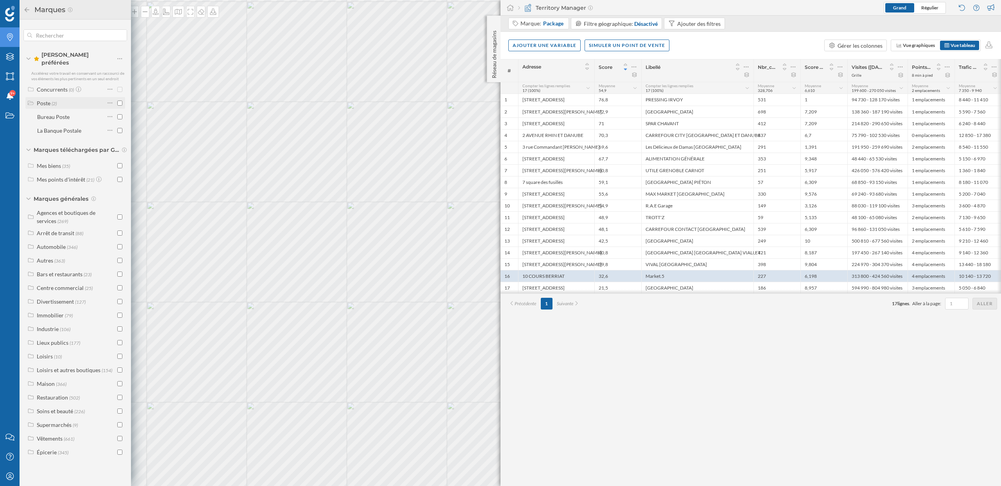
click at [50, 100] on div "Poste" at bounding box center [44, 103] width 14 height 7
click at [59, 36] on input "text" at bounding box center [75, 35] width 86 height 16
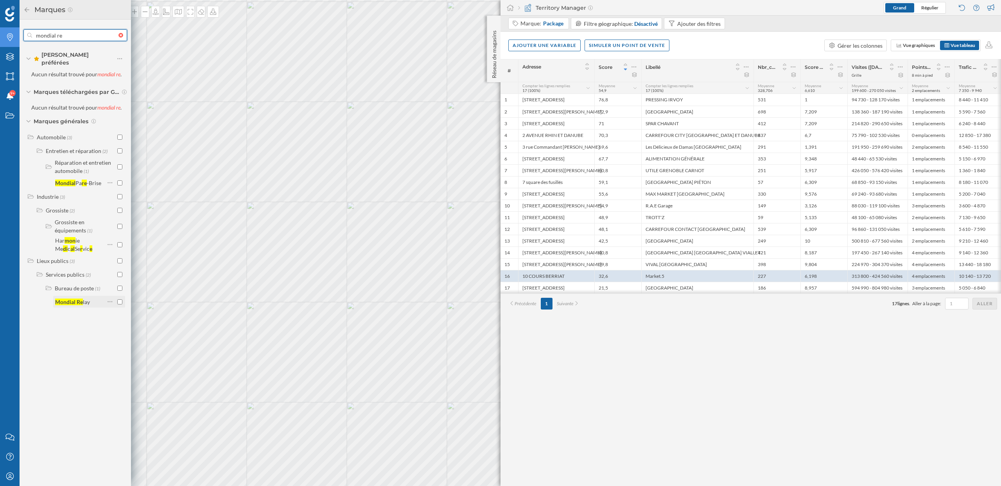
type input "mondial re"
click at [122, 299] on input "checkbox" at bounding box center [119, 301] width 5 height 5
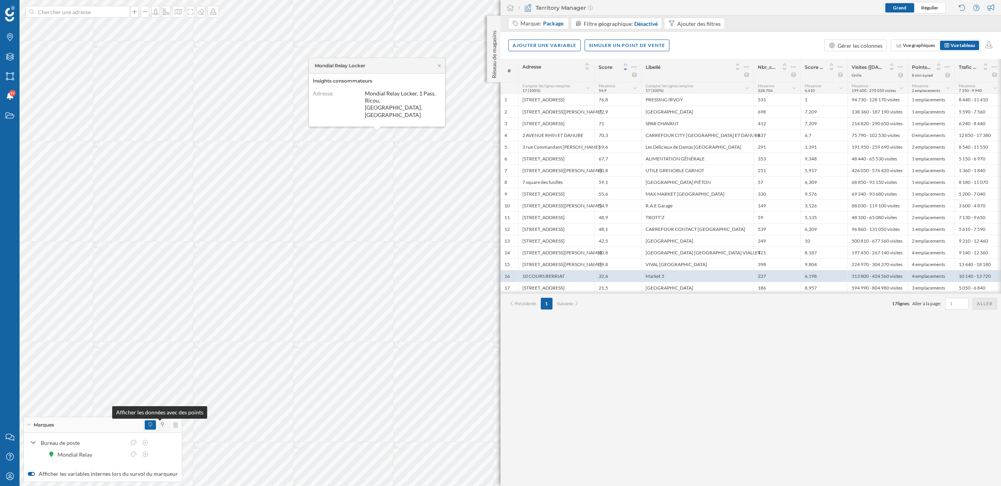
click at [161, 425] on icon at bounding box center [162, 424] width 3 height 5
click at [439, 68] on icon at bounding box center [439, 65] width 6 height 5
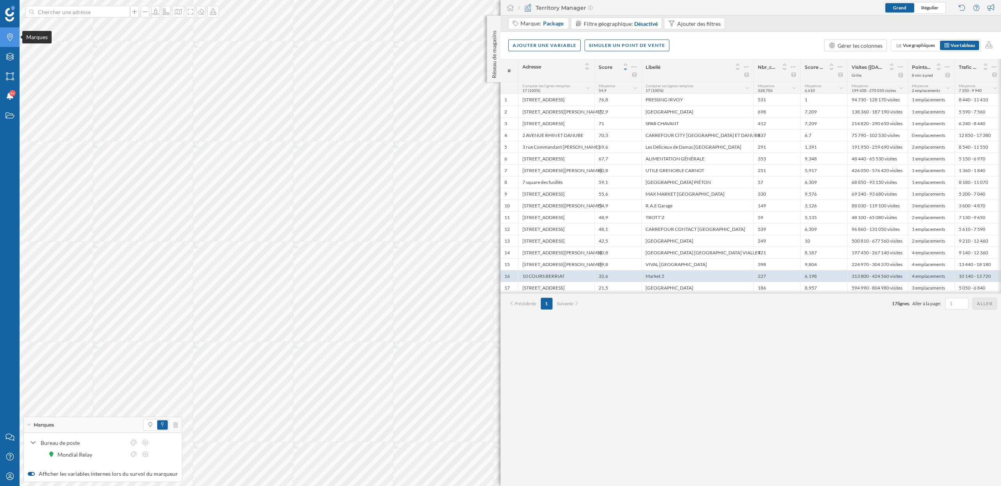
click at [13, 36] on icon "Marques" at bounding box center [10, 37] width 10 height 8
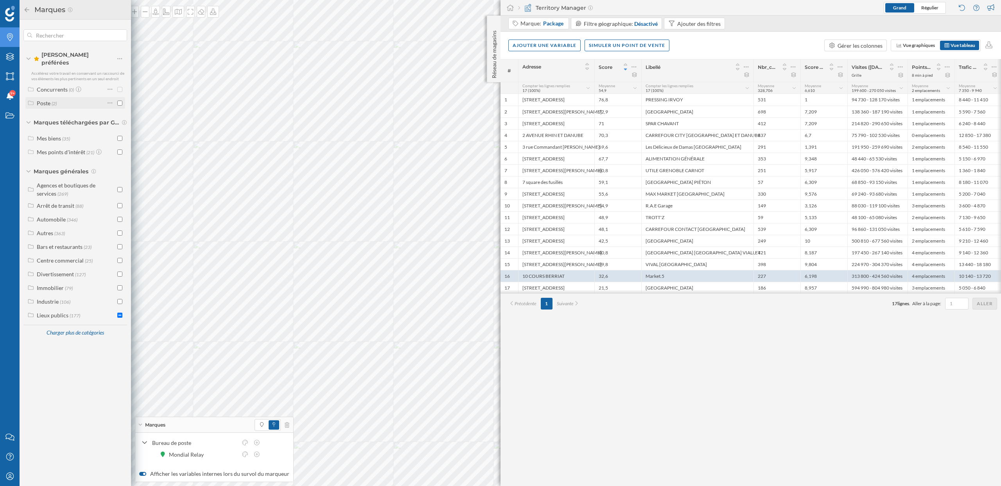
click at [56, 100] on span "(2)" at bounding box center [54, 103] width 5 height 7
click at [55, 116] on div "Bureau Poste" at bounding box center [71, 116] width 68 height 11
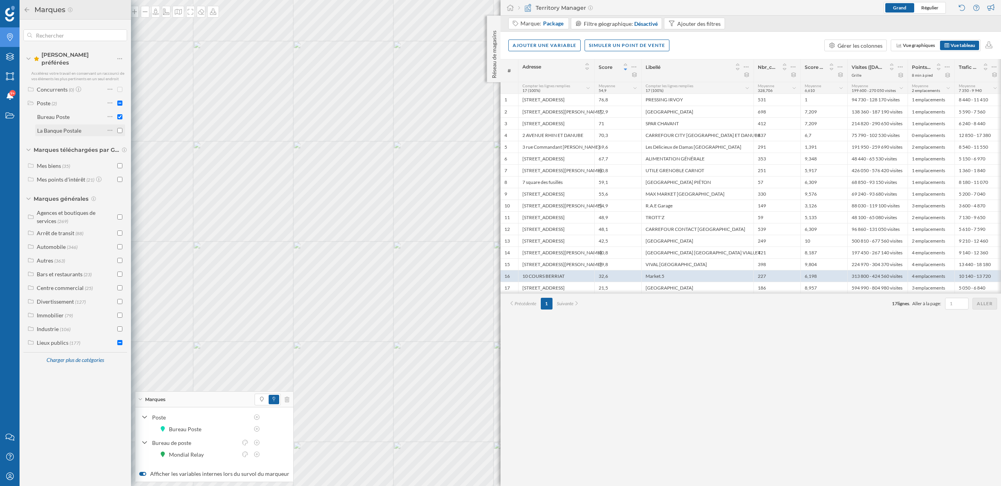
click at [55, 127] on div "La Banque Postale" at bounding box center [59, 130] width 44 height 7
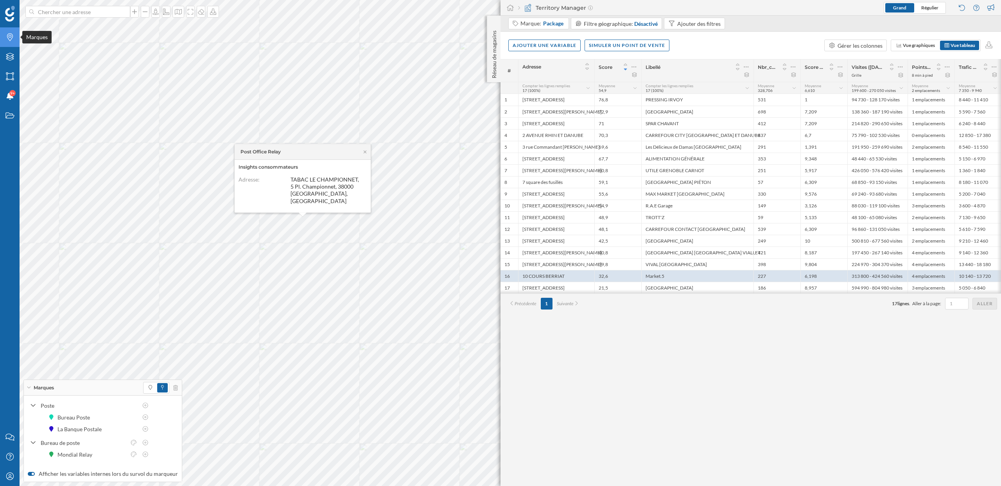
click at [16, 42] on div "Marques" at bounding box center [10, 37] width 20 height 20
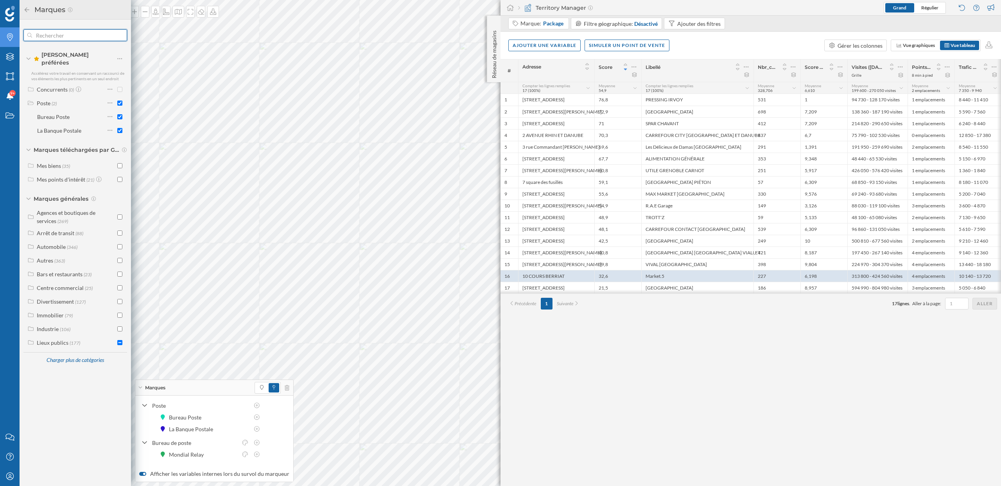
click at [71, 37] on input "text" at bounding box center [75, 35] width 86 height 16
click at [121, 100] on input "checkbox" at bounding box center [119, 102] width 5 height 5
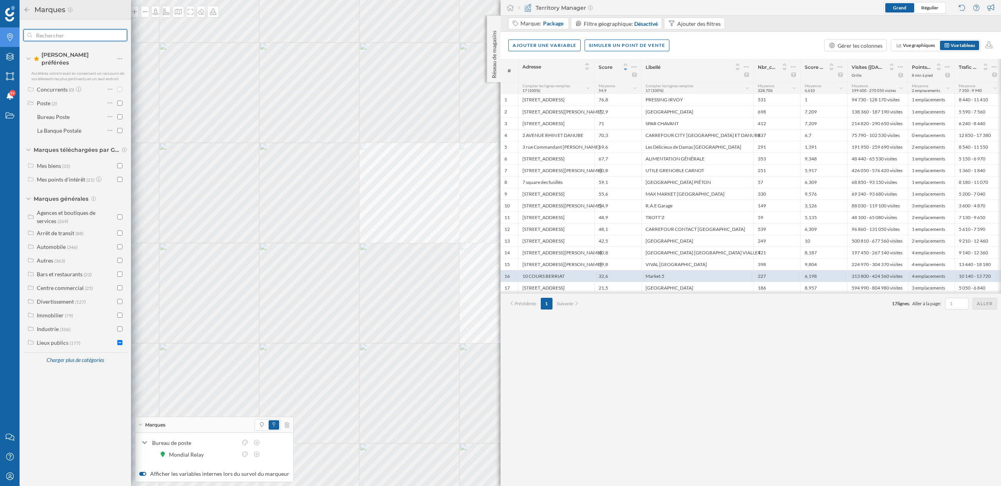
click at [99, 37] on input "text" at bounding box center [75, 35] width 86 height 16
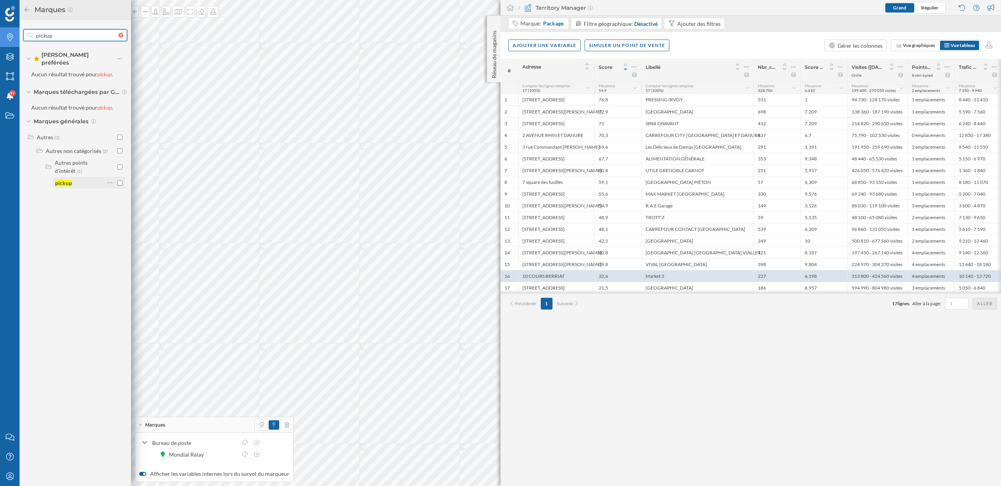
type input "pickup"
click at [119, 180] on input "checkbox" at bounding box center [119, 182] width 5 height 5
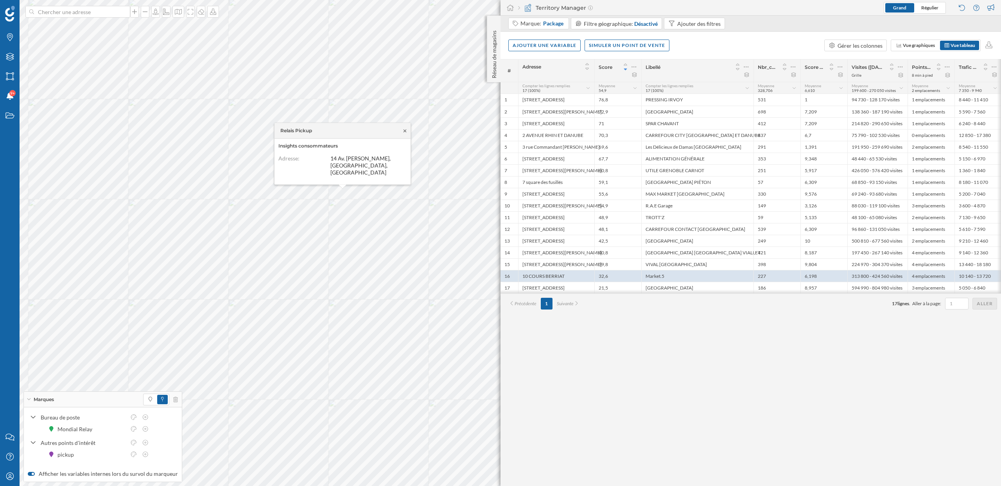
click at [405, 133] on icon at bounding box center [405, 130] width 6 height 5
click at [149, 400] on icon at bounding box center [151, 398] width 4 height 5
click at [135, 416] on icon at bounding box center [133, 416] width 7 height 5
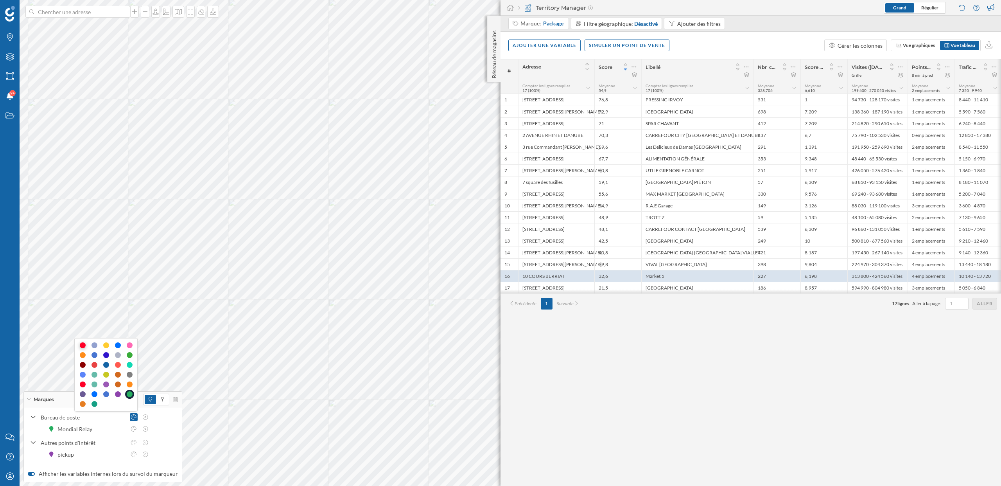
click at [82, 342] on div at bounding box center [83, 345] width 6 height 6
click at [133, 443] on icon at bounding box center [133, 441] width 7 height 5
click at [83, 372] on div at bounding box center [83, 370] width 6 height 6
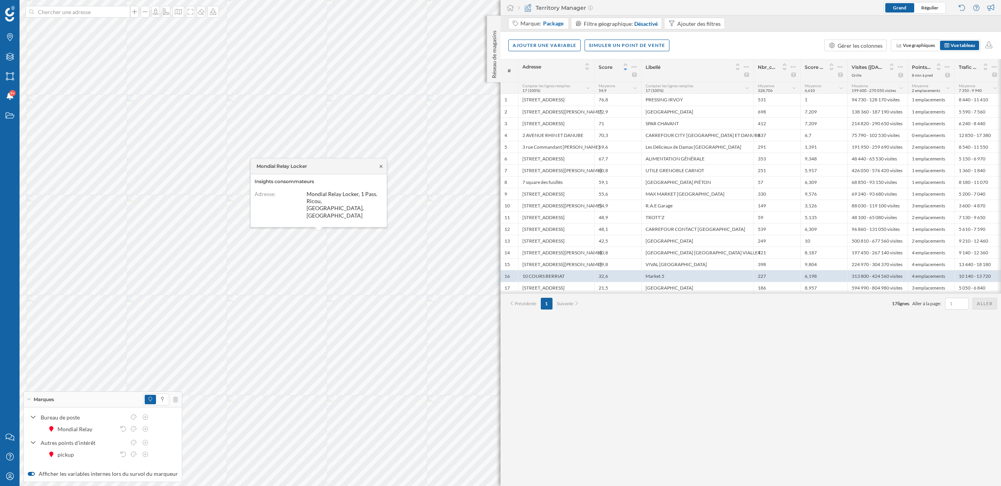
click at [381, 168] on icon at bounding box center [381, 166] width 6 height 5
click at [160, 398] on span at bounding box center [162, 398] width 11 height 9
click at [9, 39] on icon "Marques" at bounding box center [10, 37] width 10 height 8
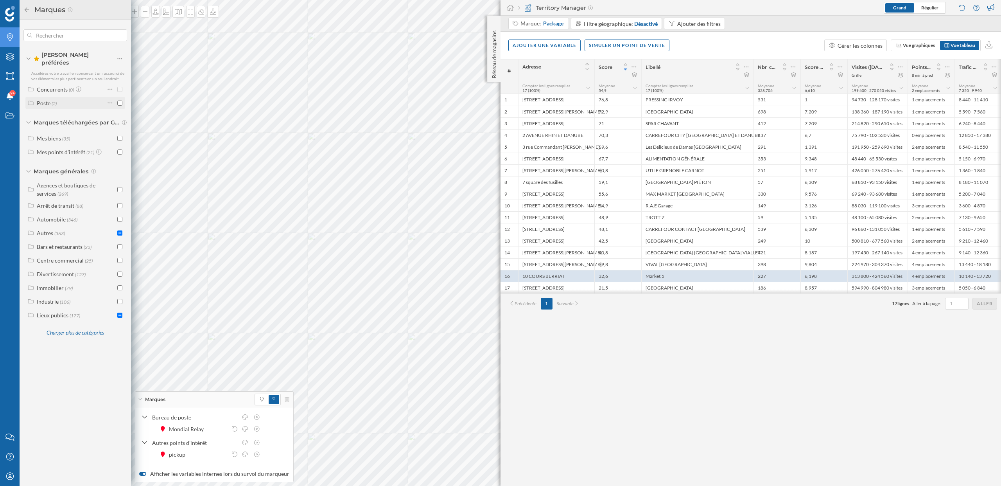
click at [121, 100] on input "checkbox" at bounding box center [119, 102] width 5 height 5
click at [26, 9] on icon at bounding box center [26, 9] width 7 height 5
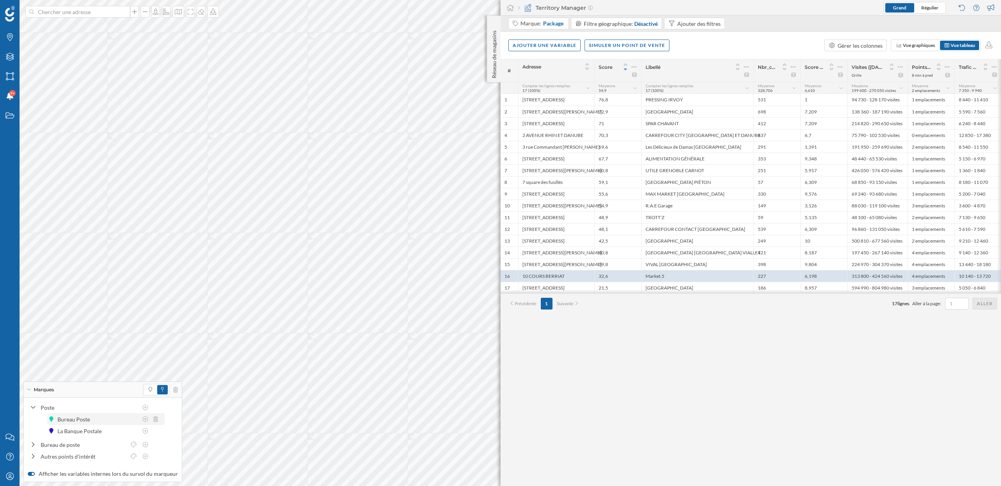
click at [103, 419] on div "Bureau Poste" at bounding box center [92, 419] width 70 height 8
click at [99, 403] on div "Poste" at bounding box center [89, 407] width 97 height 8
click at [48, 431] on div "Poste" at bounding box center [89, 432] width 97 height 8
click at [149, 390] on icon at bounding box center [151, 389] width 4 height 5
click at [90, 422] on div "Bureau Poste" at bounding box center [75, 419] width 36 height 8
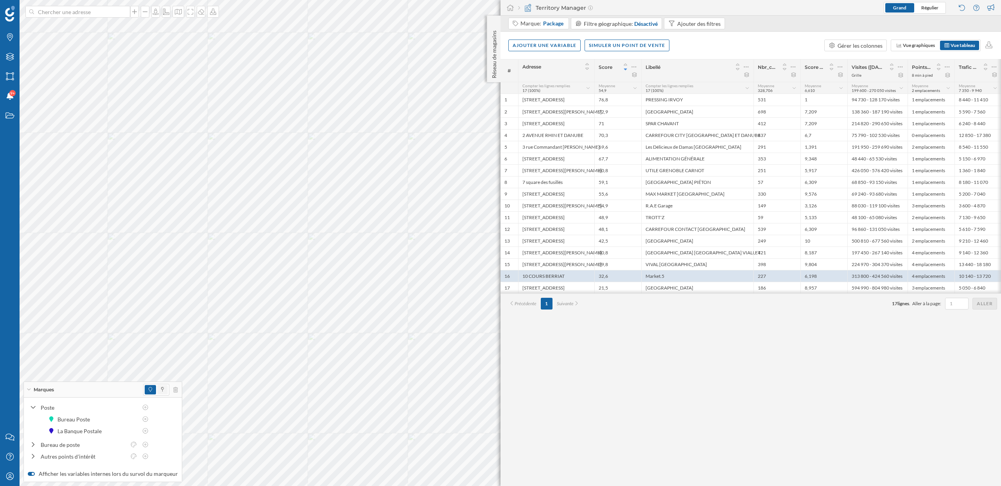
click at [161, 390] on span at bounding box center [162, 389] width 11 height 9
click at [156, 430] on icon at bounding box center [155, 430] width 5 height 5
click at [75, 432] on div "Bureau Poste" at bounding box center [75, 430] width 36 height 8
click at [34, 420] on icon at bounding box center [32, 419] width 5 height 7
click at [34, 430] on icon at bounding box center [33, 432] width 7 height 5
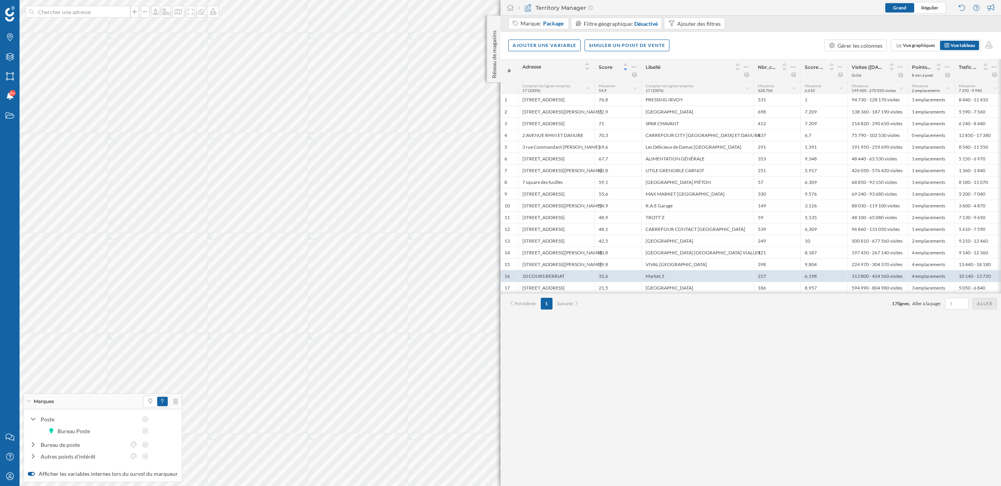
click at [25, 430] on div "Poste Bureau Poste Bureau de poste Autres points d'intérêt" at bounding box center [103, 437] width 158 height 57
click at [172, 396] on div at bounding box center [160, 401] width 35 height 12
click at [165, 476] on div "Marques" at bounding box center [96, 476] width 144 height 16
click at [930, 6] on span "Régulier" at bounding box center [929, 8] width 17 height 6
click at [518, 9] on icon at bounding box center [519, 8] width 2 height 4
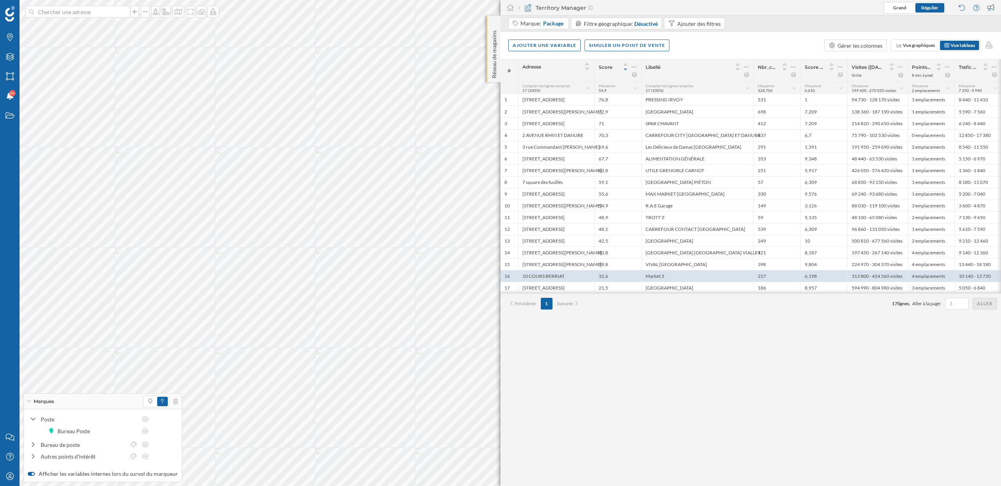
click at [496, 21] on div "Réseau de magasins" at bounding box center [494, 49] width 14 height 66
click at [494, 23] on icon at bounding box center [494, 23] width 2 height 4
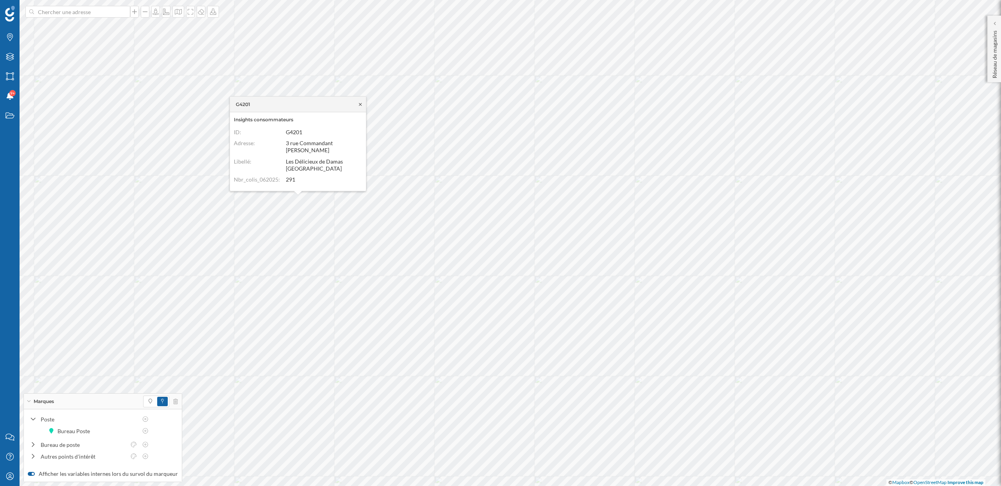
click at [362, 106] on icon at bounding box center [360, 104] width 6 height 5
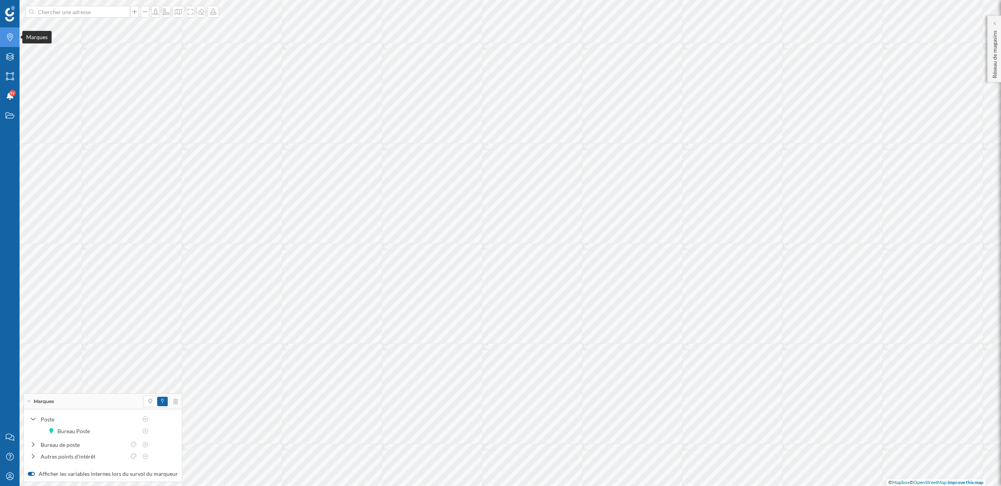
click at [13, 39] on icon "Marques" at bounding box center [10, 37] width 10 height 8
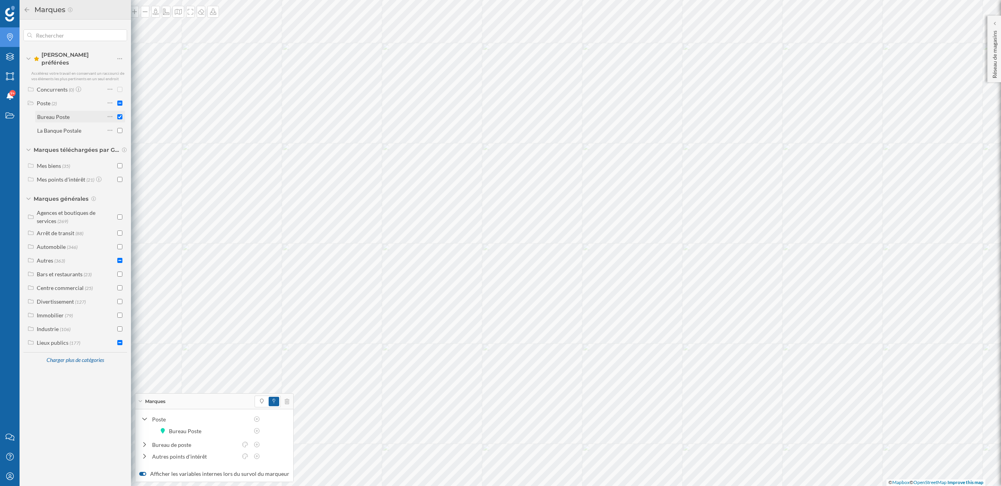
click at [120, 114] on input "checkbox" at bounding box center [119, 116] width 5 height 5
click at [78, 99] on div "Poste (2)" at bounding box center [71, 103] width 68 height 8
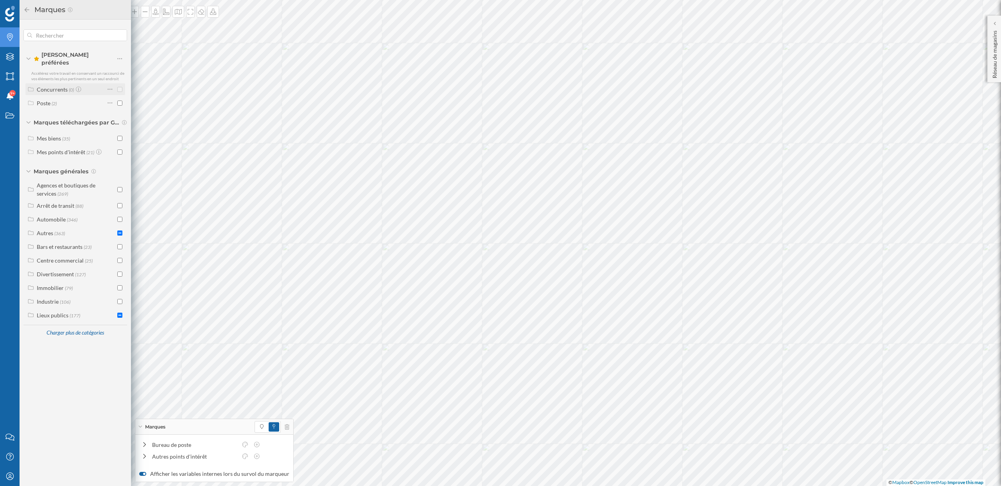
click at [63, 86] on div "Concurrents" at bounding box center [52, 89] width 31 height 7
click at [47, 86] on div "Concurrents" at bounding box center [52, 89] width 31 height 7
click at [97, 328] on div "Charger plus de catégories" at bounding box center [74, 333] width 67 height 12
click at [96, 311] on div "Lieux publics (177)" at bounding box center [76, 315] width 79 height 8
click at [80, 366] on div "Services publics" at bounding box center [65, 369] width 39 height 7
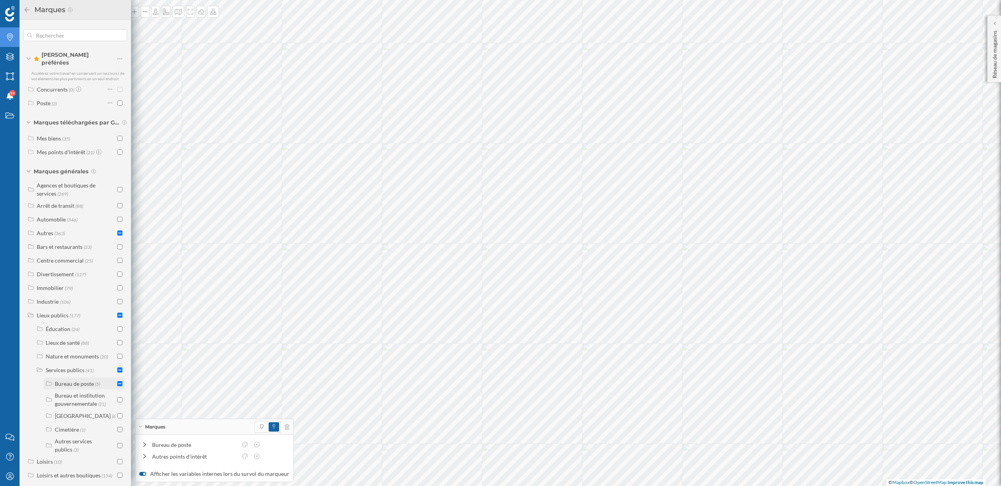
click at [79, 380] on div "Bureau de poste" at bounding box center [74, 383] width 39 height 7
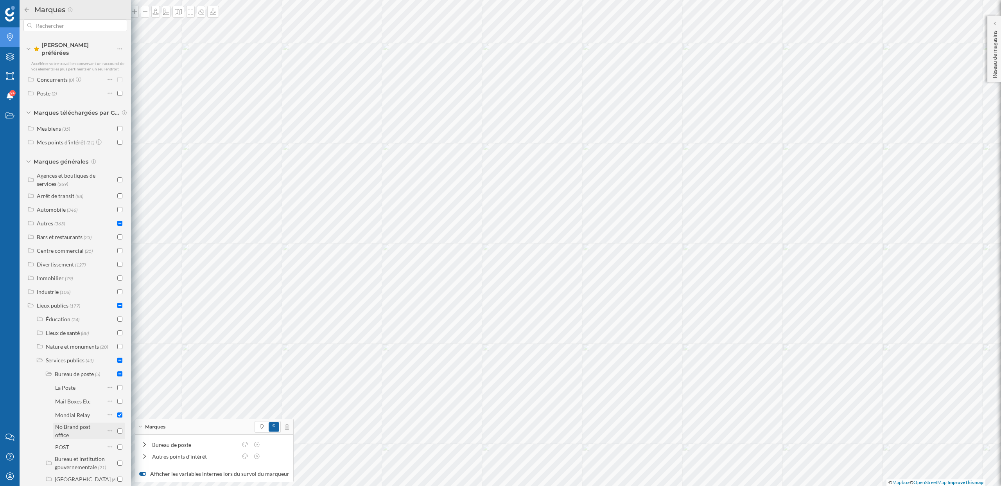
scroll to position [11, 0]
click at [118, 384] on input "checkbox" at bounding box center [119, 386] width 5 height 5
click at [118, 427] on input "checkbox" at bounding box center [119, 429] width 5 height 5
click at [245, 397] on icon at bounding box center [245, 396] width 7 height 5
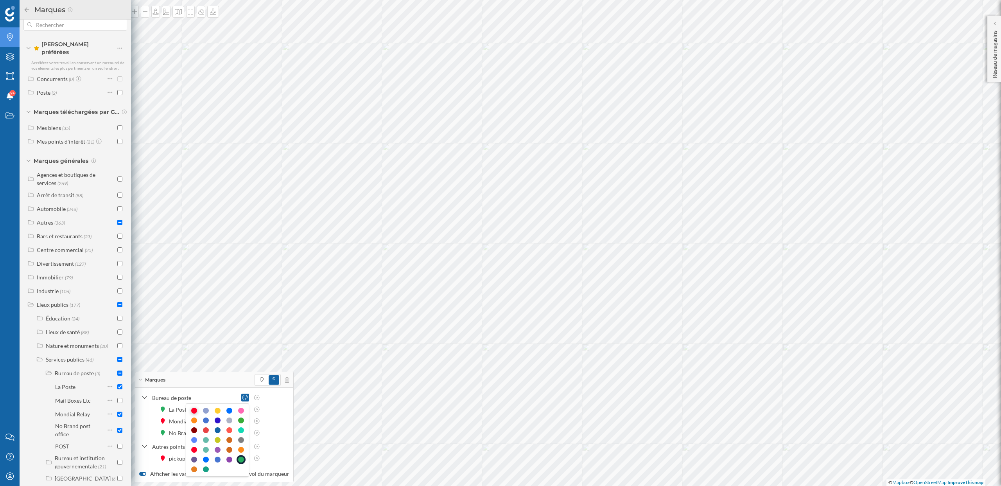
click at [194, 410] on div at bounding box center [194, 410] width 6 height 6
click at [143, 444] on icon at bounding box center [144, 446] width 5 height 7
click at [142, 407] on icon at bounding box center [144, 407] width 5 height 7
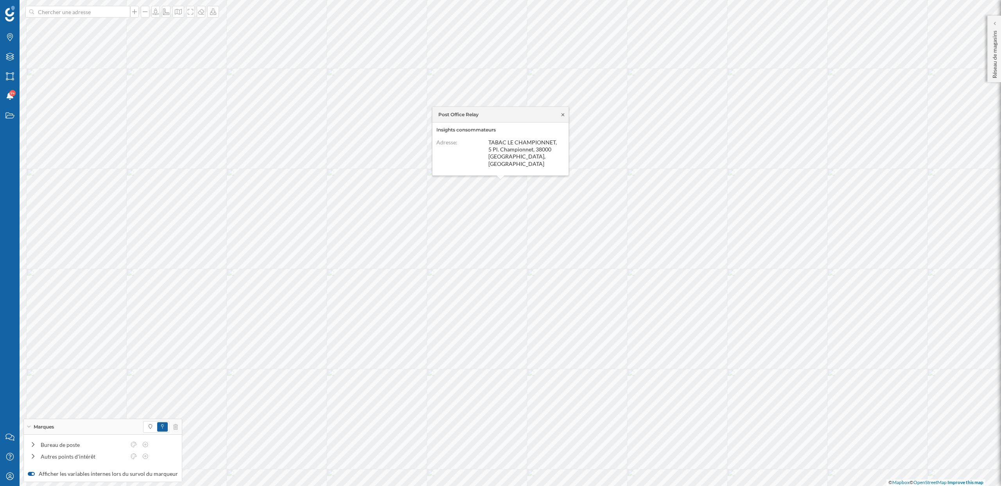
click at [563, 117] on icon at bounding box center [563, 114] width 6 height 5
drag, startPoint x: 497, startPoint y: 147, endPoint x: 569, endPoint y: 147, distance: 71.9
click at [569, 147] on dl "Adresse: 1 bis Pl. Championnet, 38000 Grenoble, France" at bounding box center [508, 150] width 128 height 25
click at [155, 14] on icon at bounding box center [156, 12] width 8 height 6
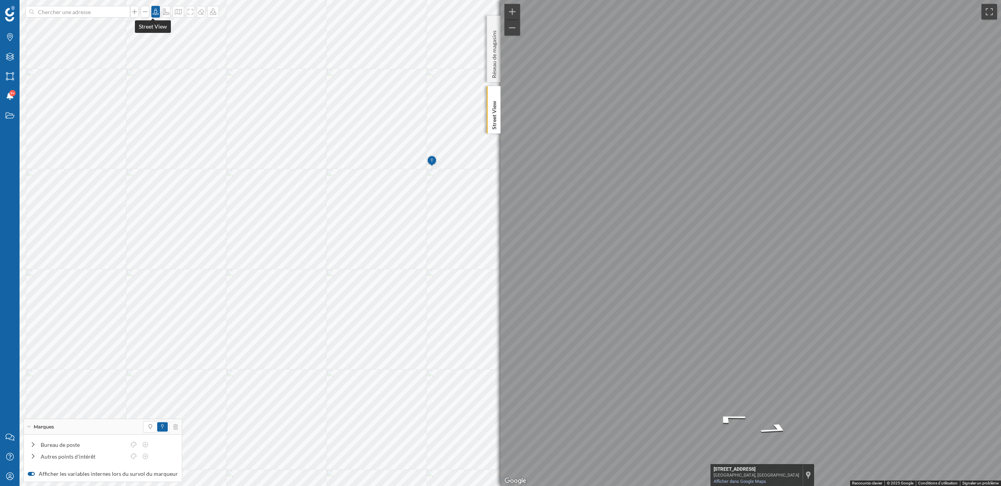
click at [152, 12] on icon at bounding box center [155, 12] width 6 height 6
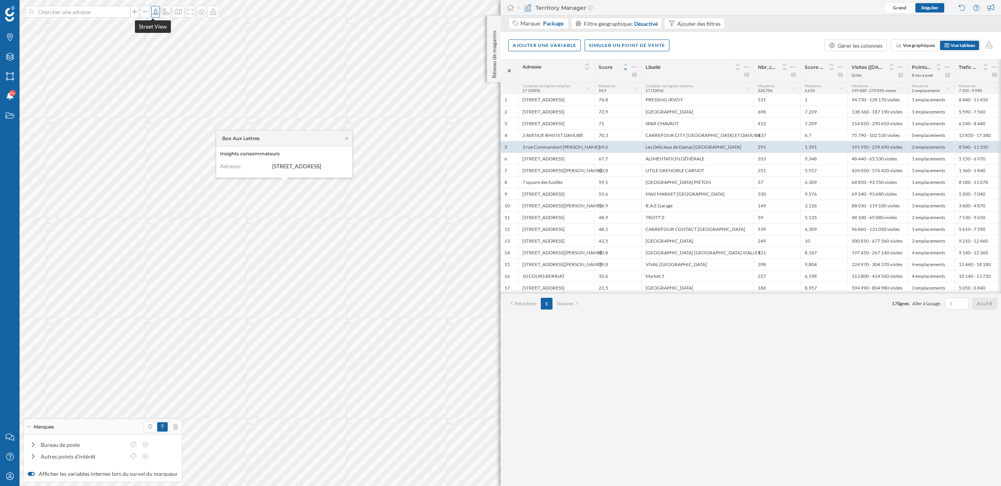
click at [152, 12] on icon at bounding box center [156, 12] width 8 height 6
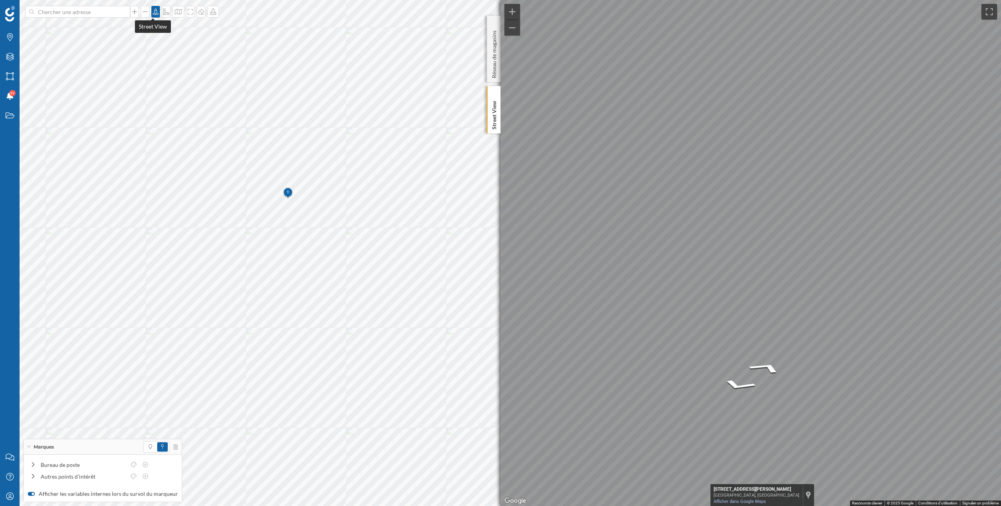
click at [153, 10] on icon at bounding box center [155, 12] width 6 height 6
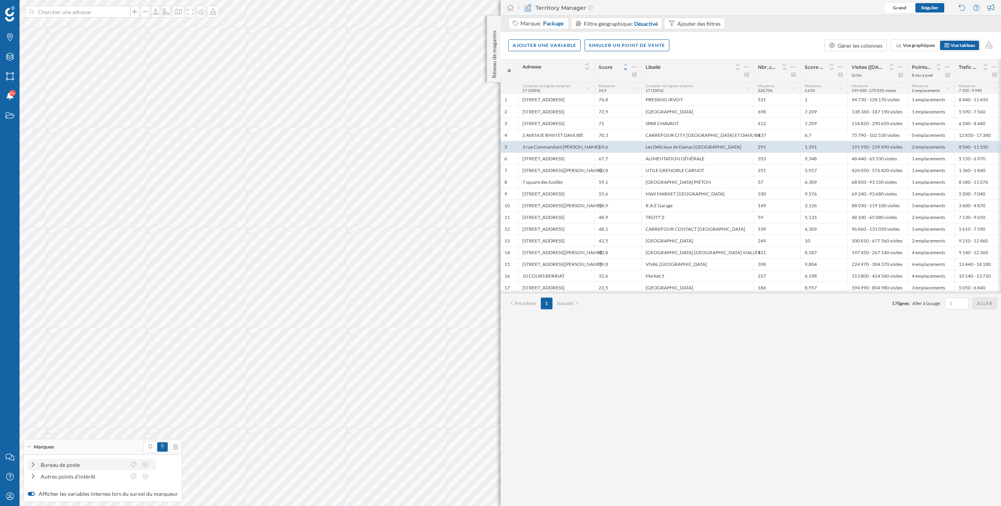
click at [32, 466] on icon at bounding box center [33, 464] width 3 height 5
click at [33, 478] on icon at bounding box center [33, 475] width 7 height 5
click at [11, 485] on div "Mon profil" at bounding box center [10, 496] width 20 height 20
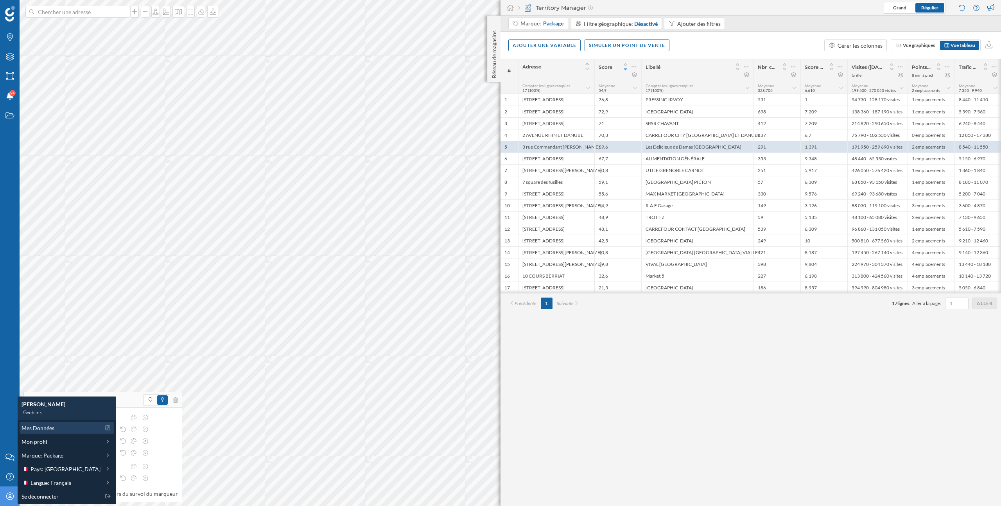
click at [41, 432] on span "Mes Données" at bounding box center [37, 428] width 33 height 8
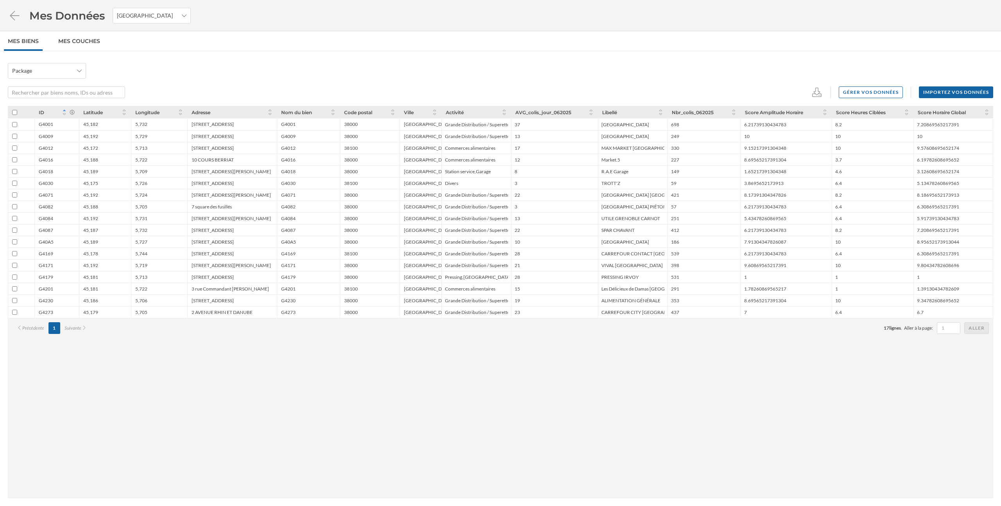
click at [301, 120] on div "G4001" at bounding box center [308, 124] width 63 height 12
click at [290, 124] on div "G4001" at bounding box center [288, 124] width 14 height 6
click at [296, 124] on div "G4001" at bounding box center [308, 124] width 63 height 12
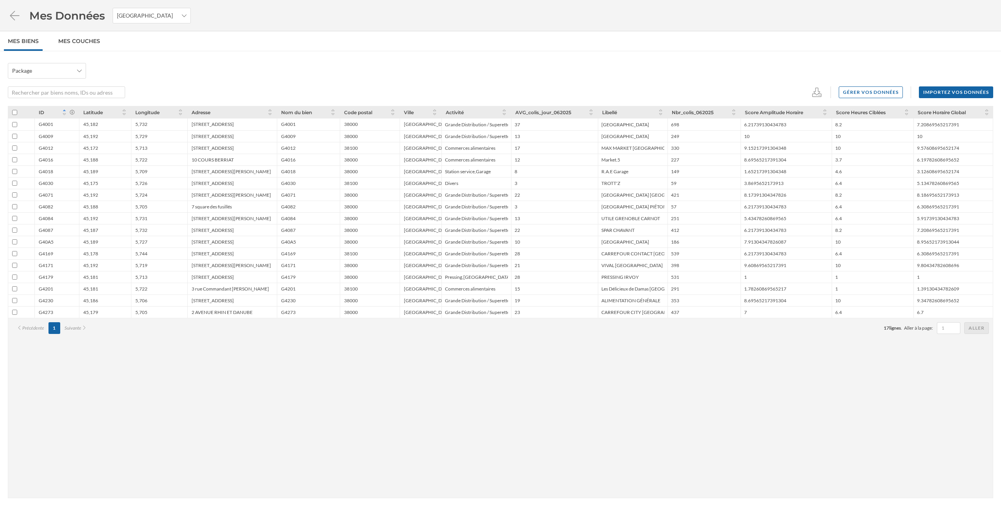
click at [286, 125] on div "G4001" at bounding box center [288, 124] width 14 height 6
click at [296, 123] on div "G4001" at bounding box center [308, 124] width 63 height 12
click at [284, 125] on div "G4001" at bounding box center [288, 124] width 14 height 6
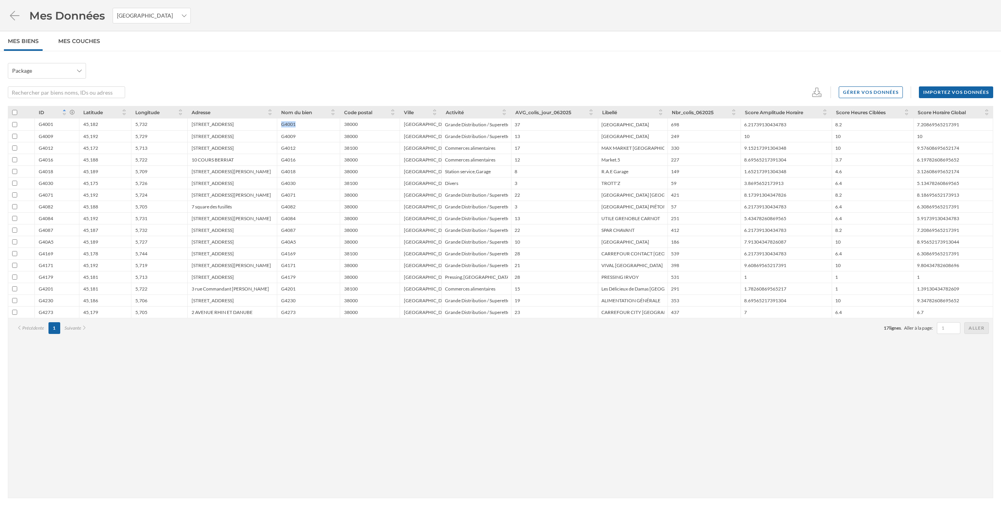
click at [284, 125] on div "G4001" at bounding box center [288, 124] width 14 height 6
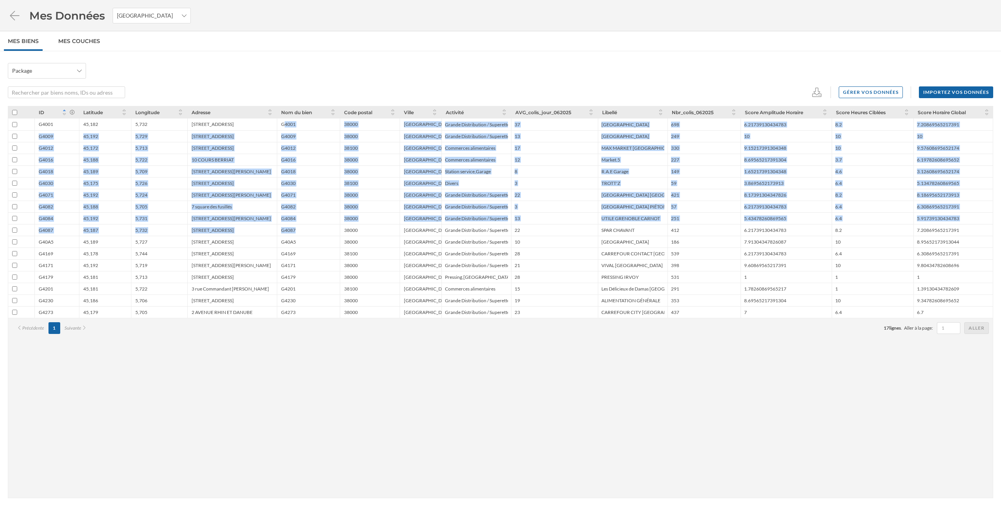
drag, startPoint x: 285, startPoint y: 127, endPoint x: 297, endPoint y: 238, distance: 111.2
click at [297, 238] on div "G4001 45,182 5,732 13 avenue Albert 1er de Belgique G4001 38000 Grenoble Grande…" at bounding box center [500, 211] width 985 height 211
click at [297, 238] on div "G40A5" at bounding box center [308, 242] width 63 height 12
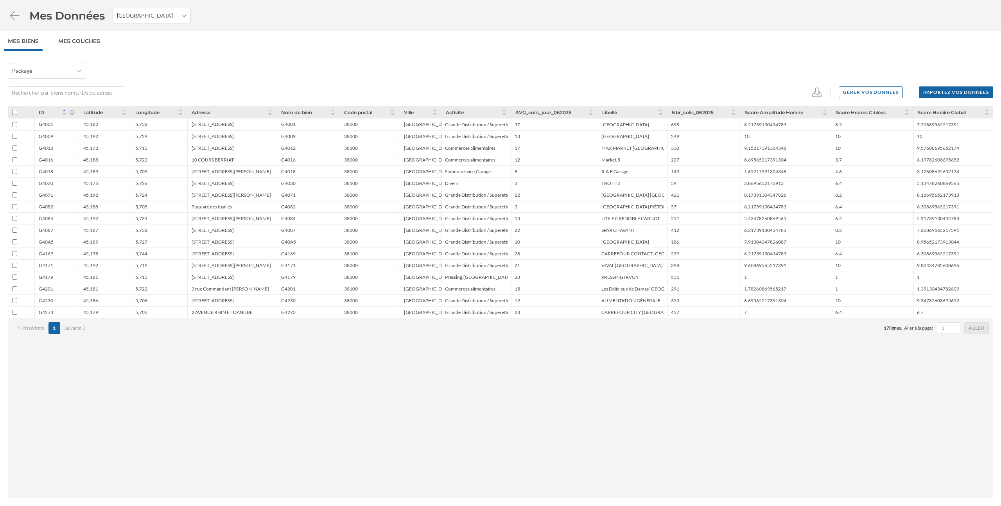
click at [398, 360] on div "ID Latitude Longitude Adresse Nom du bien Code postal Ville Activité AVG_colis_…" at bounding box center [500, 302] width 985 height 392
click at [818, 91] on icon at bounding box center [817, 92] width 12 height 9
click at [831, 122] on div "CSV" at bounding box center [842, 123] width 52 height 8
click at [930, 90] on div "Importez vos données" at bounding box center [956, 92] width 74 height 12
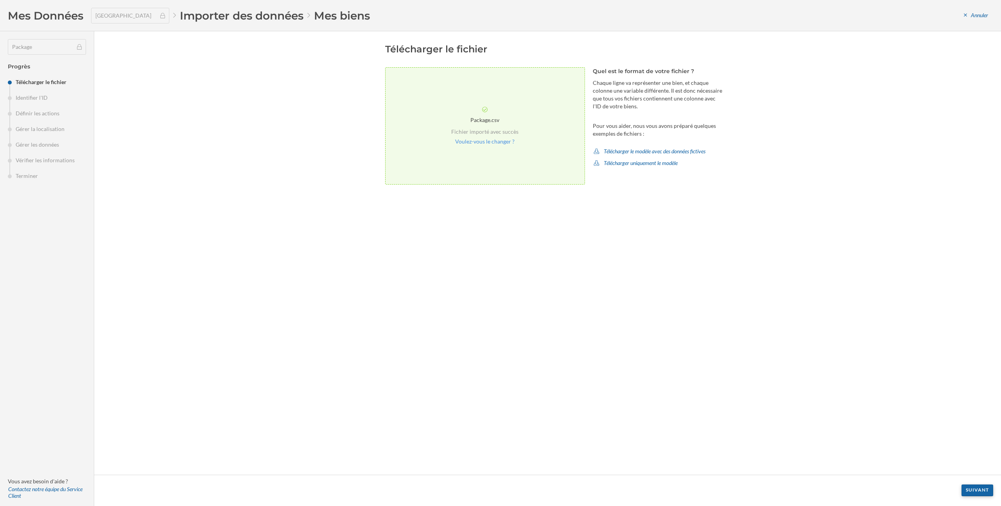
click at [966, 488] on div "Suivant" at bounding box center [977, 490] width 32 height 12
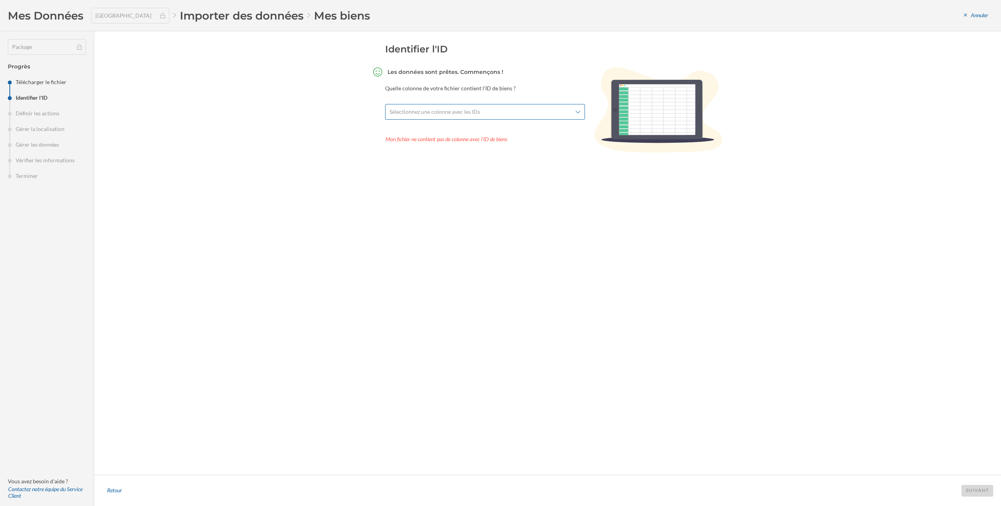
click at [513, 117] on div "Sélectionnez une colonne avec les IDs" at bounding box center [485, 112] width 200 height 16
click at [500, 143] on div "ID" at bounding box center [486, 146] width 186 height 8
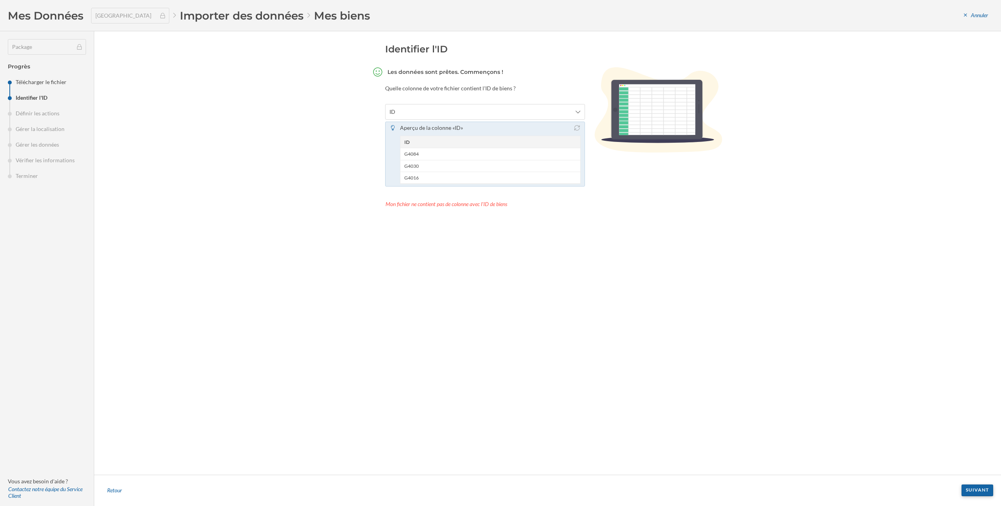
click at [977, 486] on div "Suivant" at bounding box center [977, 490] width 32 height 12
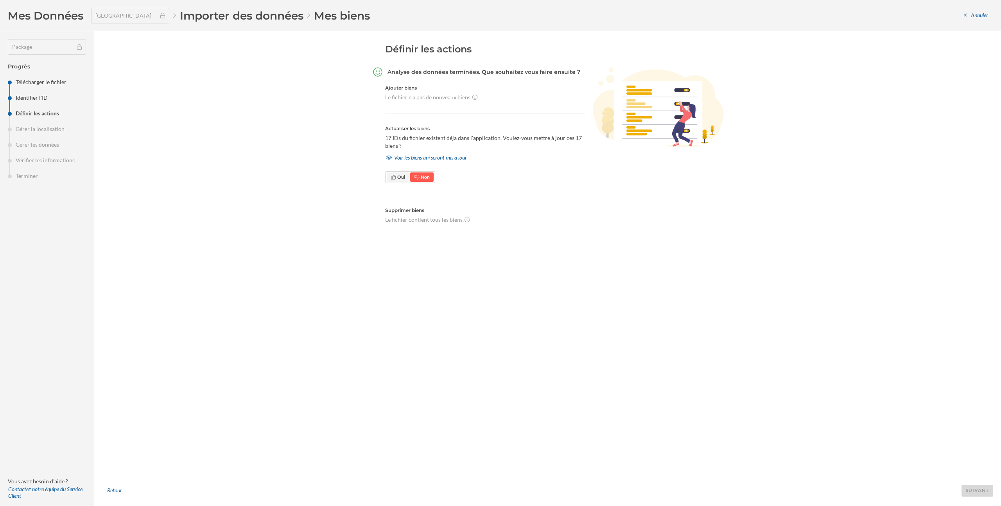
click at [400, 181] on span "Oui" at bounding box center [398, 176] width 22 height 9
click at [969, 488] on div "Suivant" at bounding box center [977, 490] width 32 height 12
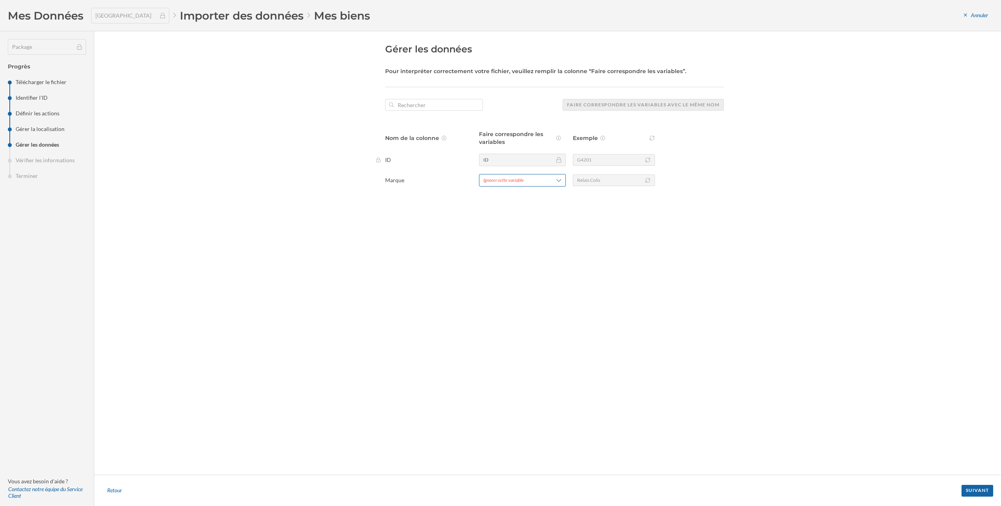
click at [556, 185] on div "Ignorer cette variable" at bounding box center [522, 180] width 87 height 13
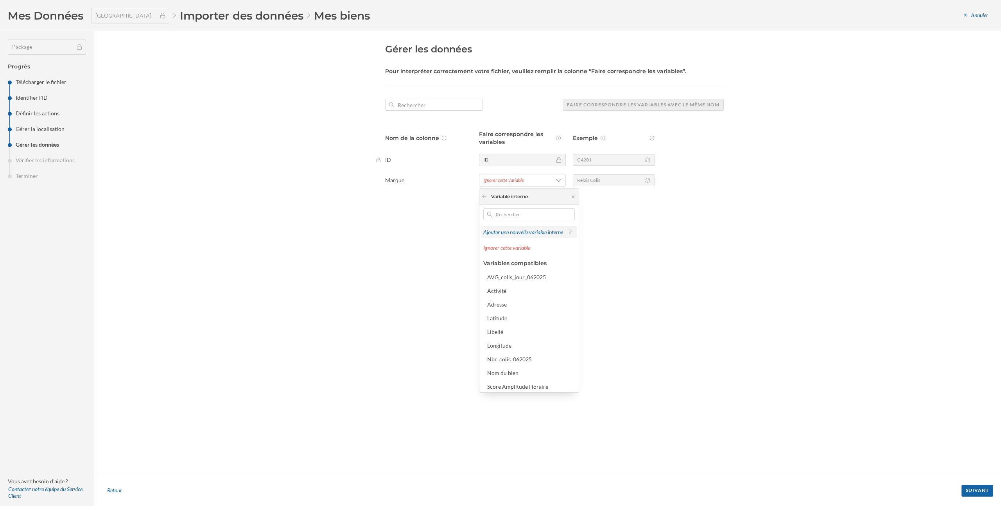
click at [520, 229] on span "Ajouter une nouvelle variable interne" at bounding box center [523, 232] width 80 height 7
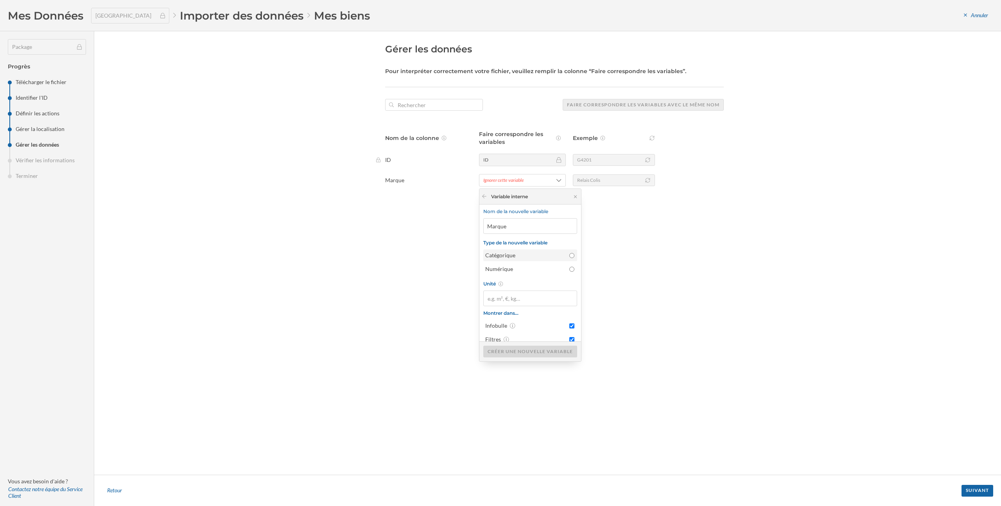
click at [569, 257] on input "Catégorique" at bounding box center [571, 255] width 5 height 5
radio input "true"
click at [538, 351] on div "Créer une nouvelle variable" at bounding box center [530, 351] width 94 height 12
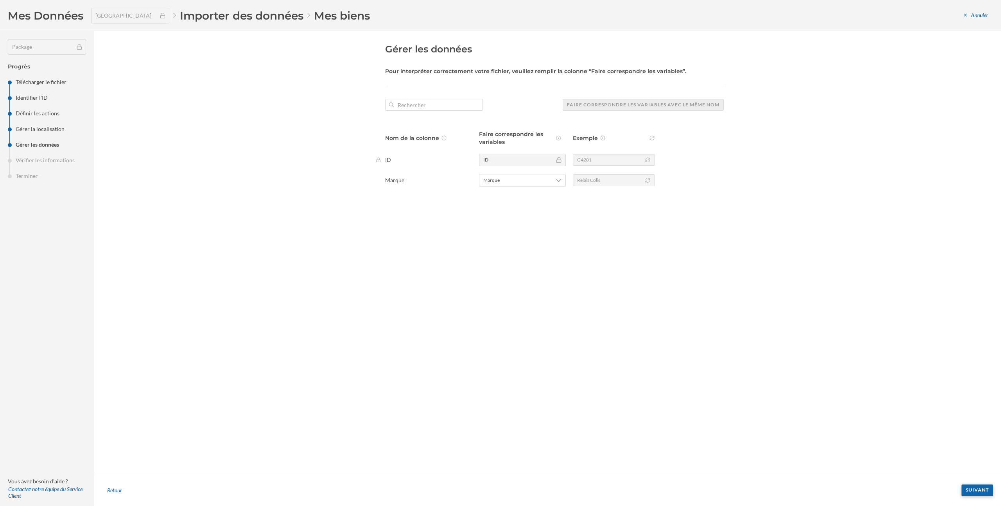
click at [971, 487] on div "Suivant" at bounding box center [977, 490] width 32 height 12
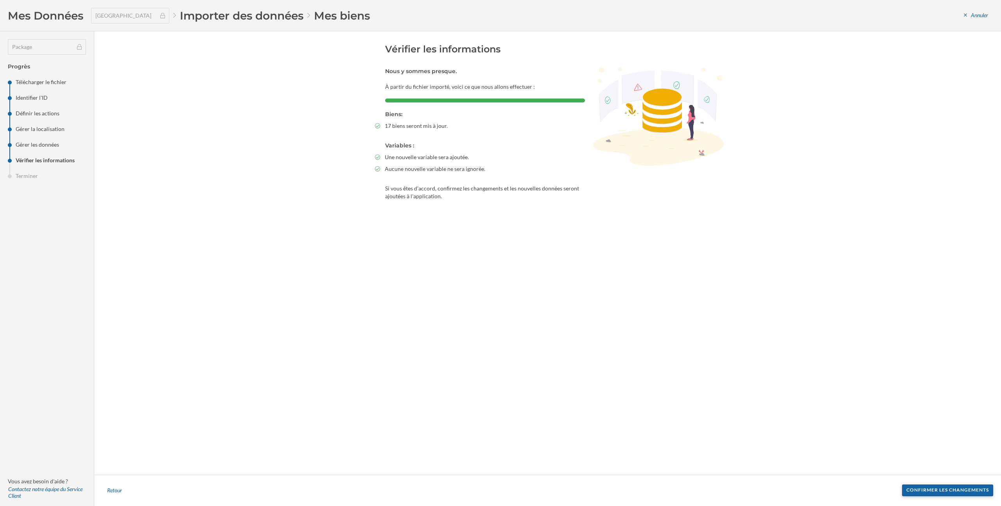
click at [950, 487] on div "Confirmer les changements" at bounding box center [947, 490] width 91 height 12
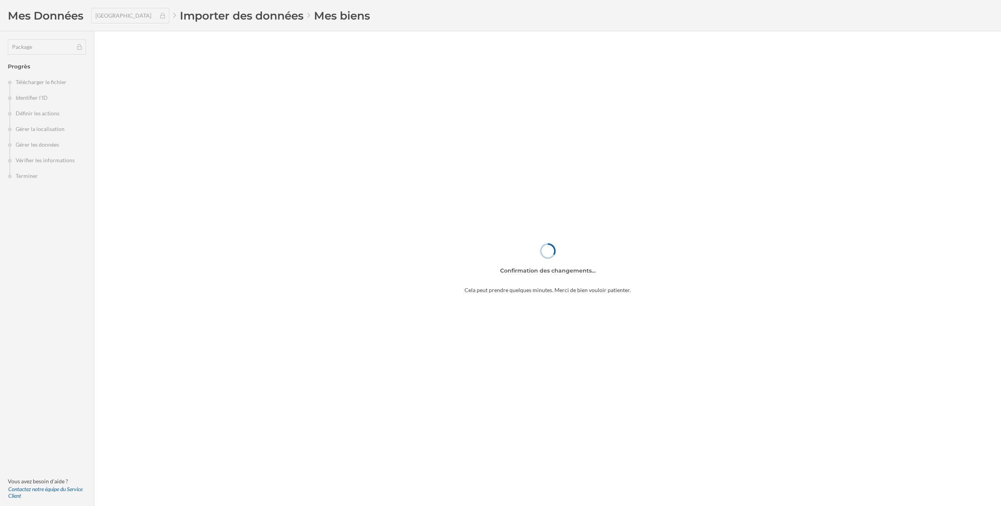
type input "698"
type input "6.21739130434783"
type input "8.2"
type input "249"
type input "330"
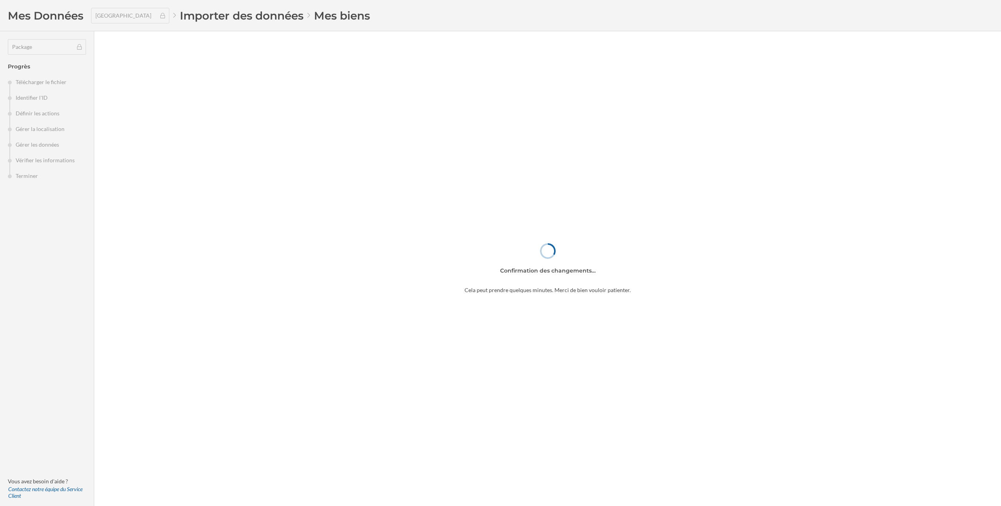
type input "9.15217391304348"
type input "10"
type input "227"
type input "8.69565217391304"
type input "3.7"
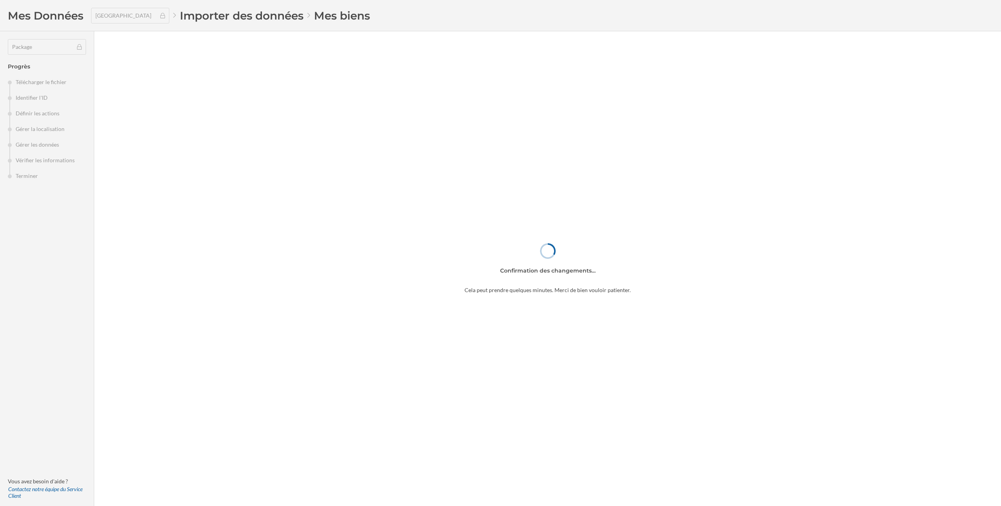
type input "149"
type input "1.65217391304348"
type input "4.6"
type input "59"
type input "3.8695652173913"
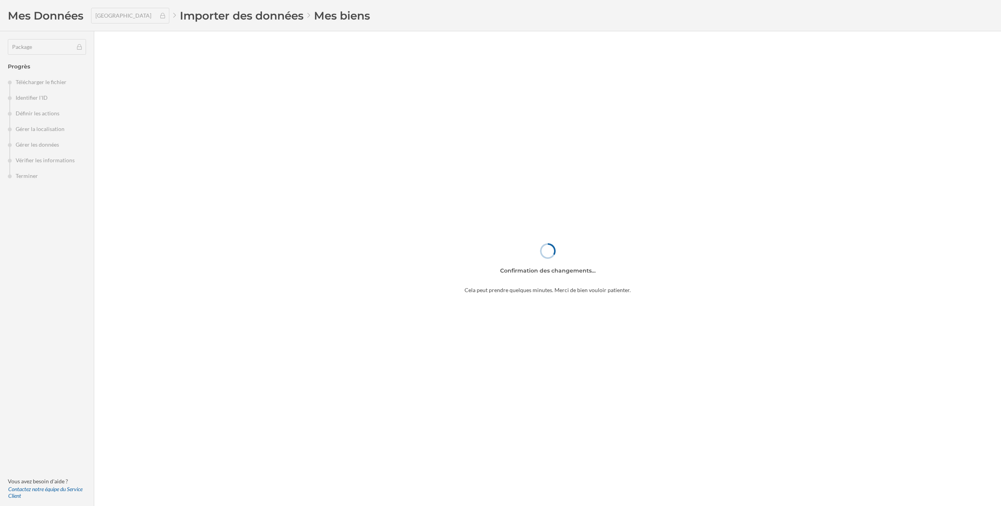
type input "6.4"
type input "421"
type input "8.17391304347826"
type input "8.2"
type input "57"
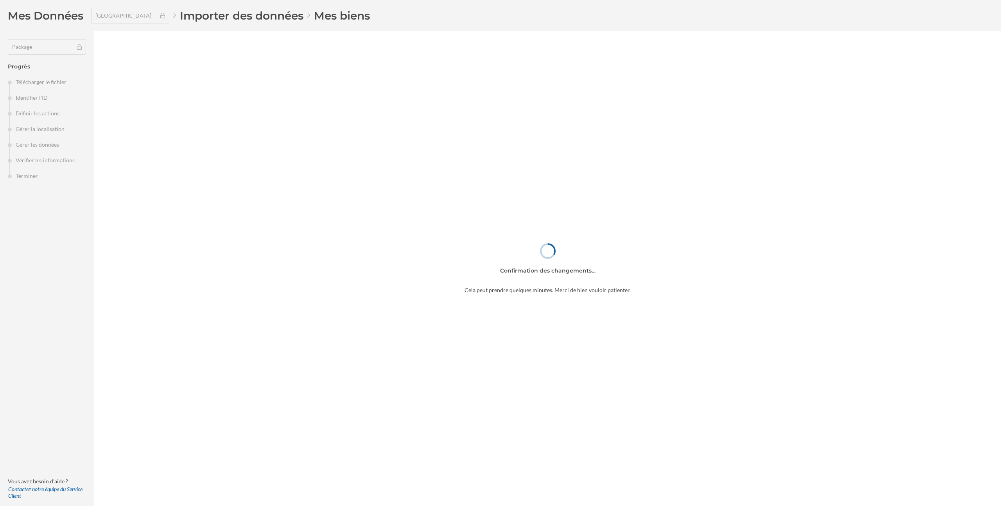
type input "6.21739130434783"
type input "6.4"
type input "251"
type input "5.43478260869565"
type input "6.4"
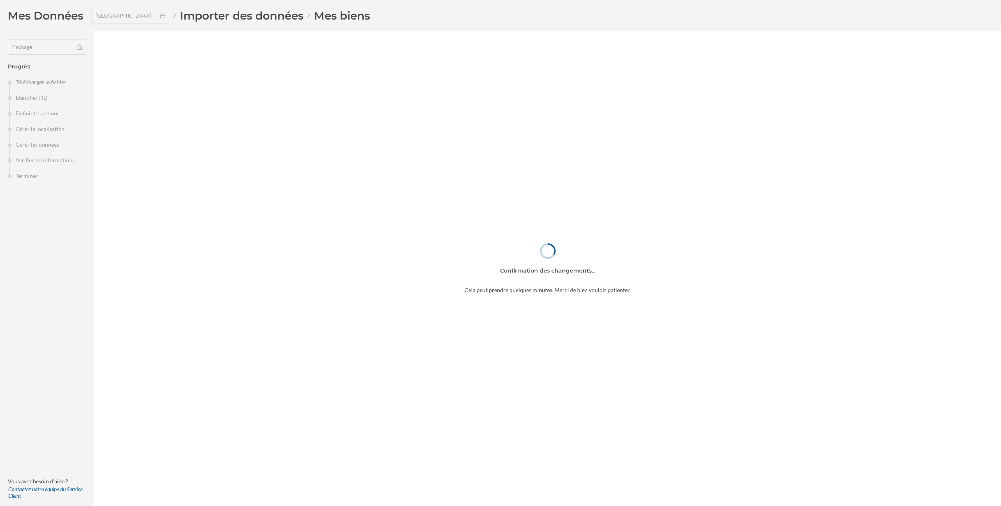
type input "412"
type input "6.21739130434783"
type input "8.2"
type input "186"
type input "7.91304347826087"
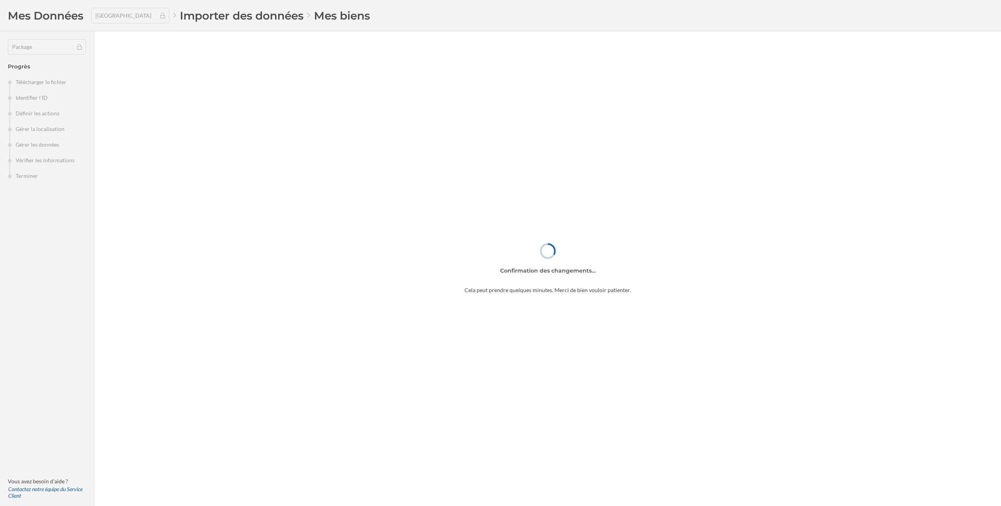
type input "10"
type input "539"
type input "6.21739130434783"
type input "6.4"
type input "398"
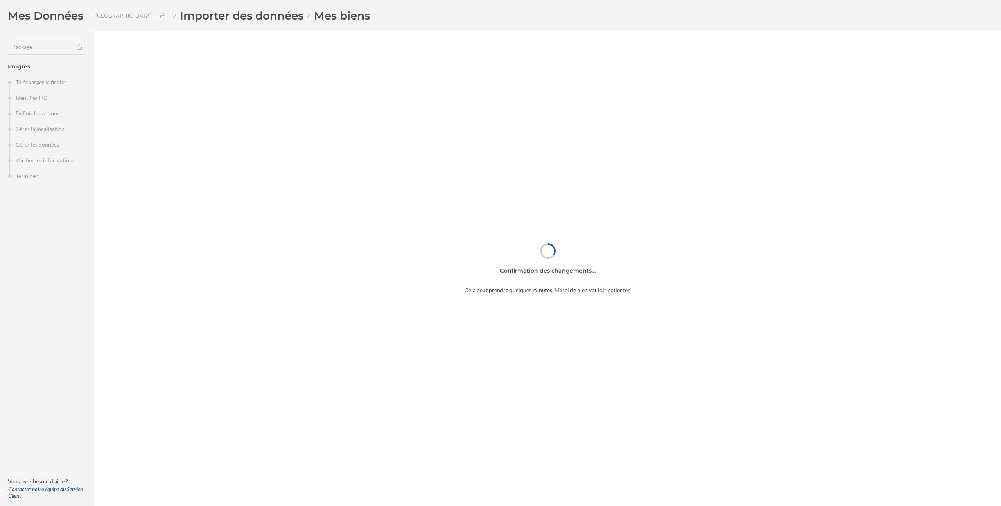
type input "9.60869565217391"
type input "10"
type input "531"
type input "291"
type input "1.78260869565217"
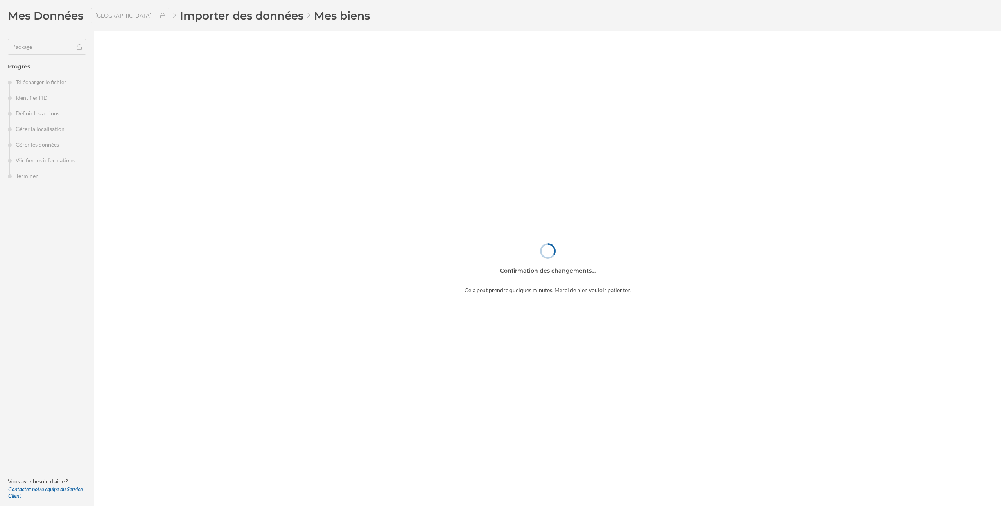
type input "1"
type input "353"
type input "8.69565217391304"
type input "10"
type input "437"
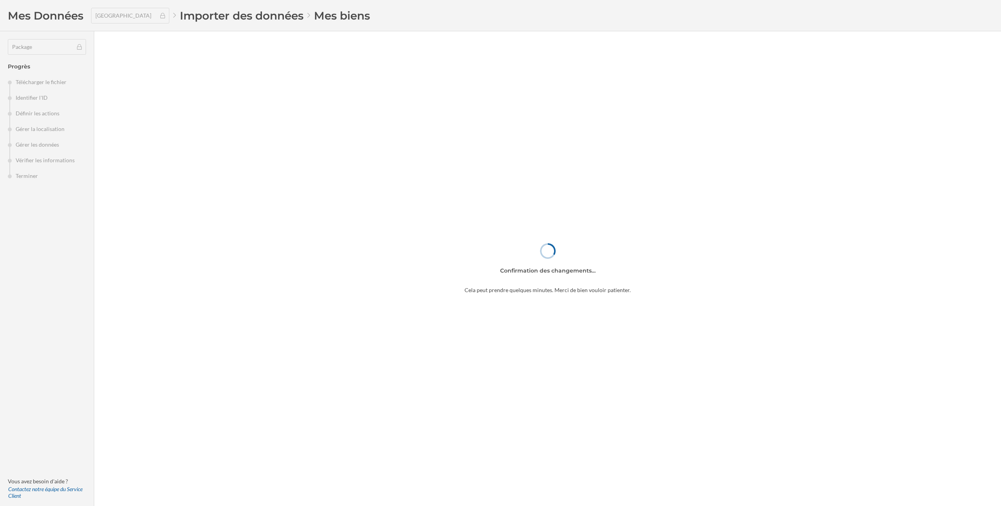
type input "7"
type input "6.4"
type input "Relais Colis"
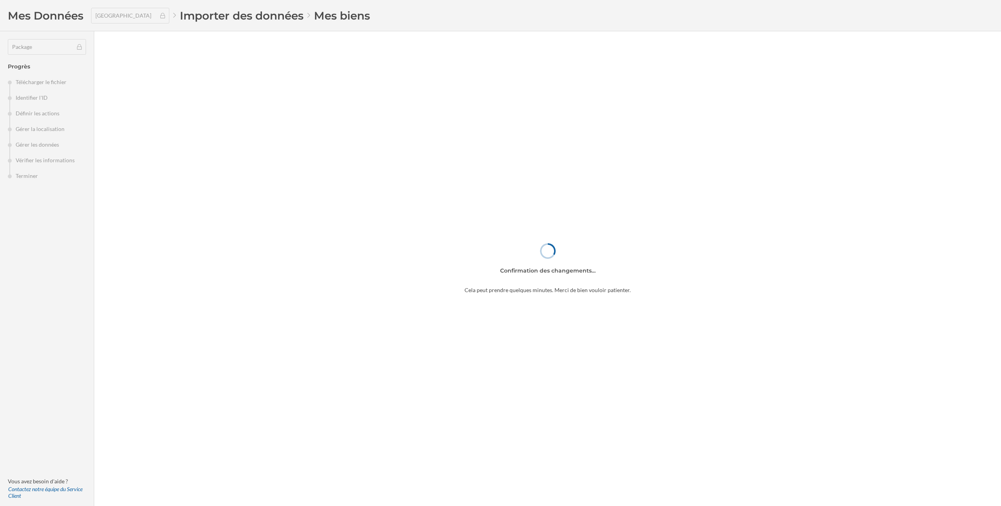
type input "Relais Colis"
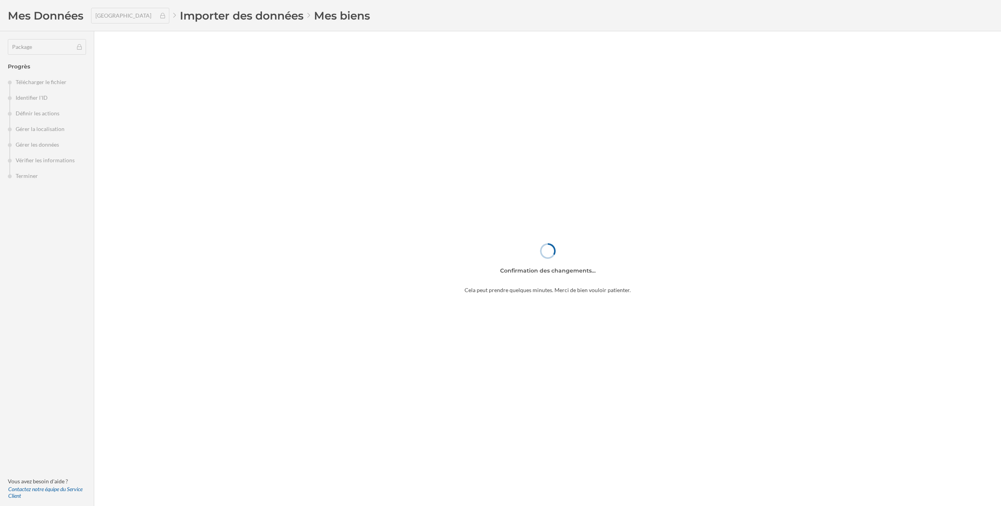
type input "Relais Colis"
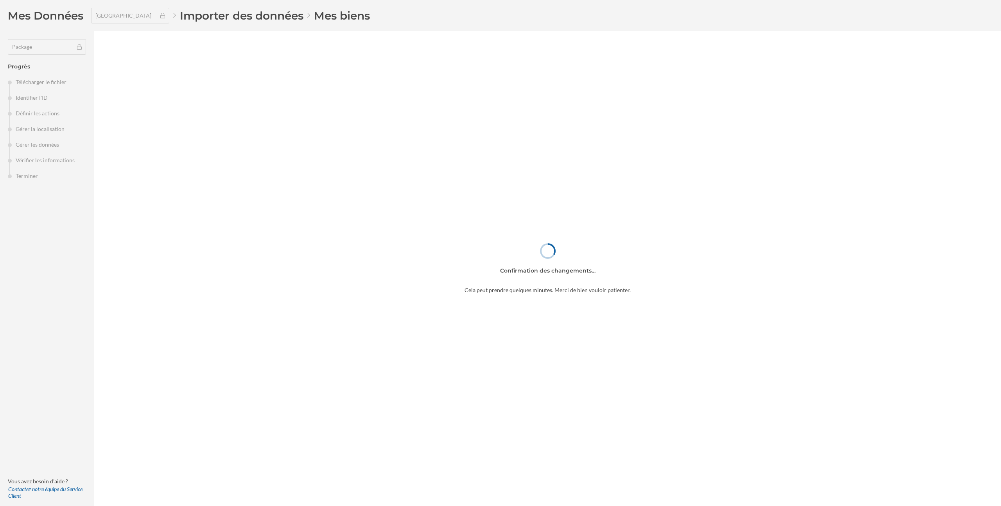
type input "Relais Colis"
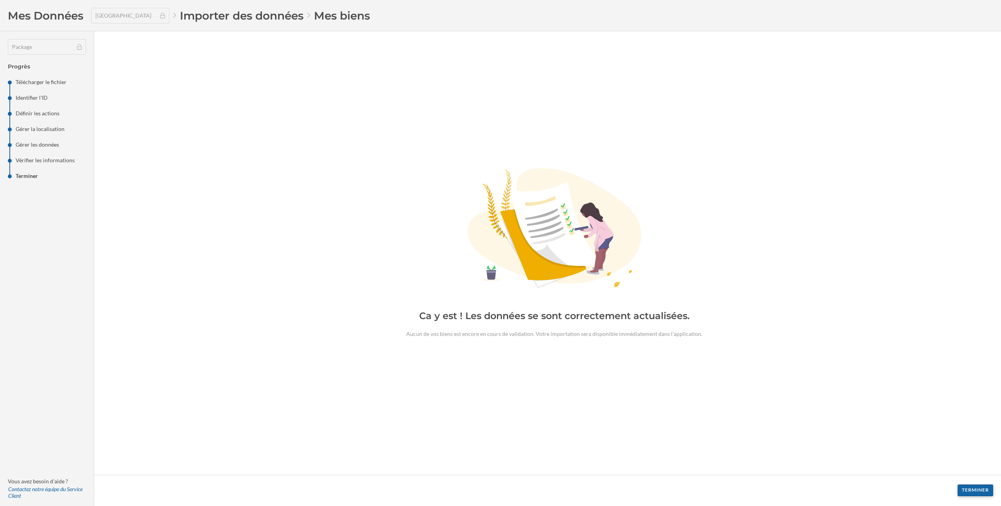
click at [976, 490] on div "Terminer" at bounding box center [975, 490] width 36 height 12
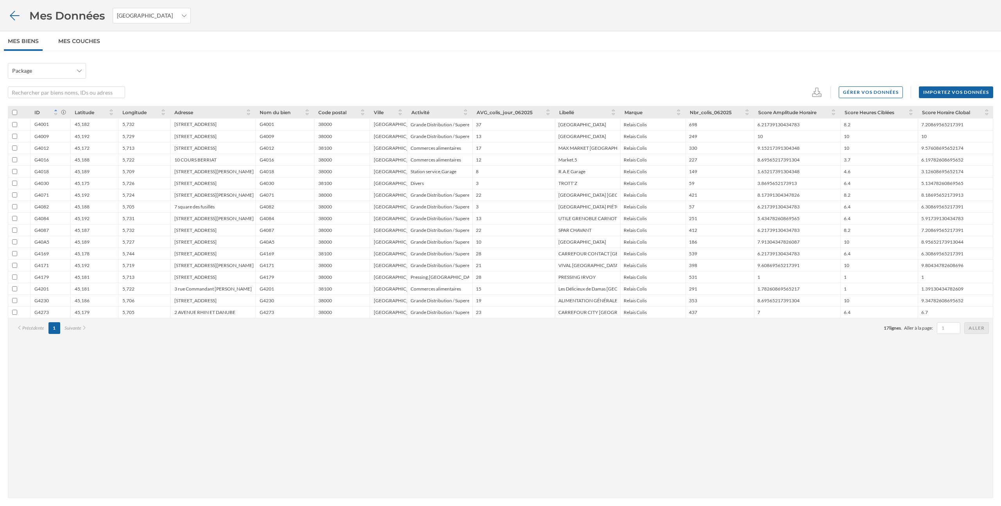
click at [13, 13] on icon at bounding box center [15, 15] width 14 height 11
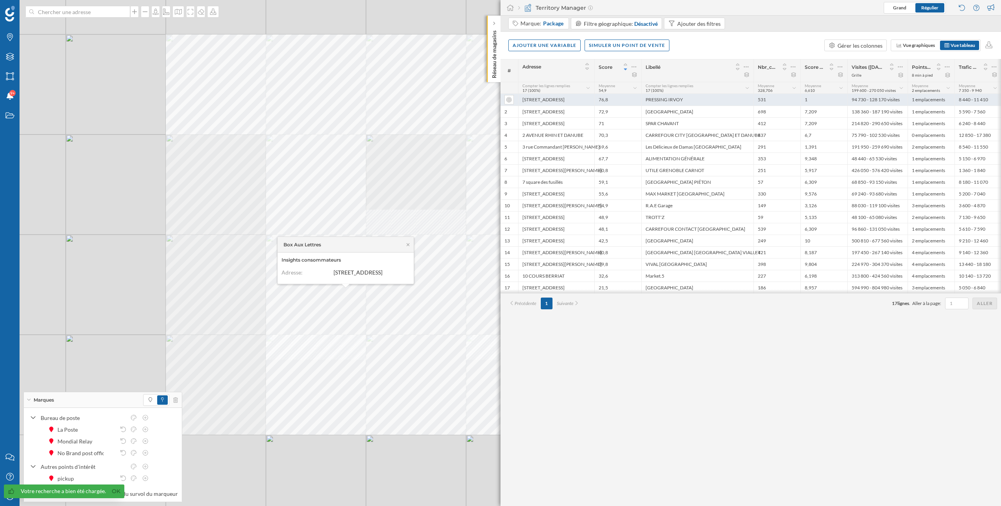
click at [696, 100] on div "PRESSING IRVOY" at bounding box center [697, 100] width 112 height 12
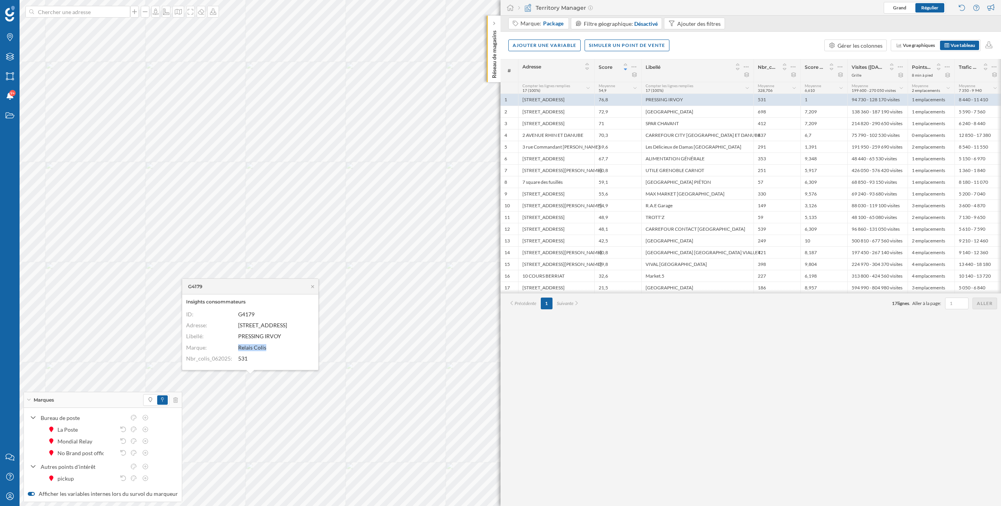
drag, startPoint x: 270, startPoint y: 348, endPoint x: 230, endPoint y: 348, distance: 39.9
click at [230, 348] on div "Marque: Relais Colis" at bounding box center [248, 347] width 124 height 7
drag, startPoint x: 188, startPoint y: 287, endPoint x: 220, endPoint y: 287, distance: 32.4
click at [220, 287] on div "G4179" at bounding box center [250, 287] width 136 height 16
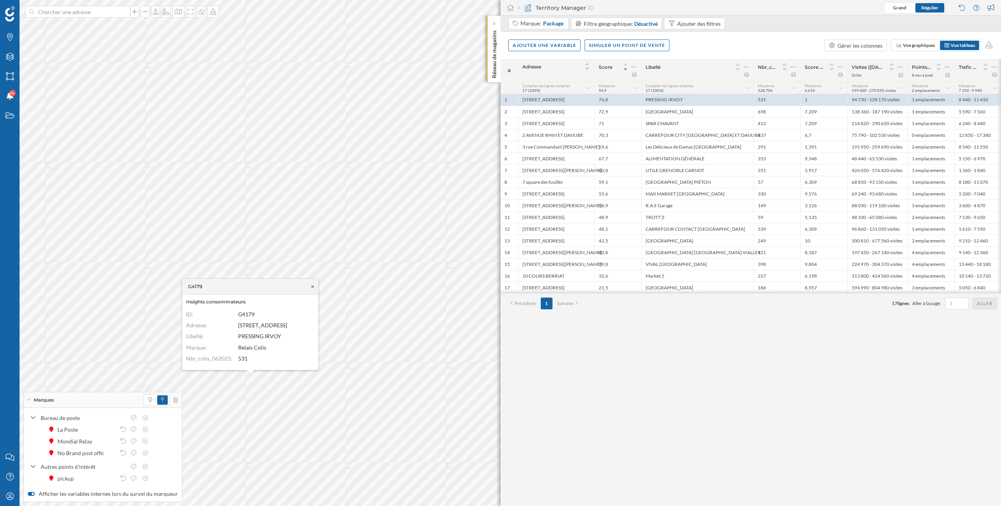
click at [312, 287] on icon at bounding box center [312, 286] width 3 height 3
click at [401, 255] on icon at bounding box center [399, 253] width 6 height 5
click at [158, 452] on div at bounding box center [134, 453] width 54 height 8
click at [156, 452] on icon at bounding box center [155, 452] width 5 height 5
click at [30, 410] on div "Marques" at bounding box center [103, 408] width 158 height 16
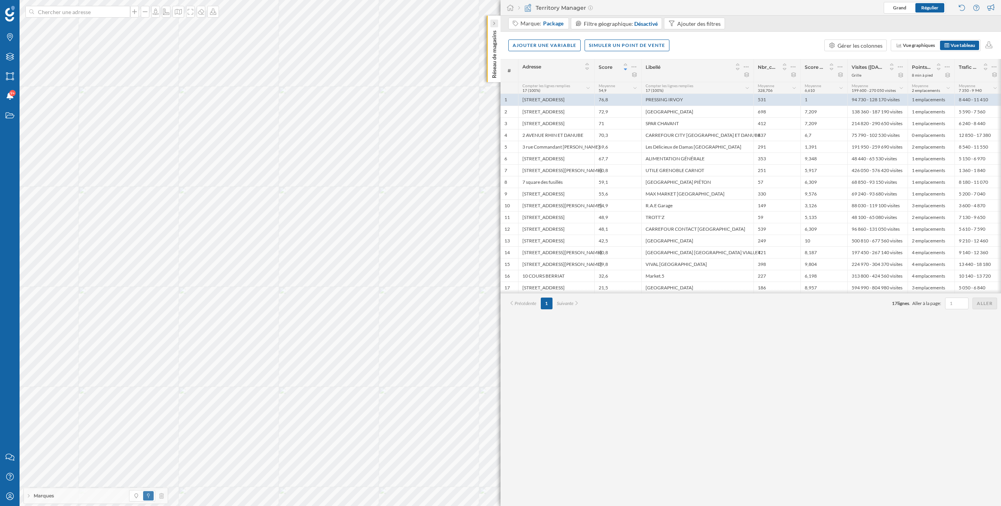
click at [496, 23] on div at bounding box center [494, 24] width 8 height 8
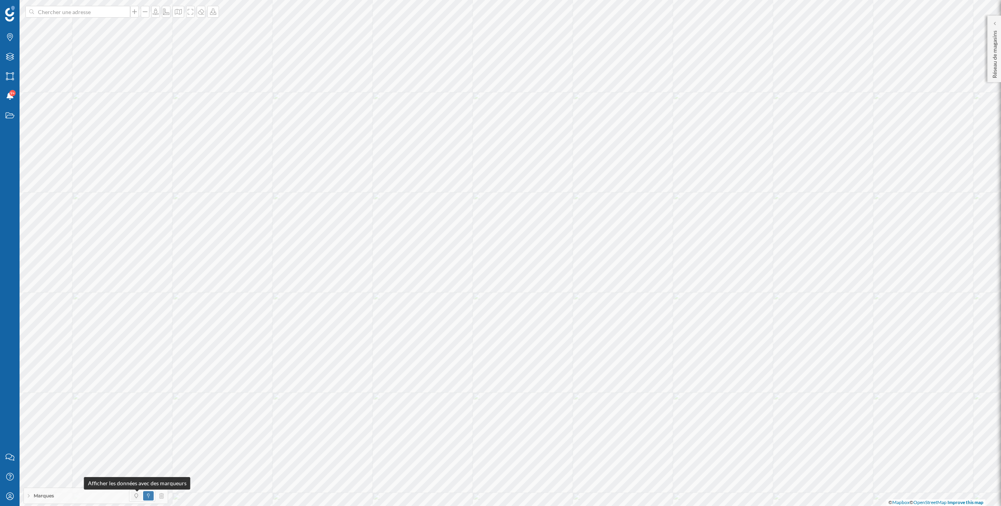
click at [136, 496] on icon at bounding box center [136, 495] width 4 height 5
click at [148, 496] on icon at bounding box center [148, 495] width 3 height 5
click at [992, 21] on div at bounding box center [995, 24] width 8 height 8
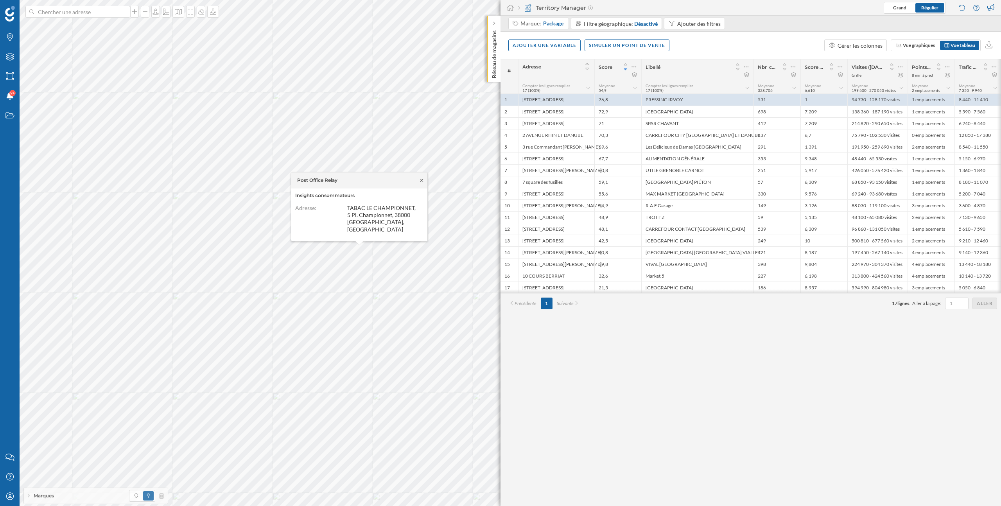
click at [422, 181] on icon at bounding box center [421, 180] width 3 height 3
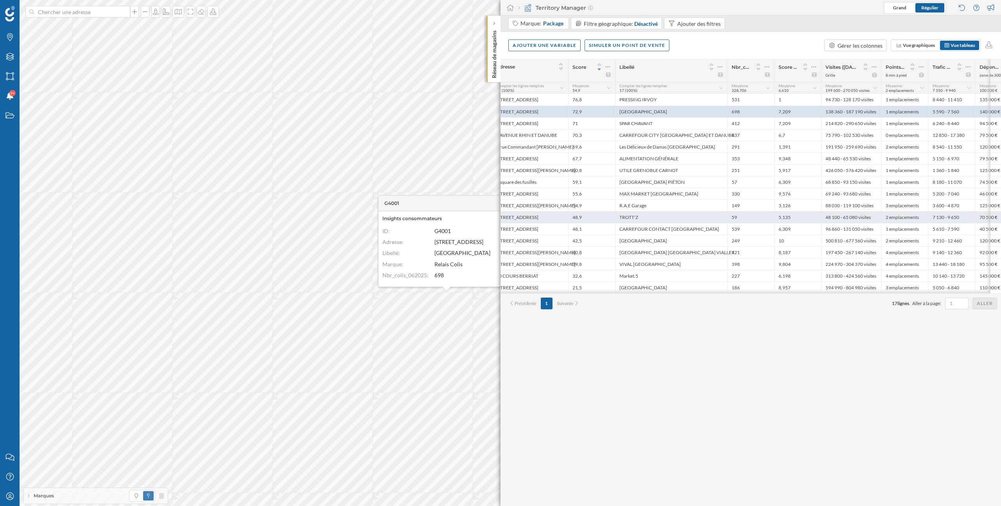
scroll to position [0, 47]
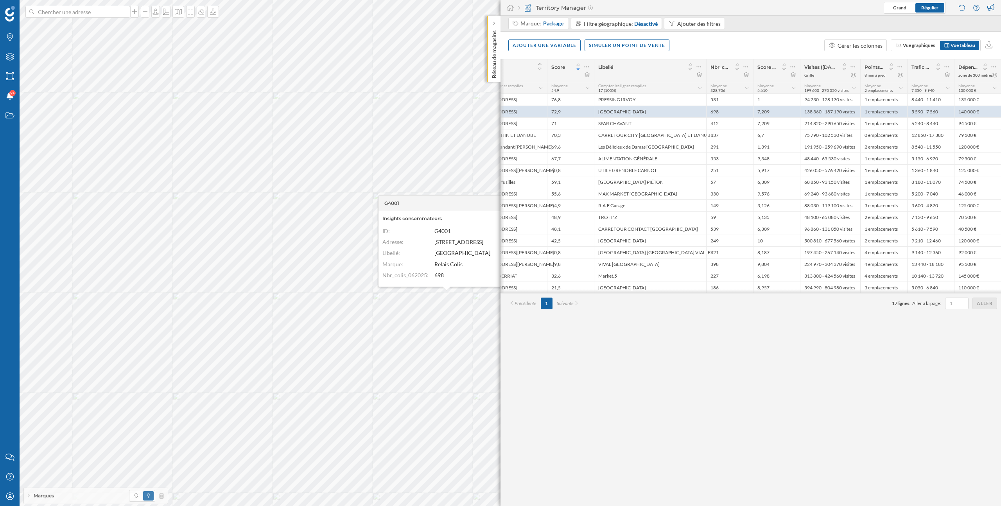
click at [485, 197] on div "G4001" at bounding box center [446, 203] width 136 height 16
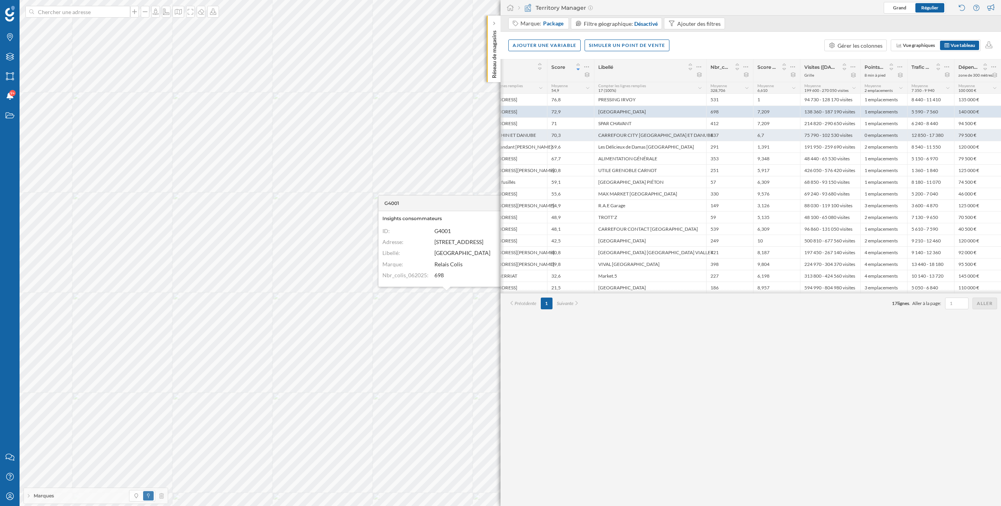
click at [560, 138] on div "70,3" at bounding box center [570, 135] width 47 height 12
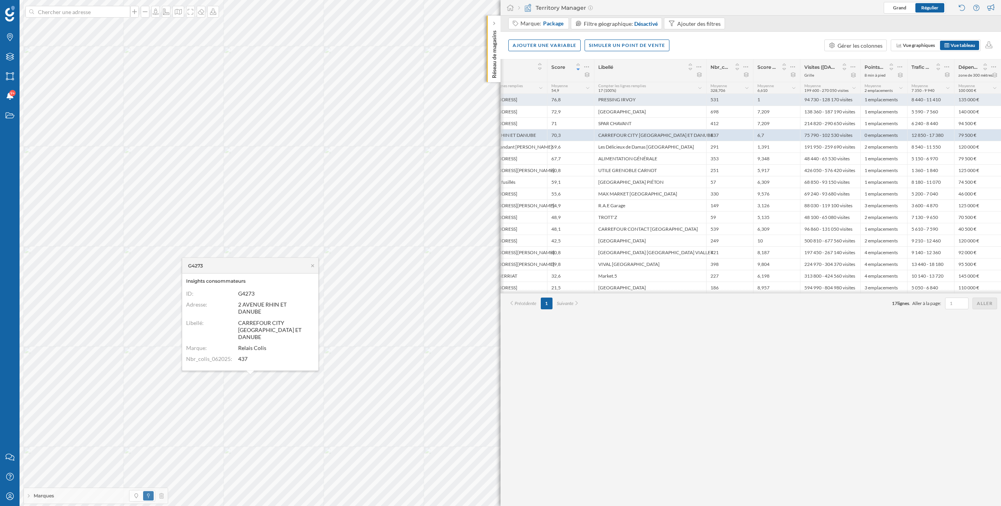
click at [640, 100] on div "PRESSING IRVOY" at bounding box center [650, 100] width 112 height 12
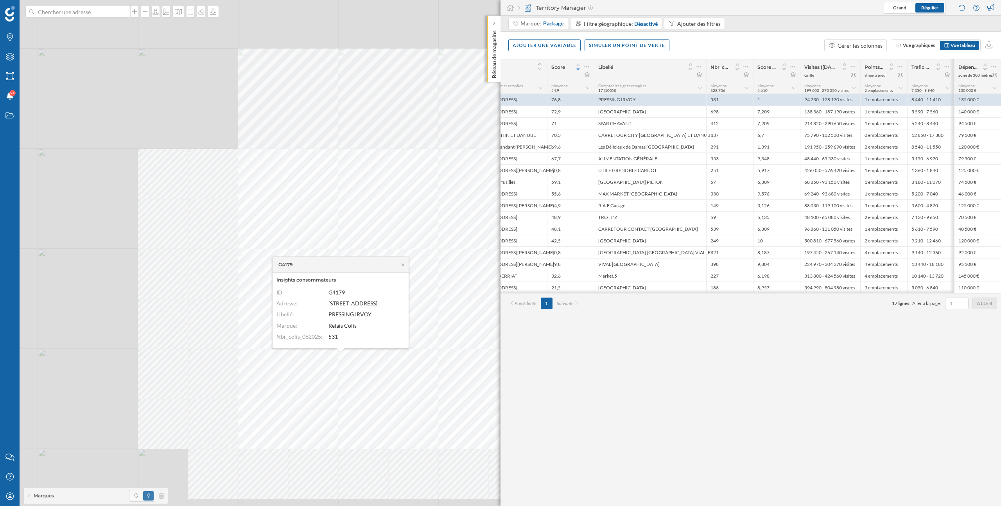
scroll to position [0, 0]
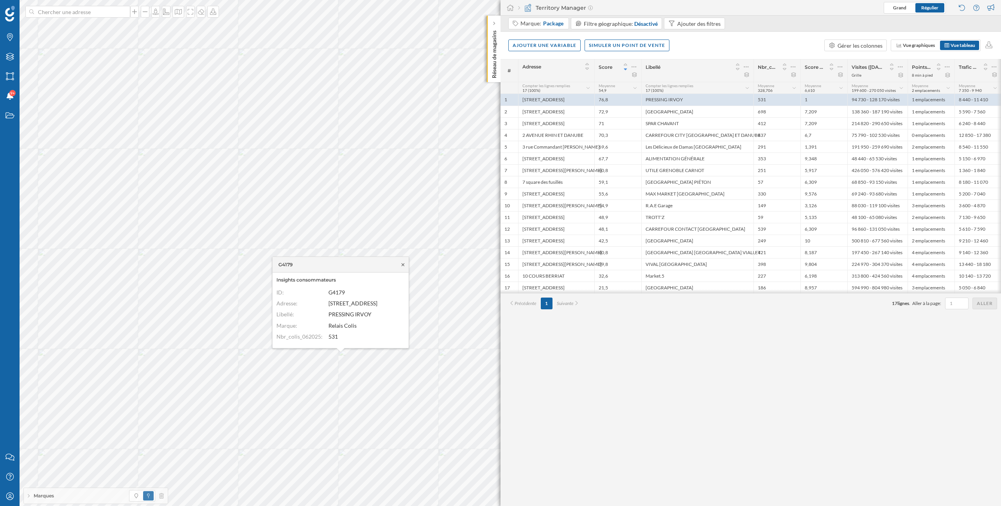
click at [403, 266] on icon at bounding box center [403, 264] width 6 height 5
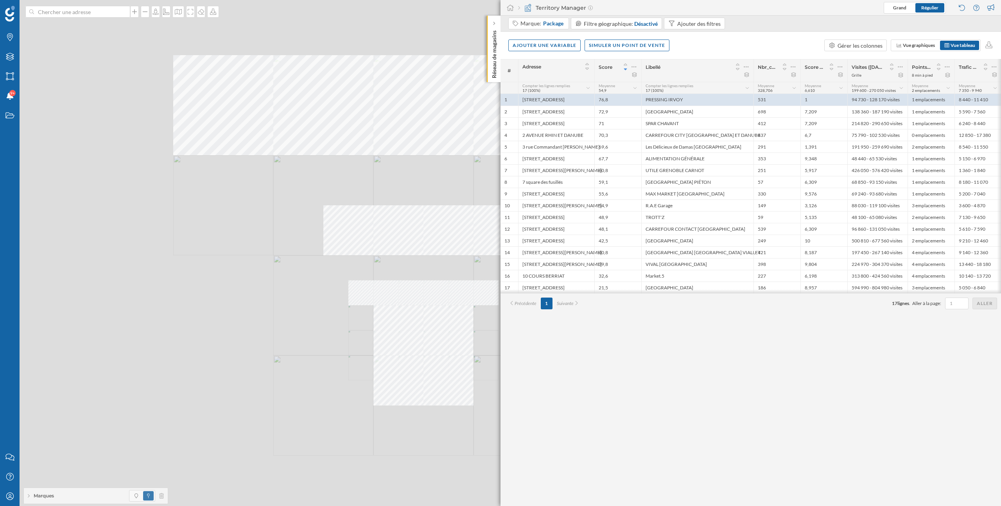
click at [363, 311] on div "© Mapbox © OpenStreetMap Improve this map" at bounding box center [500, 253] width 1001 height 506
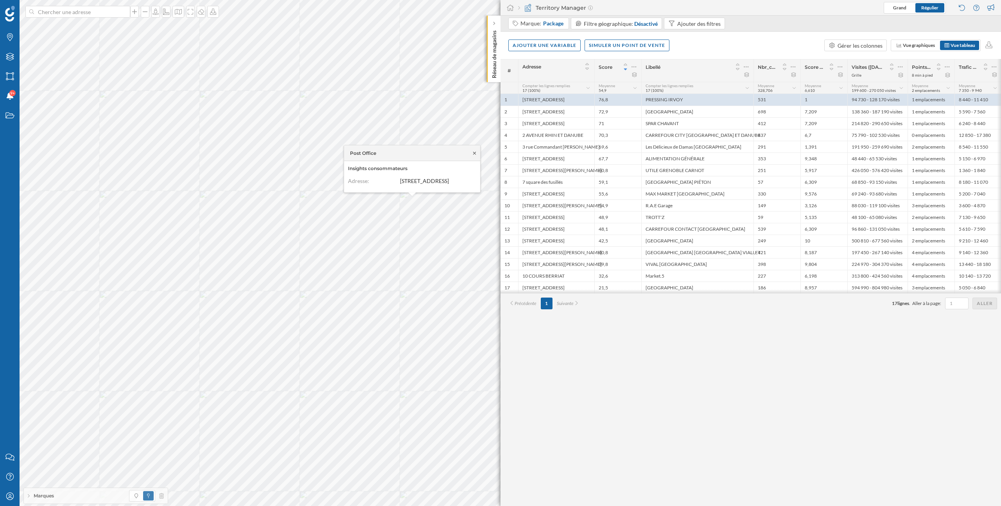
click at [474, 152] on icon at bounding box center [474, 153] width 3 height 3
click at [7, 39] on icon "Marques" at bounding box center [10, 37] width 10 height 8
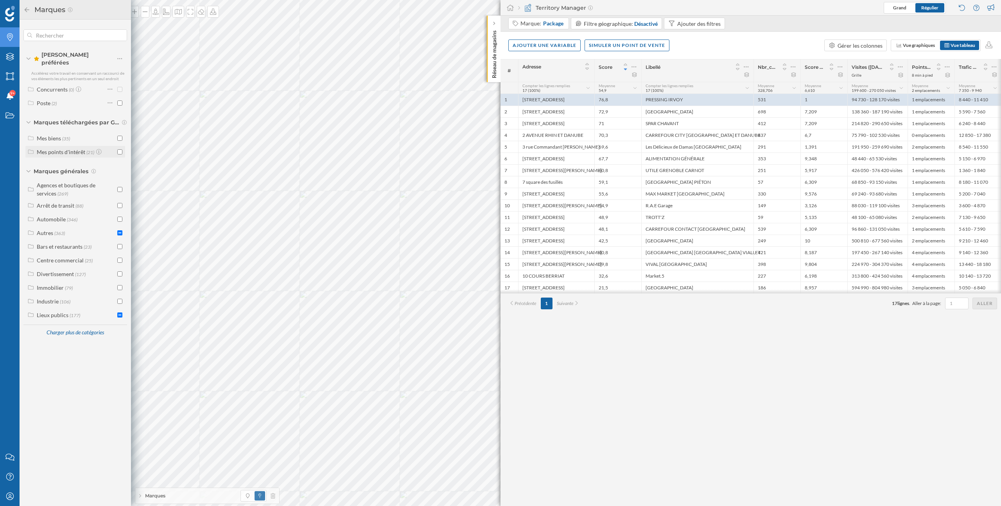
click at [54, 149] on div "Mes points d'intérêt" at bounding box center [61, 152] width 48 height 7
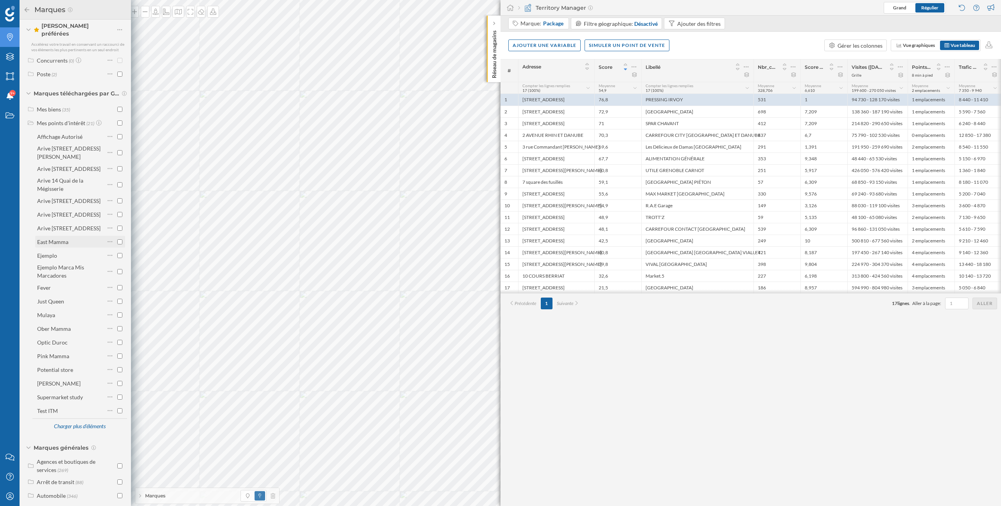
scroll to position [29, 0]
click at [77, 429] on div "Charger plus d'éléments" at bounding box center [79, 426] width 61 height 12
click at [66, 114] on div "Mes points d'intérêt" at bounding box center [61, 117] width 48 height 7
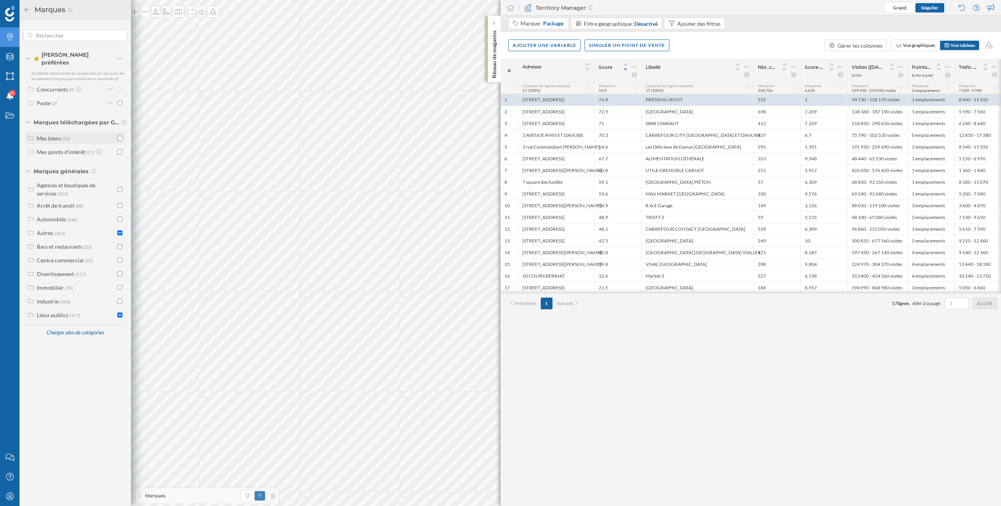
click at [49, 135] on div "Mes biens" at bounding box center [49, 138] width 24 height 7
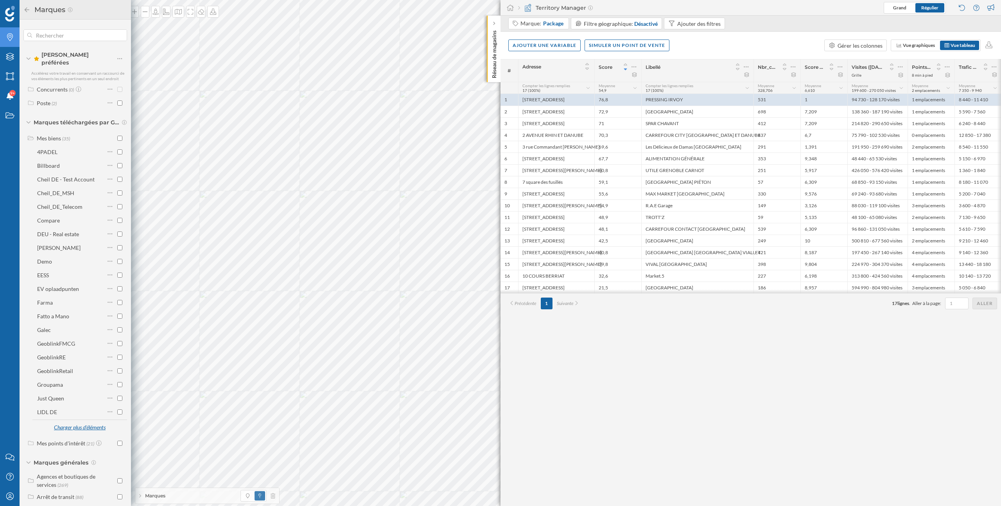
click at [94, 424] on div "Charger plus d'éléments" at bounding box center [79, 428] width 61 height 12
click at [117, 371] on input "checkbox" at bounding box center [119, 373] width 5 height 5
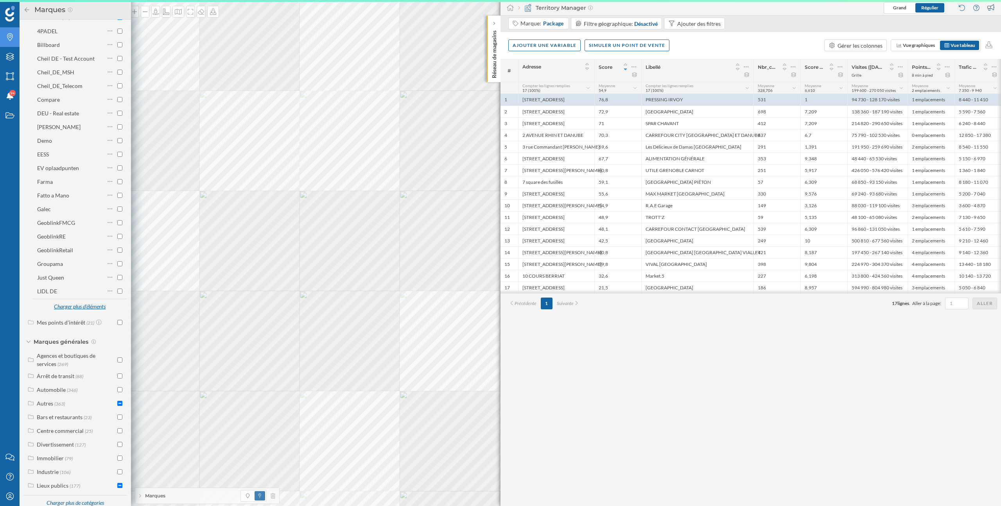
scroll to position [0, 0]
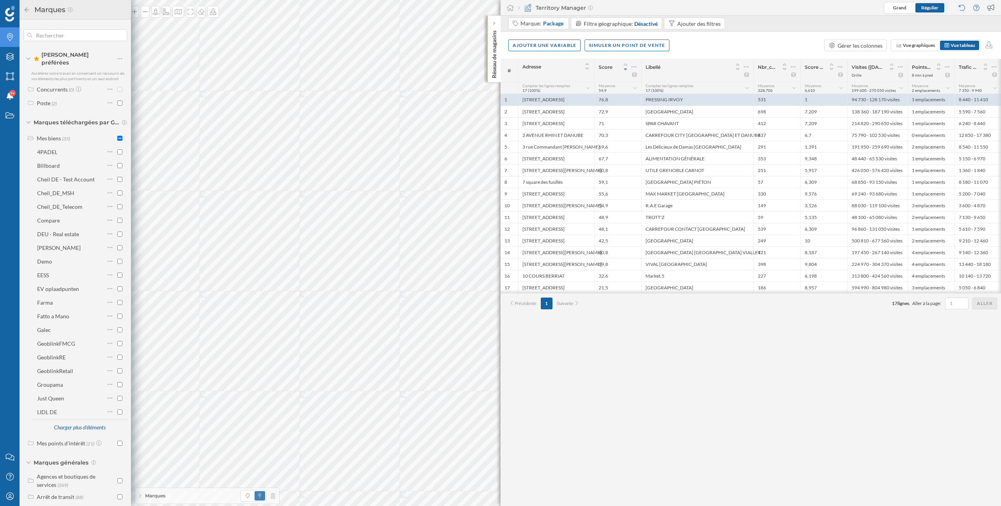
click at [30, 121] on icon at bounding box center [28, 122] width 5 height 2
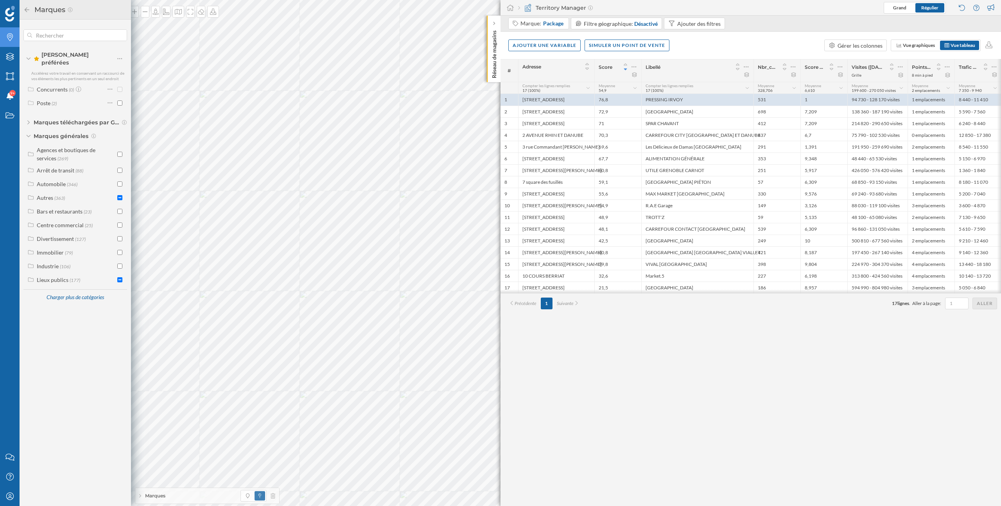
click at [179, 492] on div "Marques" at bounding box center [207, 496] width 144 height 16
click at [145, 466] on icon at bounding box center [144, 464] width 7 height 5
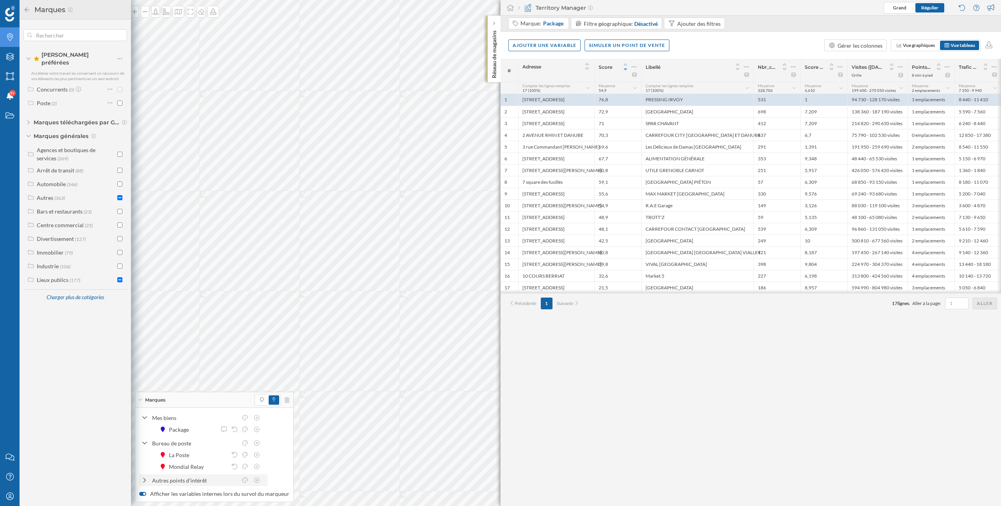
click at [147, 480] on icon at bounding box center [144, 479] width 7 height 5
click at [144, 466] on icon at bounding box center [144, 462] width 5 height 7
click at [144, 443] on div at bounding box center [144, 439] width 7 height 8
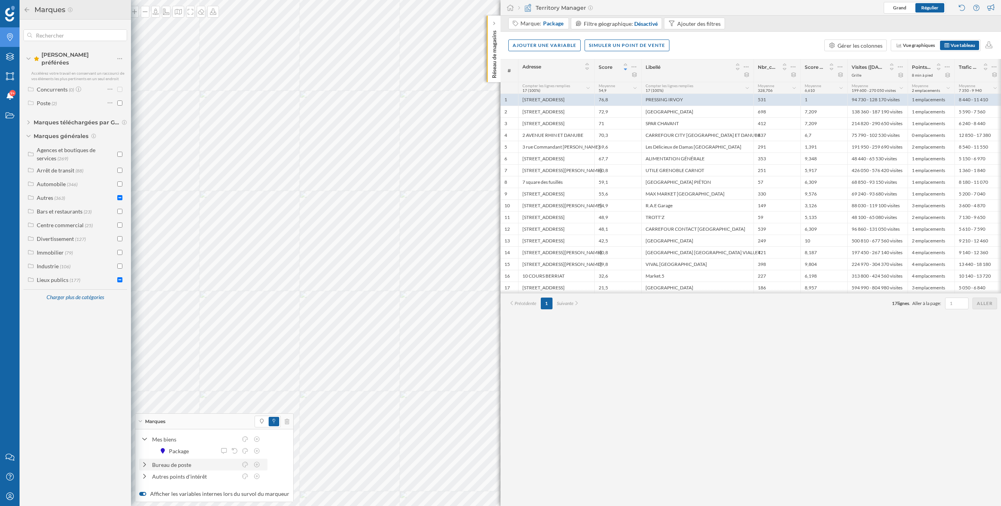
scroll to position [0, 0]
click at [27, 12] on icon at bounding box center [27, 9] width 5 height 5
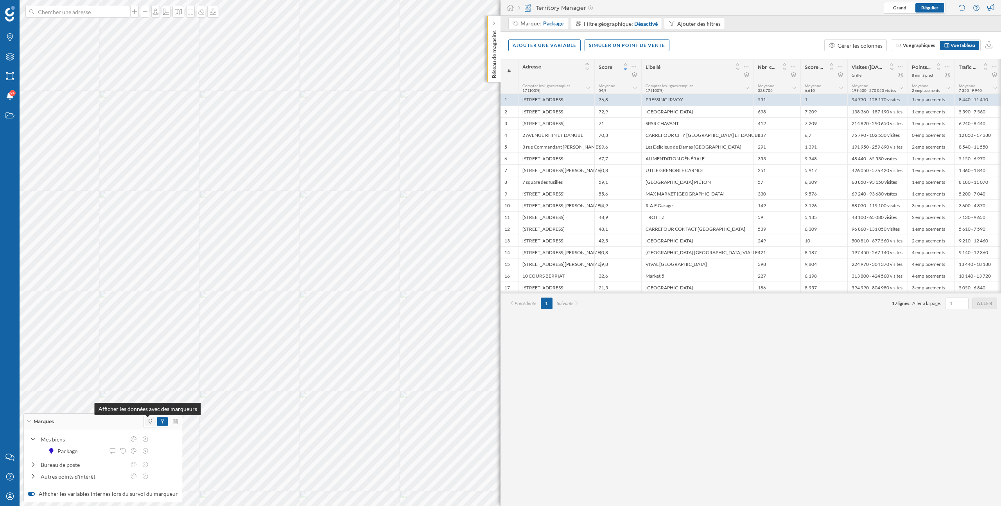
click at [149, 420] on icon at bounding box center [151, 421] width 4 height 5
click at [32, 439] on icon at bounding box center [33, 439] width 5 height 3
click at [482, 146] on icon at bounding box center [481, 148] width 6 height 5
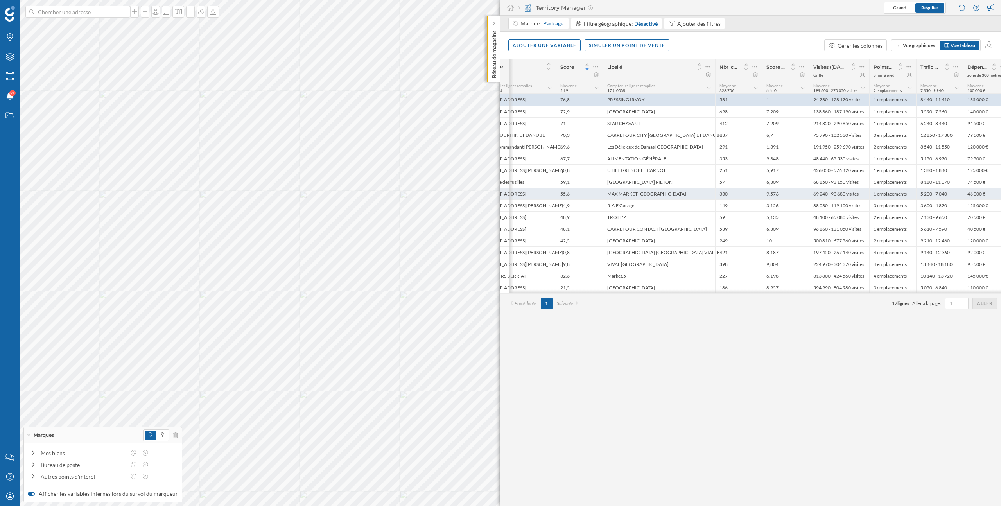
scroll to position [0, 47]
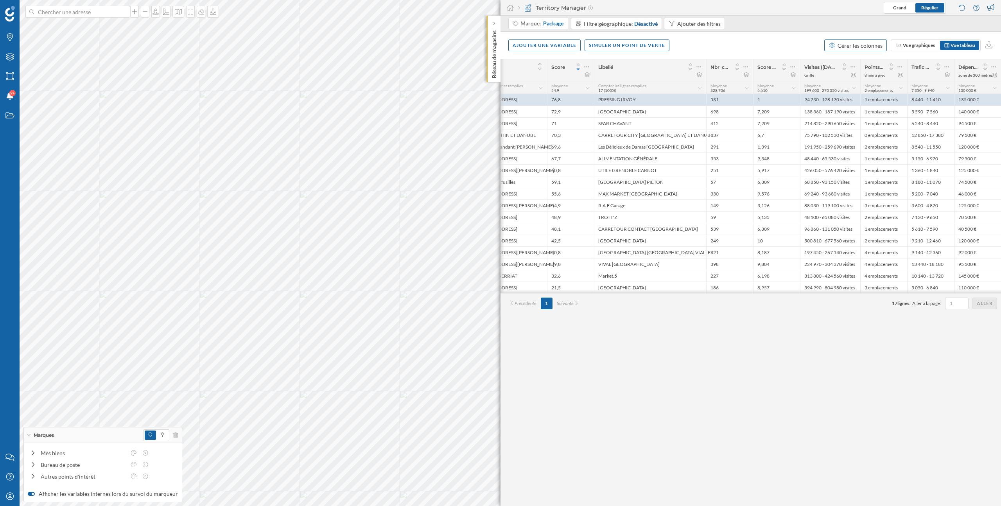
click at [863, 49] on div "Gérer les colonnes" at bounding box center [855, 45] width 63 height 12
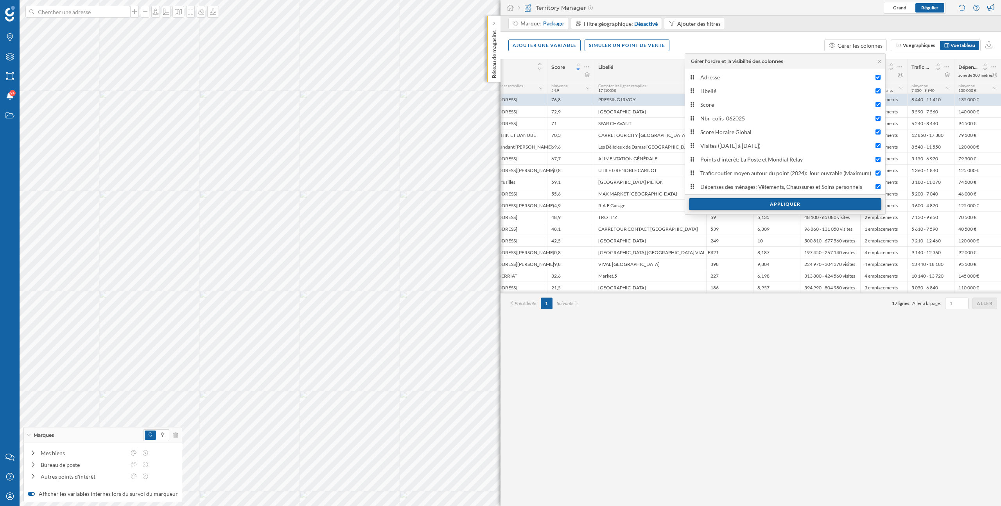
click at [793, 207] on div "Appliquer" at bounding box center [785, 204] width 192 height 12
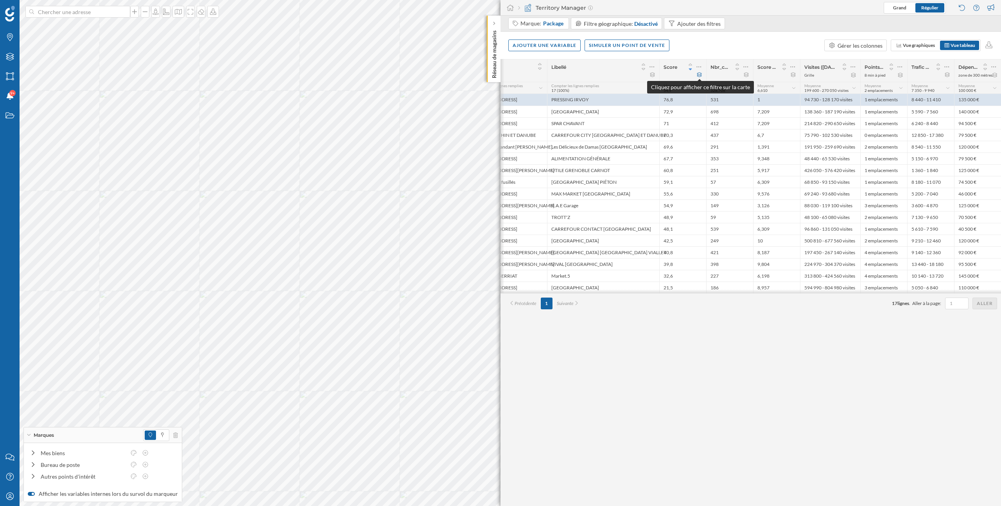
click at [699, 74] on icon at bounding box center [699, 74] width 5 height 5
click at [707, 371] on div "# Adresse [GEOGRAPHIC_DATA] Score Nbr_colis_062025 Score Horaire Global Visites…" at bounding box center [750, 282] width 500 height 447
click at [31, 476] on icon at bounding box center [33, 475] width 7 height 5
click at [32, 450] on icon at bounding box center [33, 450] width 7 height 5
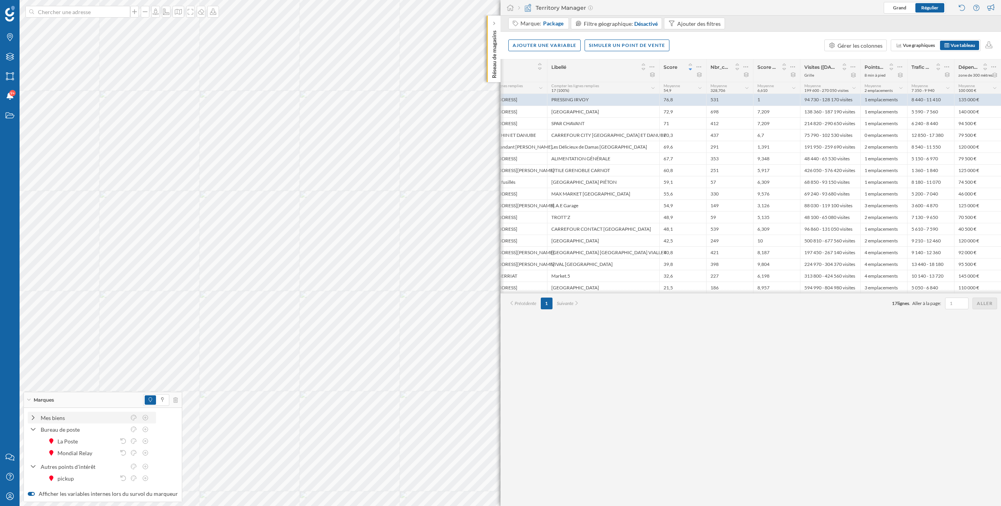
click at [34, 417] on icon at bounding box center [33, 417] width 7 height 5
click at [685, 389] on div "# Adresse [GEOGRAPHIC_DATA] Score Nbr_colis_062025 Score Horaire Global Visites…" at bounding box center [750, 282] width 500 height 447
click at [496, 22] on div at bounding box center [494, 24] width 8 height 8
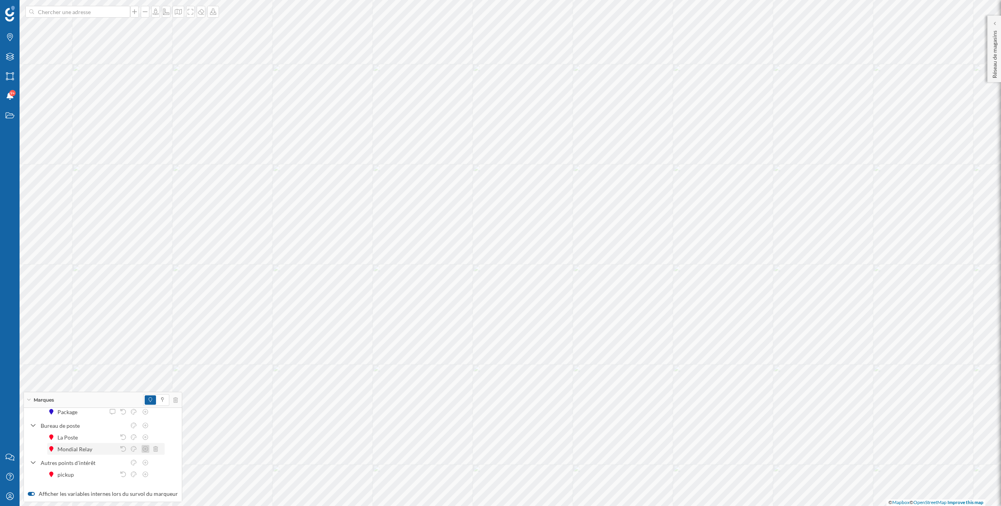
click at [146, 449] on icon at bounding box center [145, 448] width 7 height 5
click at [135, 448] on icon at bounding box center [133, 448] width 7 height 5
click at [106, 416] on div at bounding box center [106, 416] width 6 height 6
click at [136, 446] on icon at bounding box center [133, 448] width 7 height 5
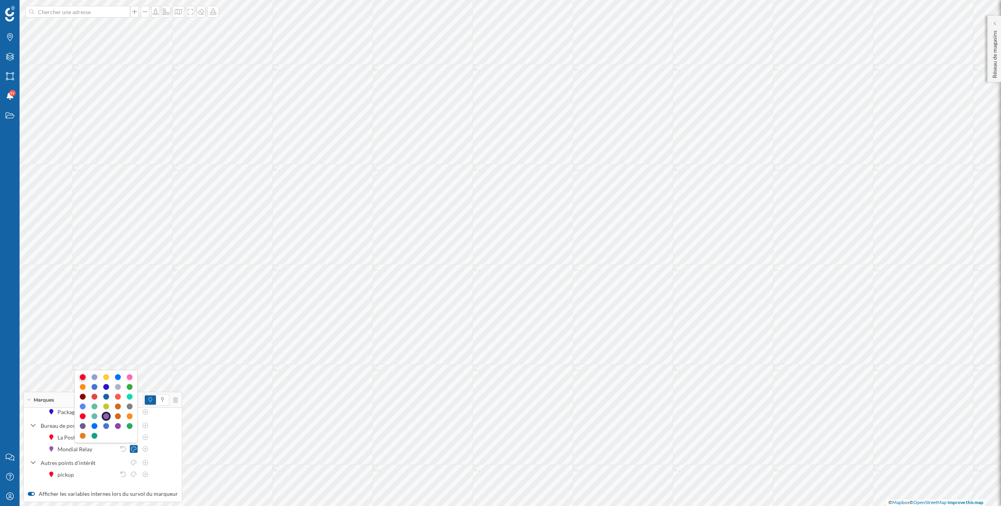
click at [82, 377] on div at bounding box center [83, 377] width 6 height 6
